Goal: Information Seeking & Learning: Learn about a topic

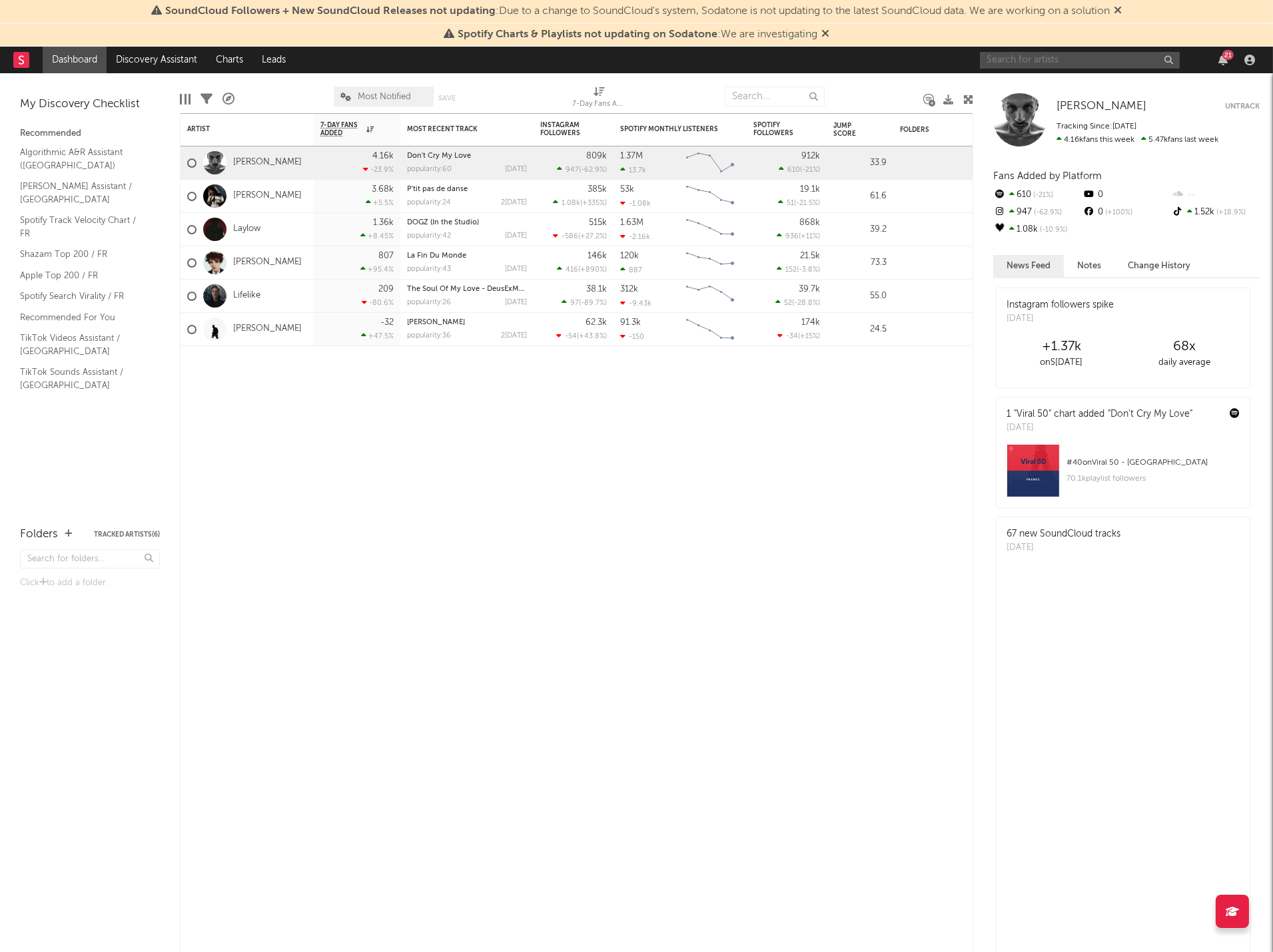
click at [1064, 61] on input "text" at bounding box center [1079, 60] width 200 height 17
click at [1001, 61] on input "text" at bounding box center [1079, 60] width 200 height 17
click at [589, 609] on div "Artist Notifications 7-Day Fans Added WoW % Change Most Recent Track Popularity…" at bounding box center [576, 532] width 793 height 839
click at [1066, 55] on input "text" at bounding box center [1079, 60] width 200 height 17
click at [1067, 54] on input "text" at bounding box center [1079, 60] width 200 height 17
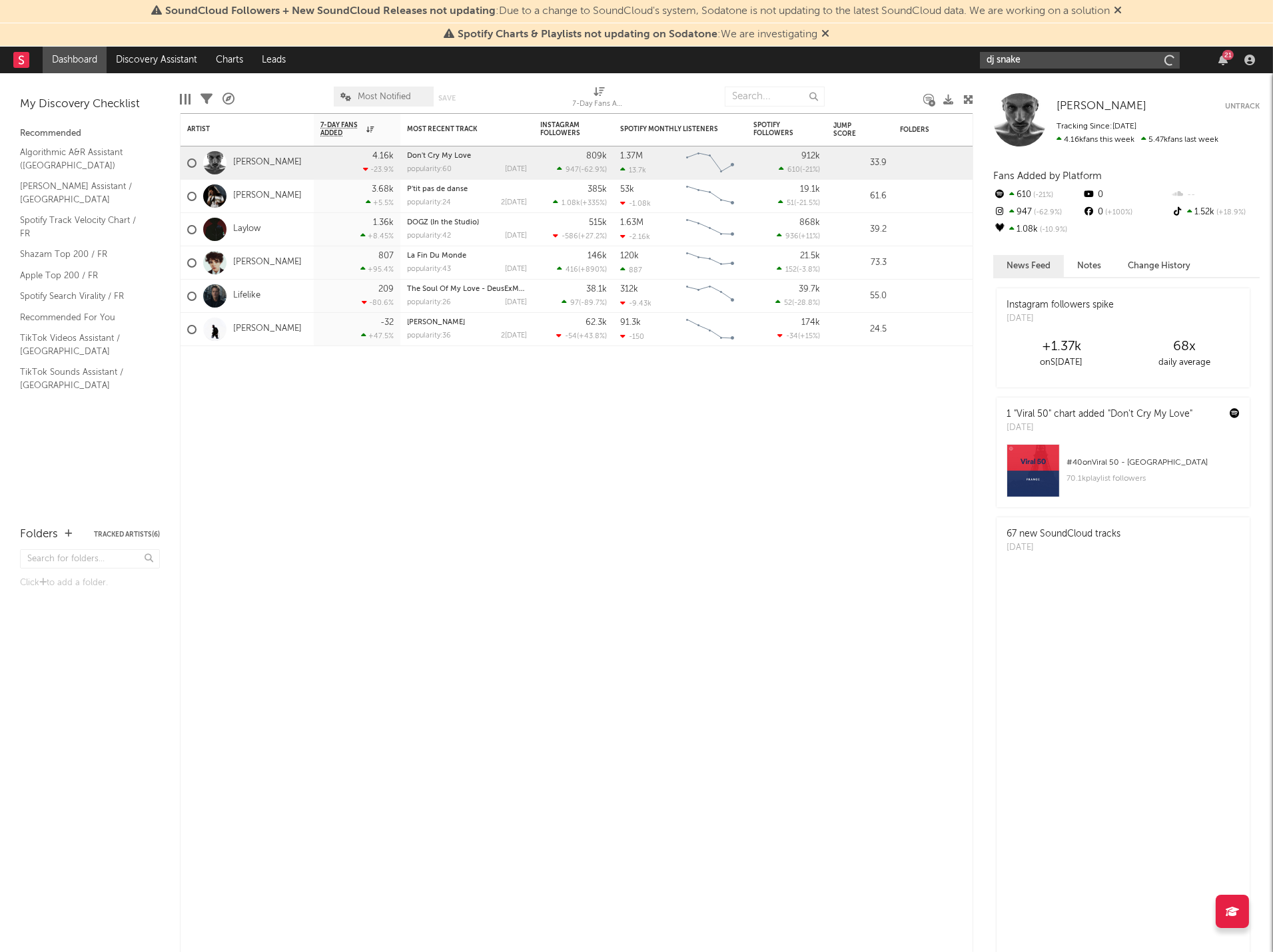
type input "dj snake"
click at [1090, 61] on input "dj snake" at bounding box center [1079, 60] width 200 height 17
click at [1087, 57] on input "dj snake" at bounding box center [1079, 60] width 200 height 17
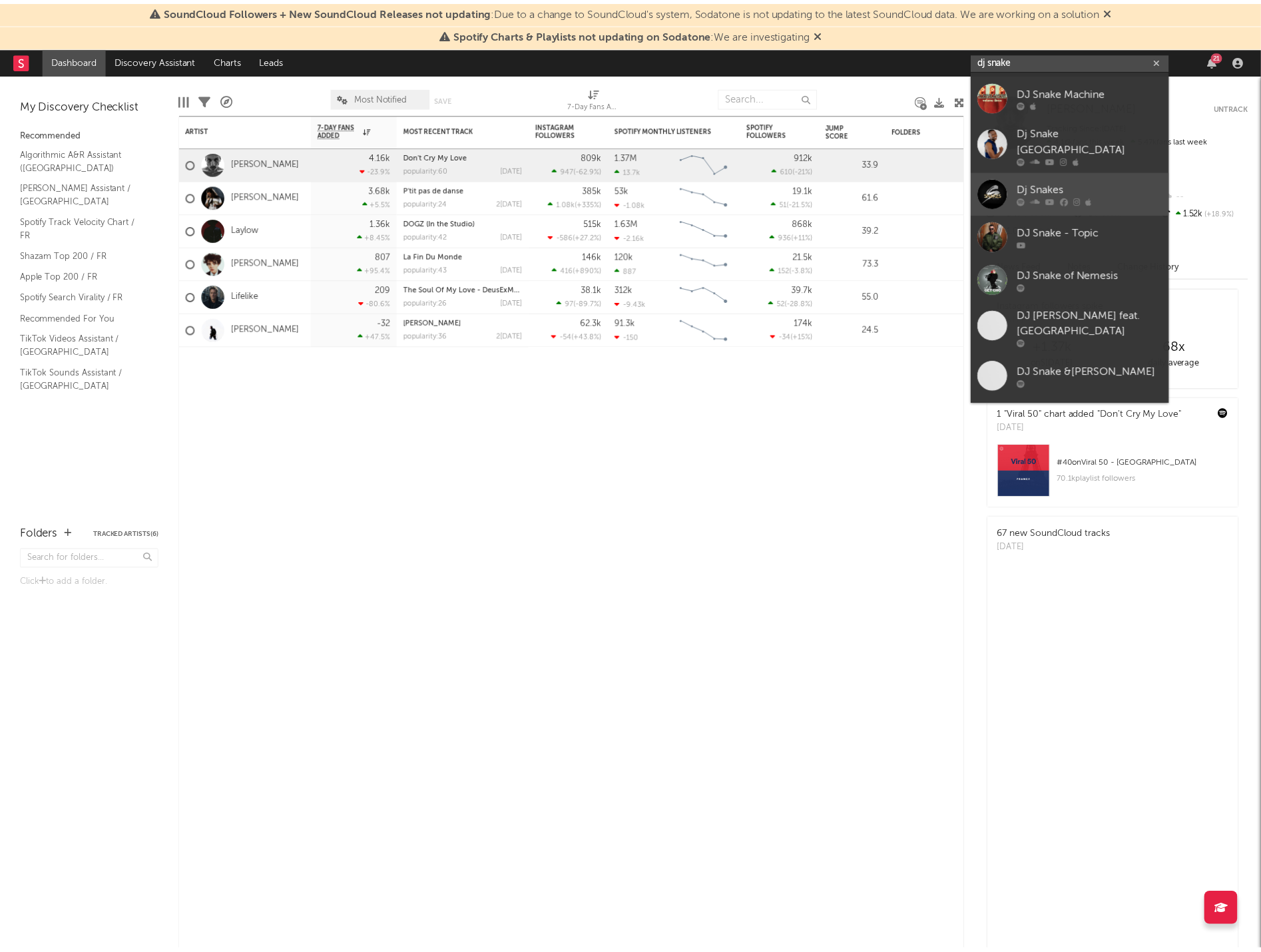
scroll to position [144, 0]
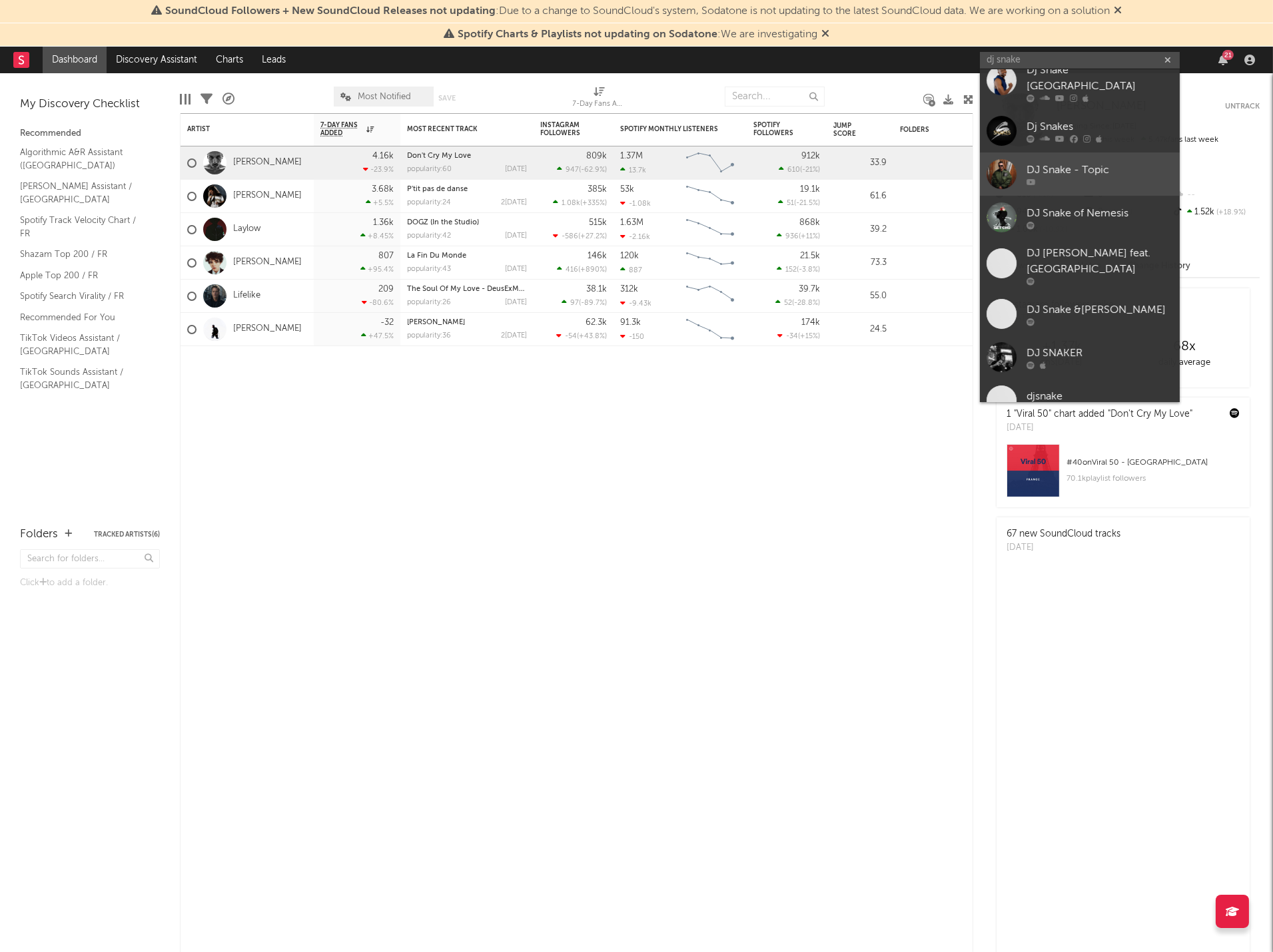
click at [1070, 162] on div "DJ Snake - Topic" at bounding box center [1099, 170] width 147 height 16
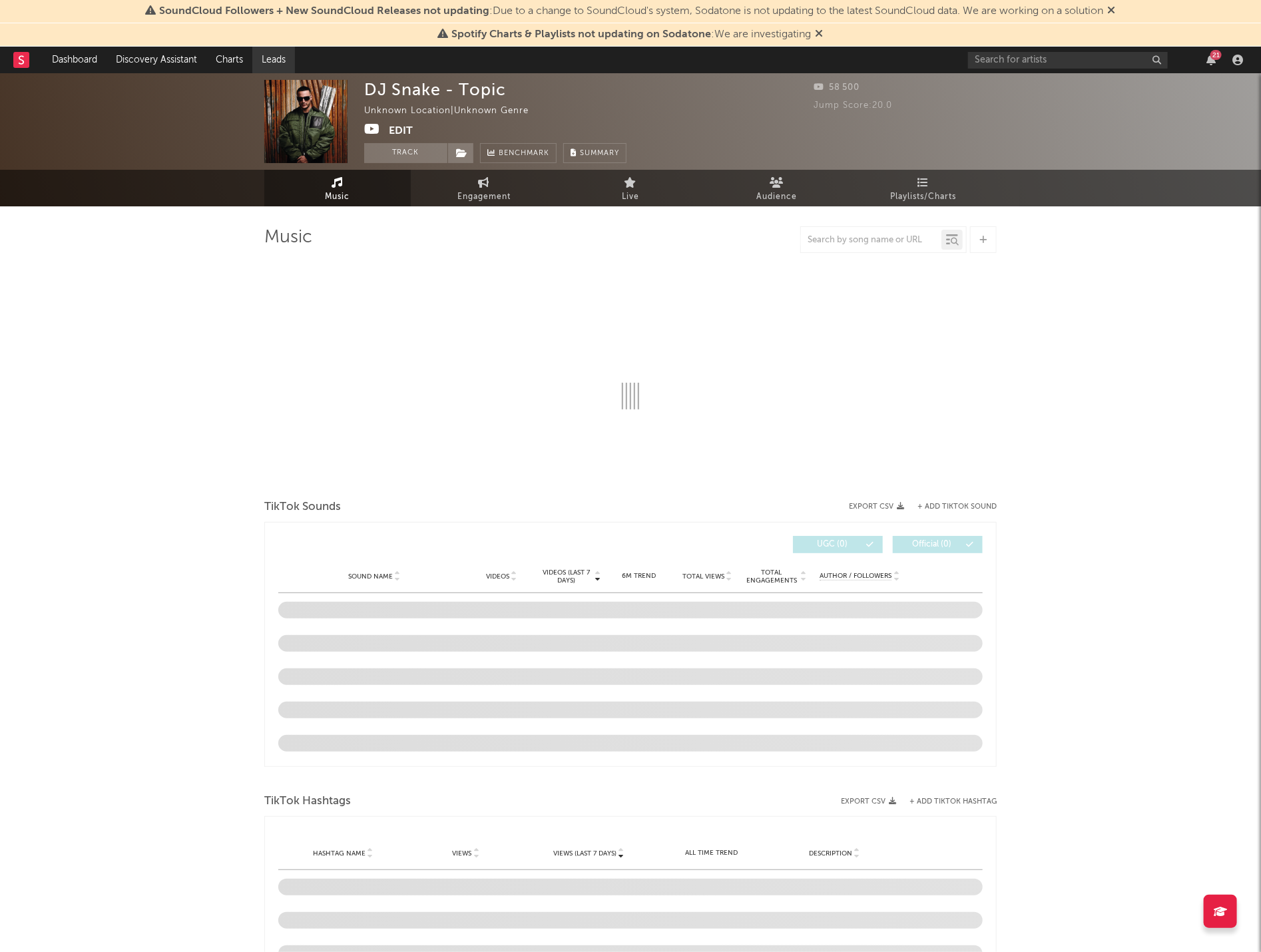
select select "1w"
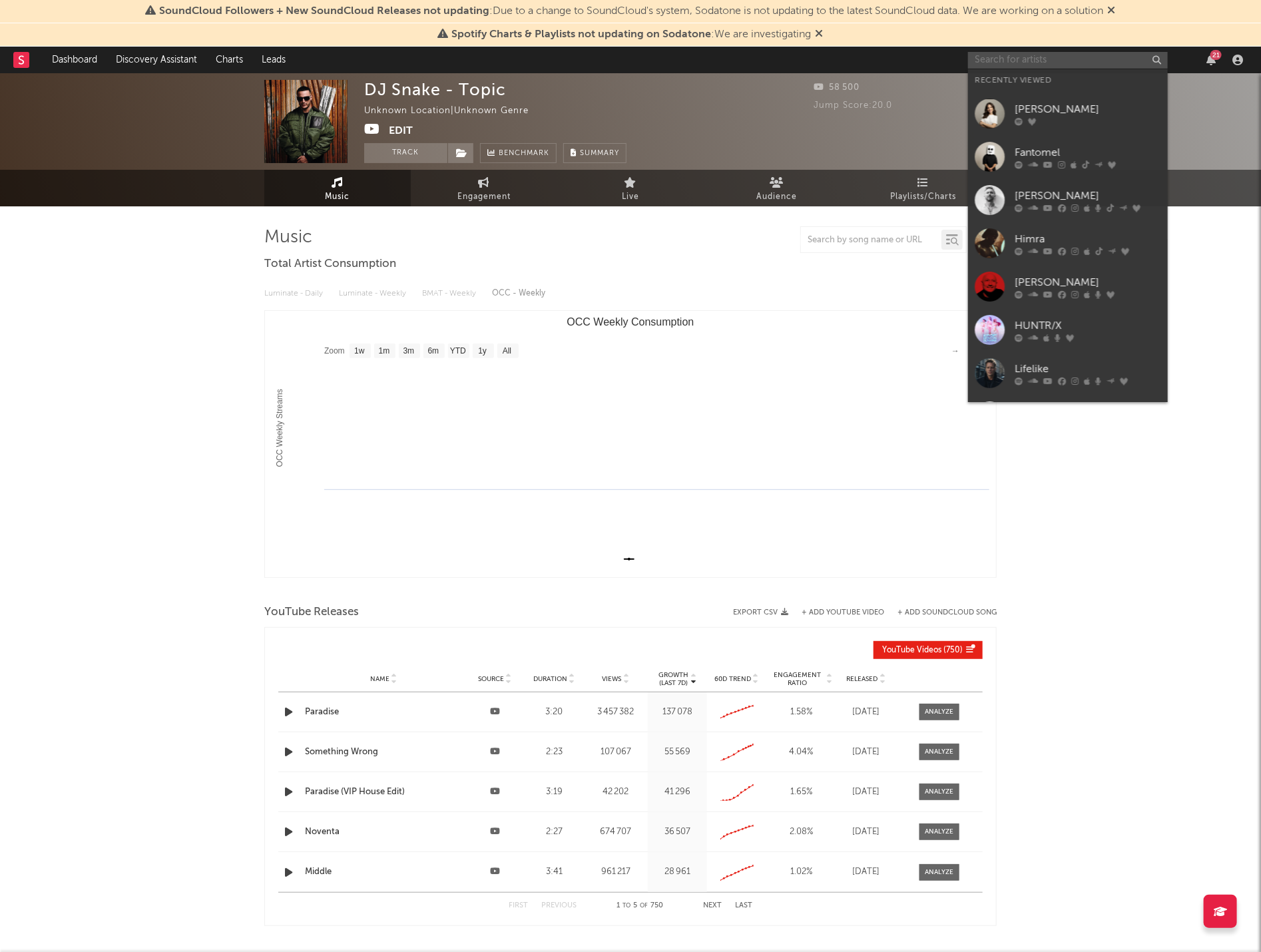
click at [1003, 52] on input "text" at bounding box center [1067, 60] width 200 height 17
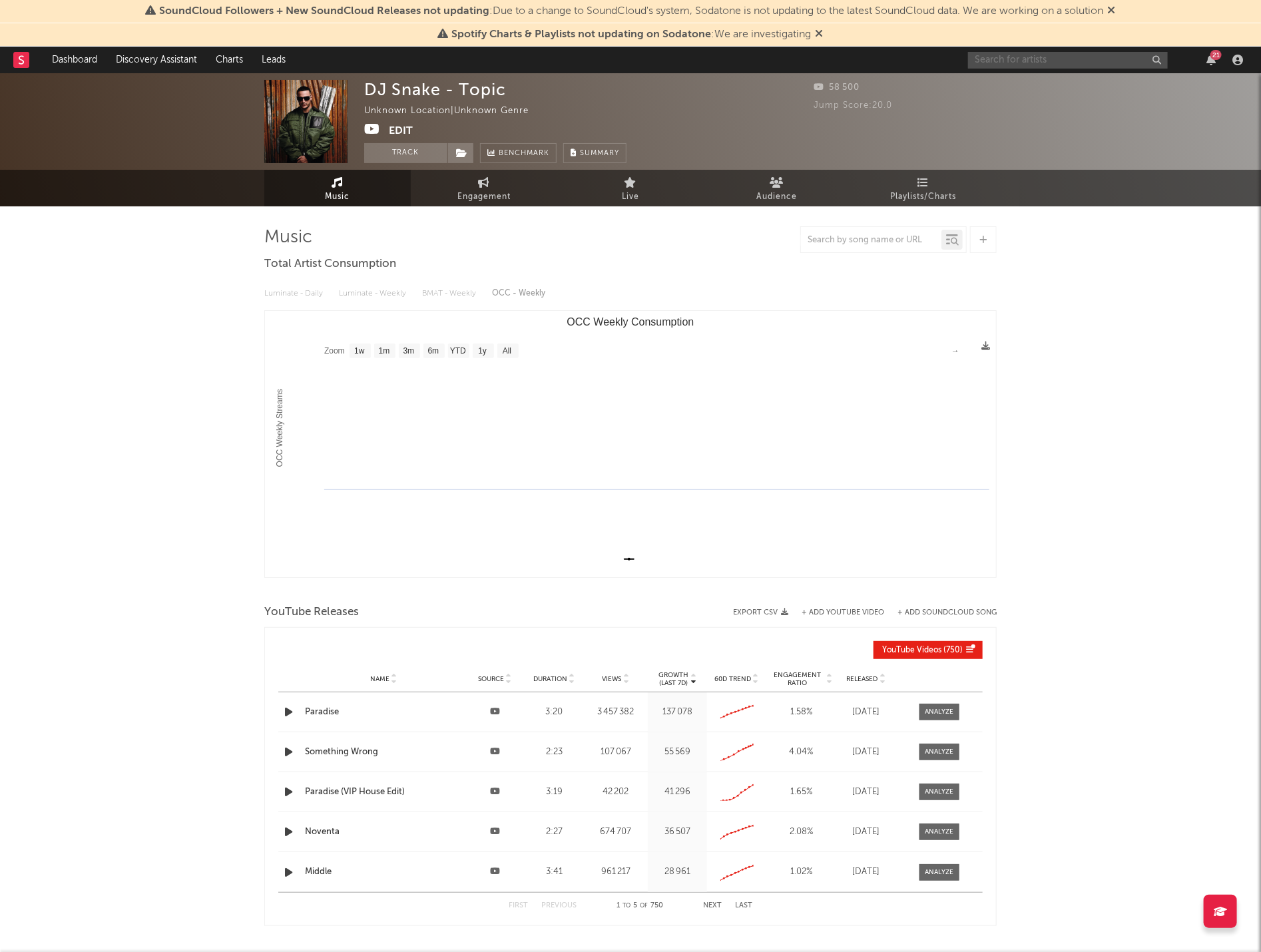
click at [1033, 57] on input "text" at bounding box center [1067, 60] width 200 height 17
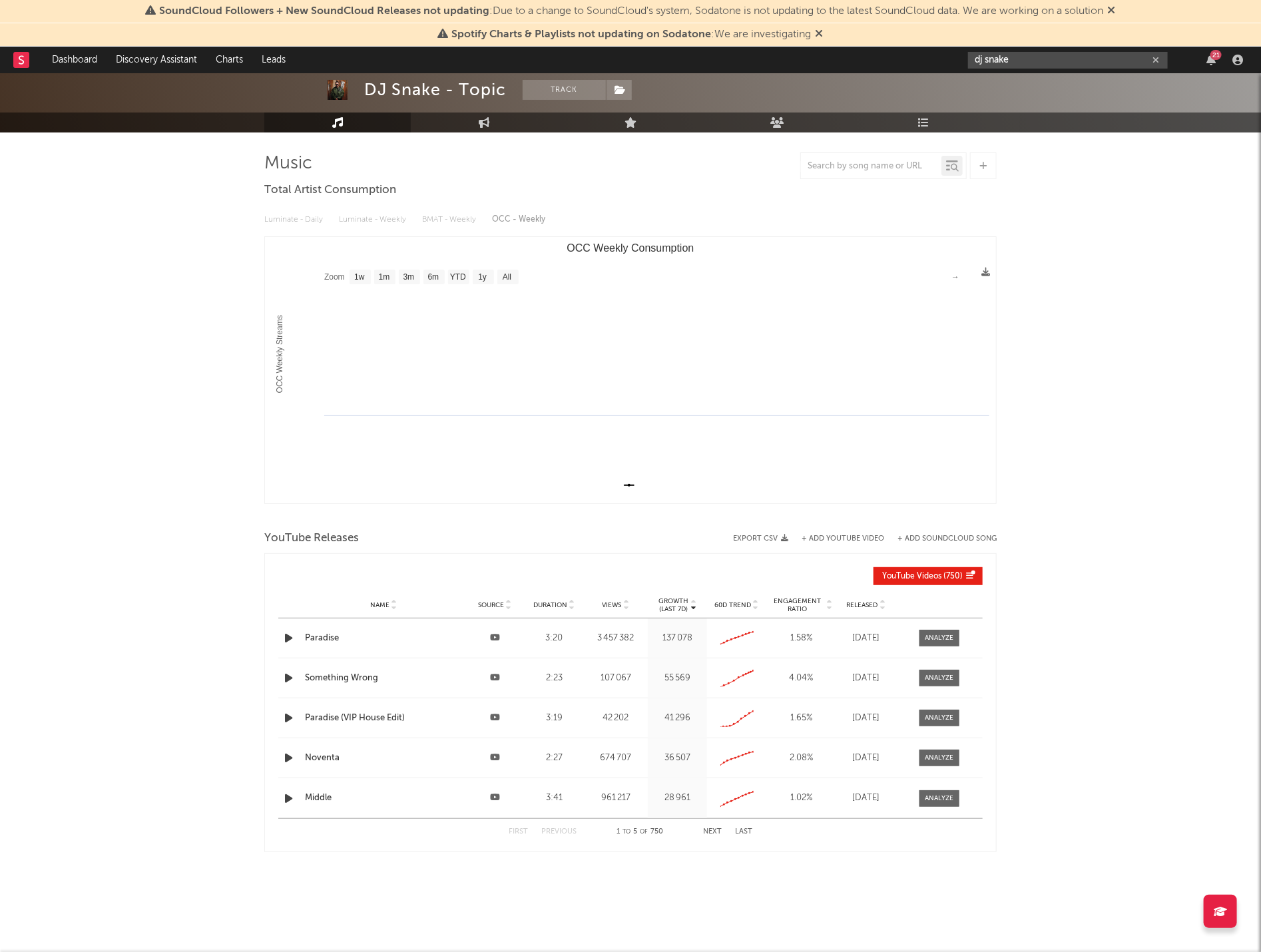
click at [1027, 56] on input "dj snake" at bounding box center [1067, 60] width 200 height 17
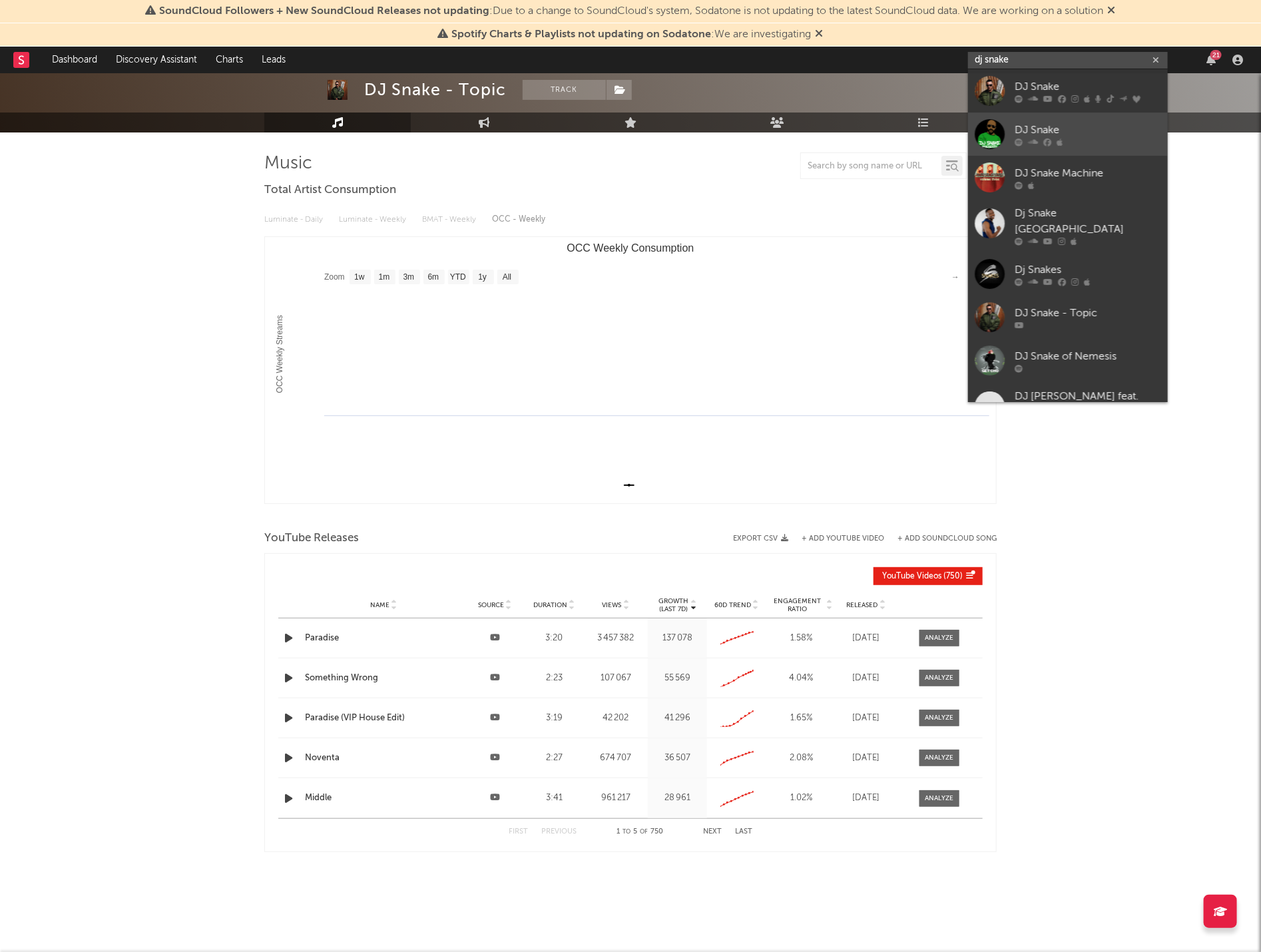
type input "dj snake"
click at [1033, 130] on div "DJ Snake" at bounding box center [1088, 130] width 147 height 16
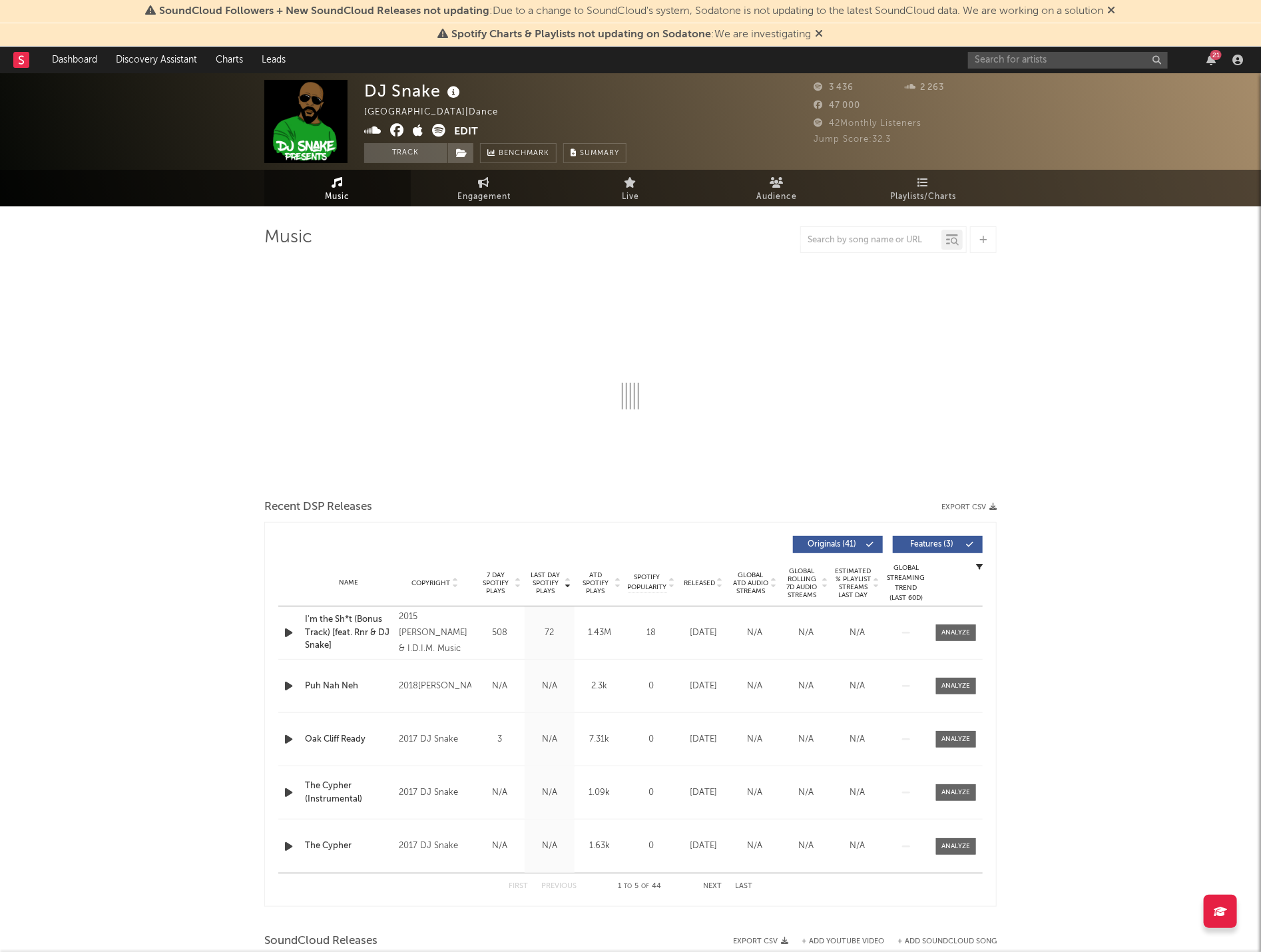
select select "6m"
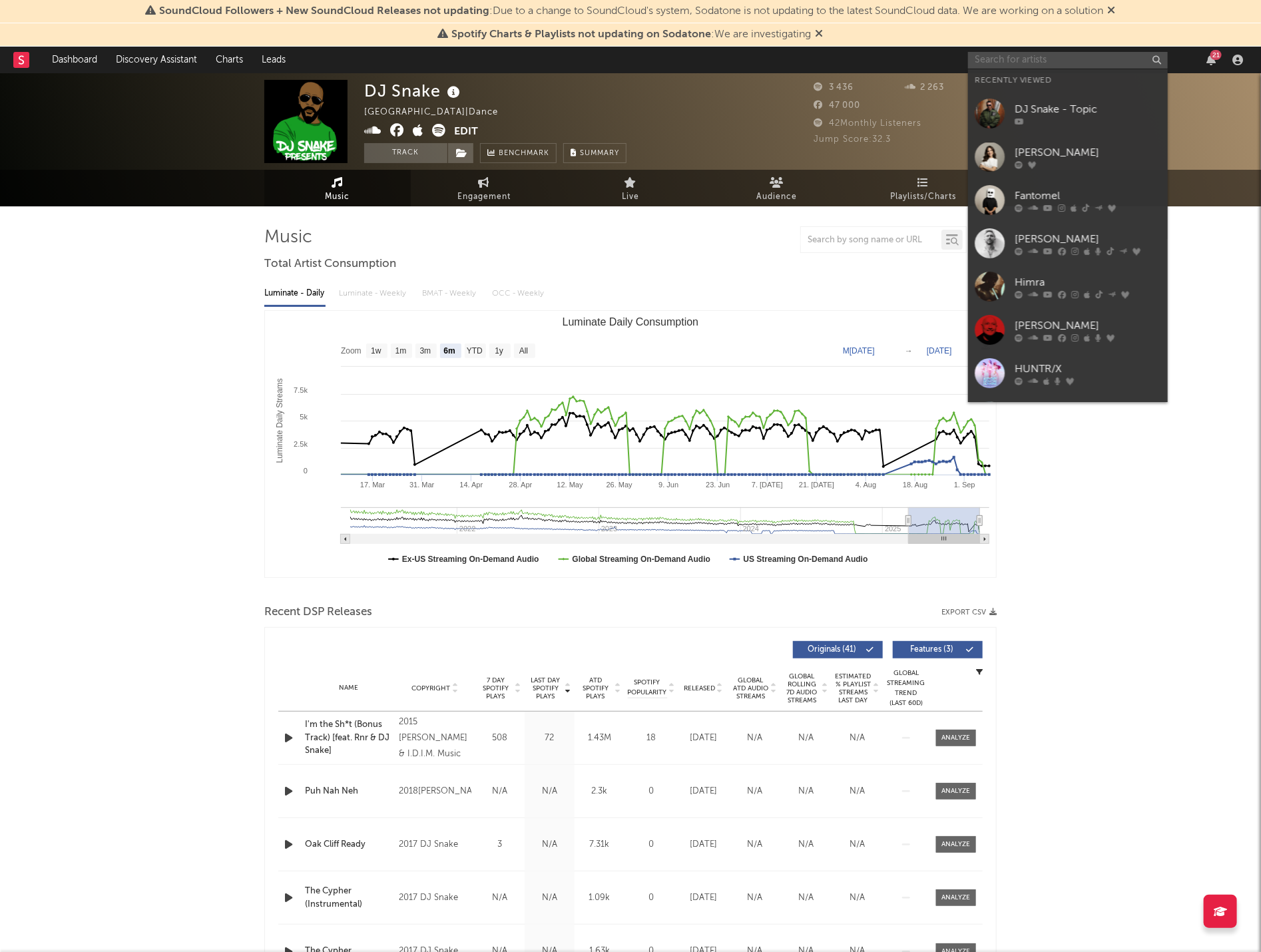
click at [1075, 56] on input "text" at bounding box center [1067, 60] width 200 height 17
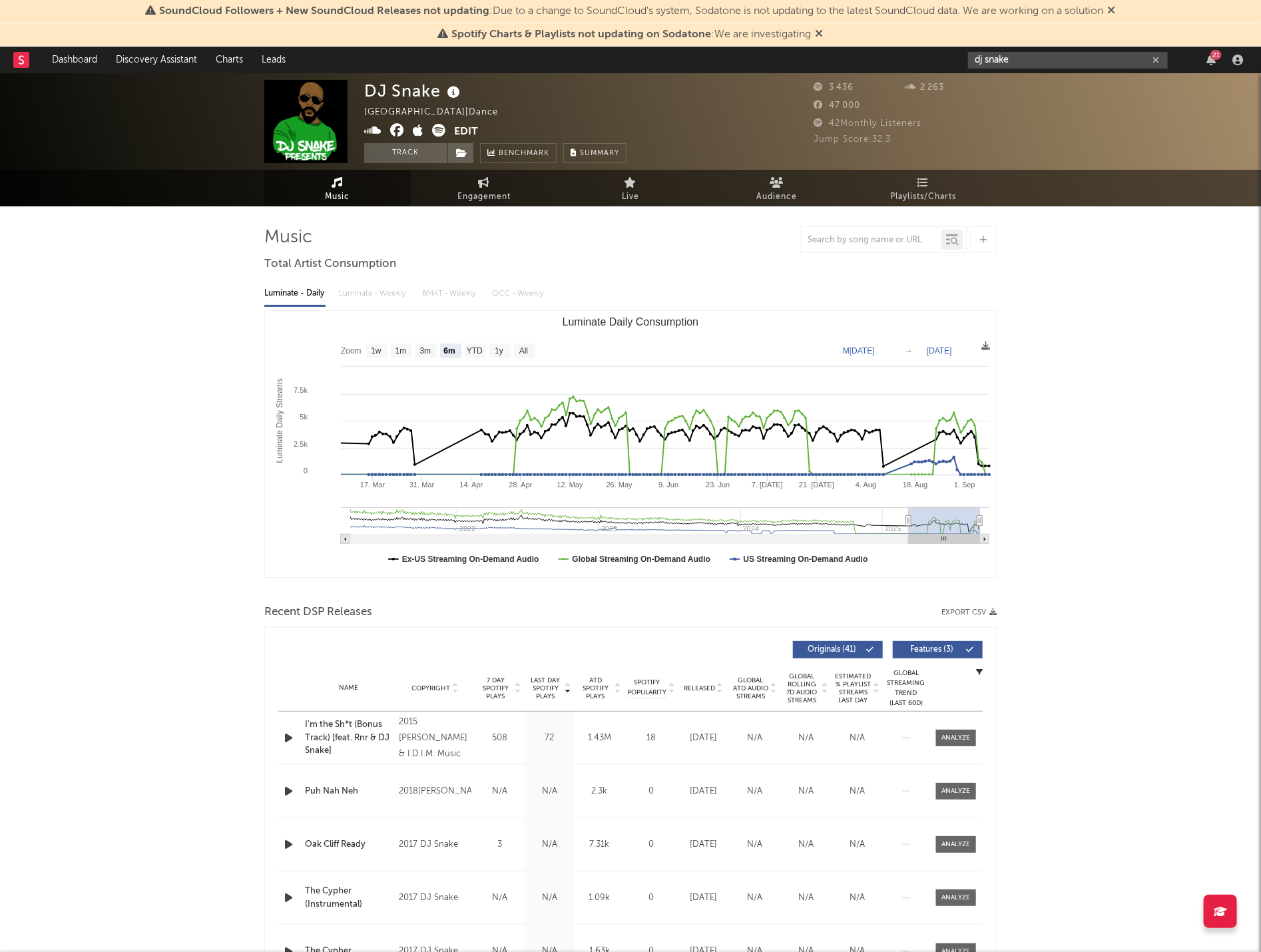
click at [1060, 56] on input "dj snake" at bounding box center [1067, 60] width 200 height 17
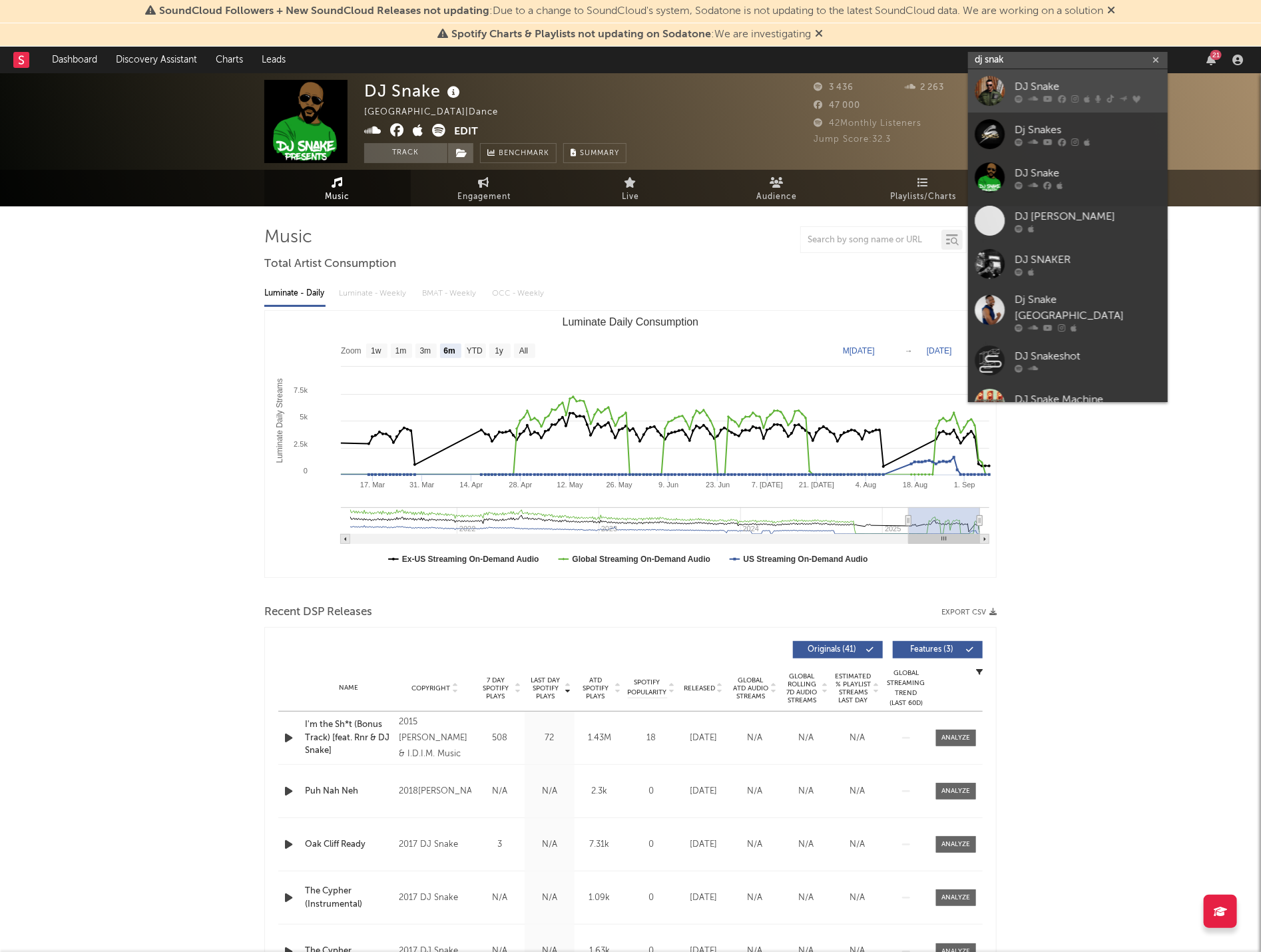
type input "dj snak"
click at [1060, 95] on icon at bounding box center [1062, 98] width 8 height 8
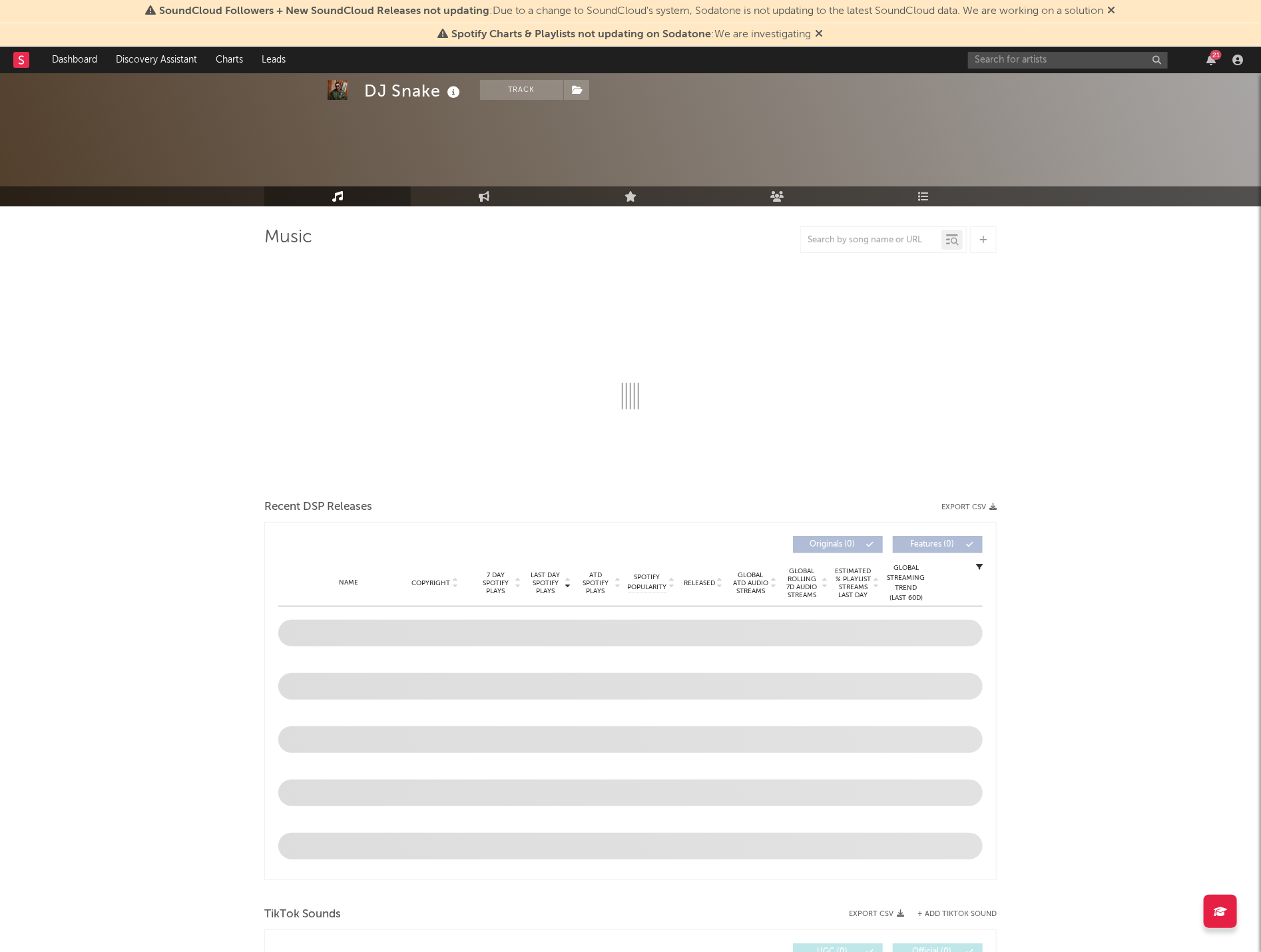
select select "6m"
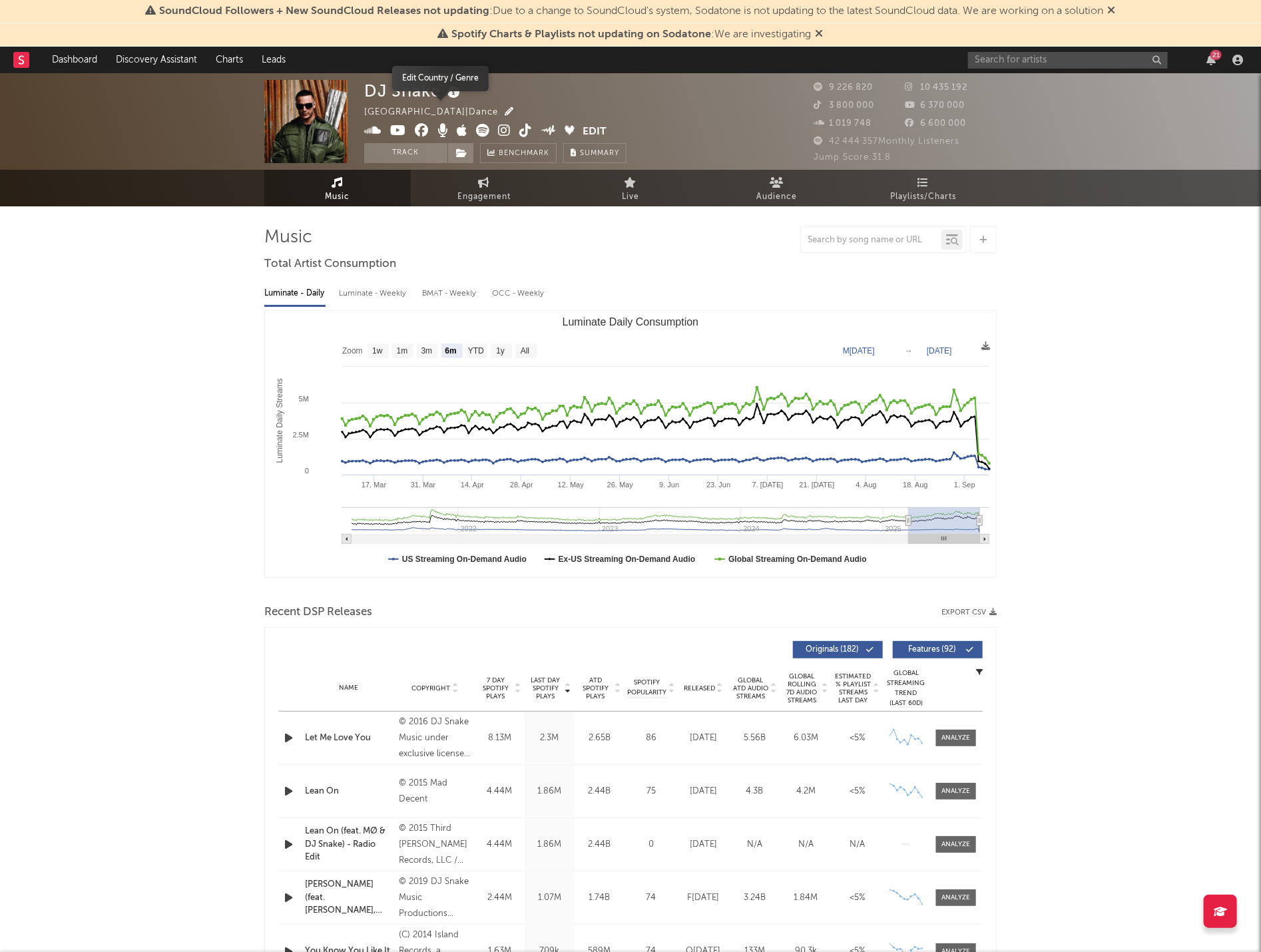
click at [505, 110] on icon "button" at bounding box center [509, 111] width 9 height 9
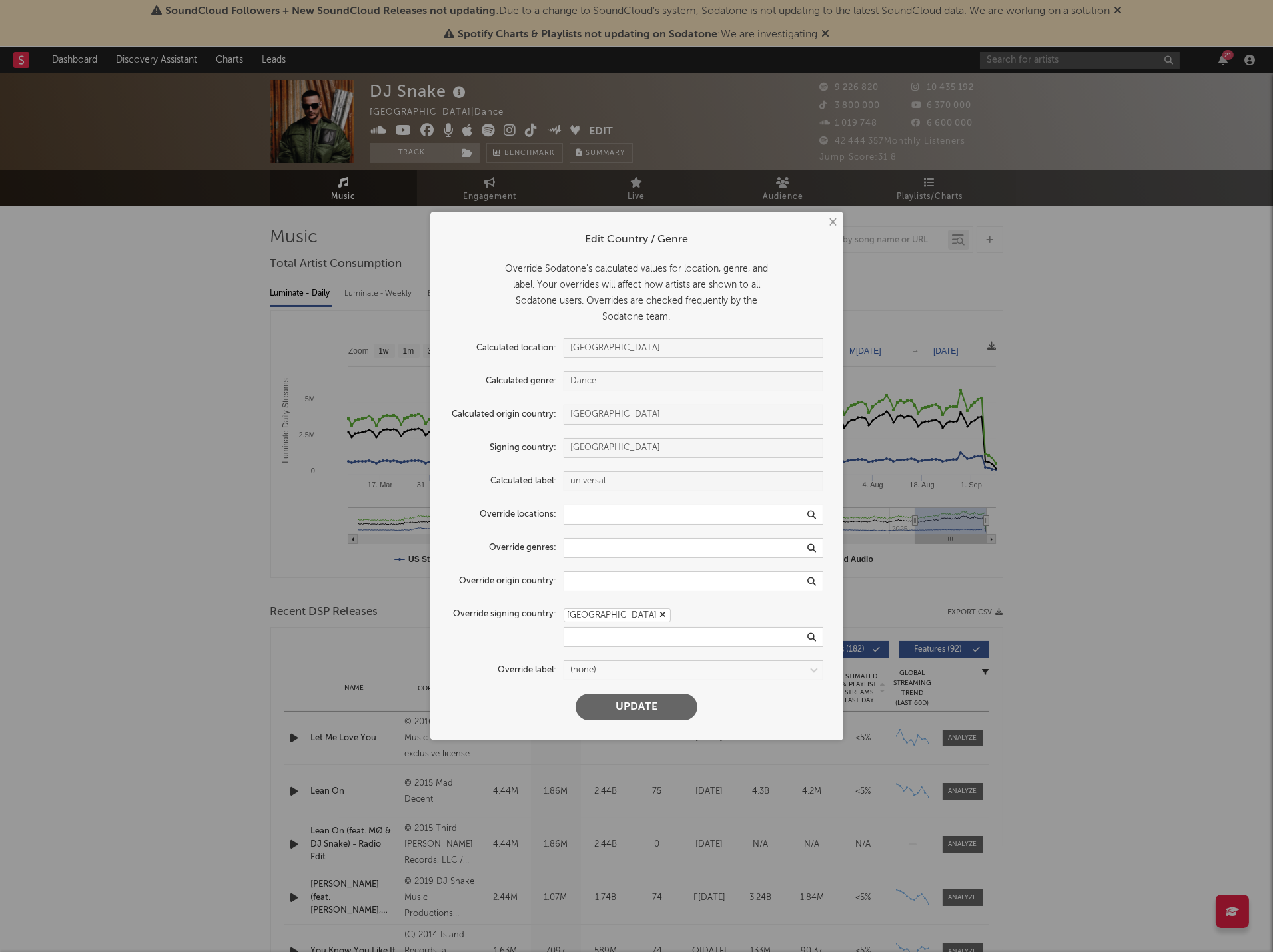
click at [660, 616] on icon "button" at bounding box center [663, 615] width 7 height 9
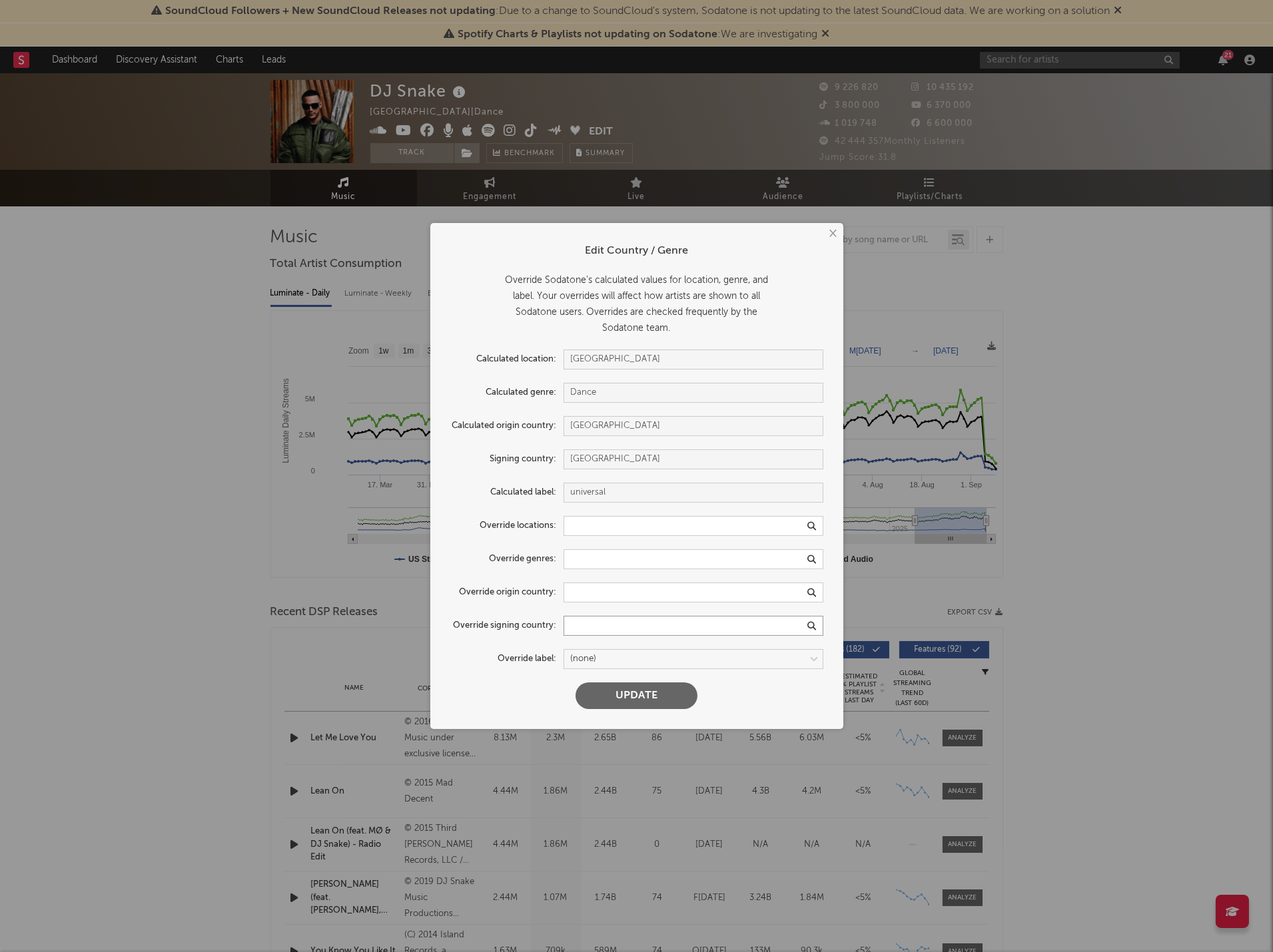
click at [609, 624] on input "text" at bounding box center [694, 625] width 260 height 20
type input "united"
click at [616, 695] on div "[GEOGRAPHIC_DATA]" at bounding box center [694, 692] width 260 height 23
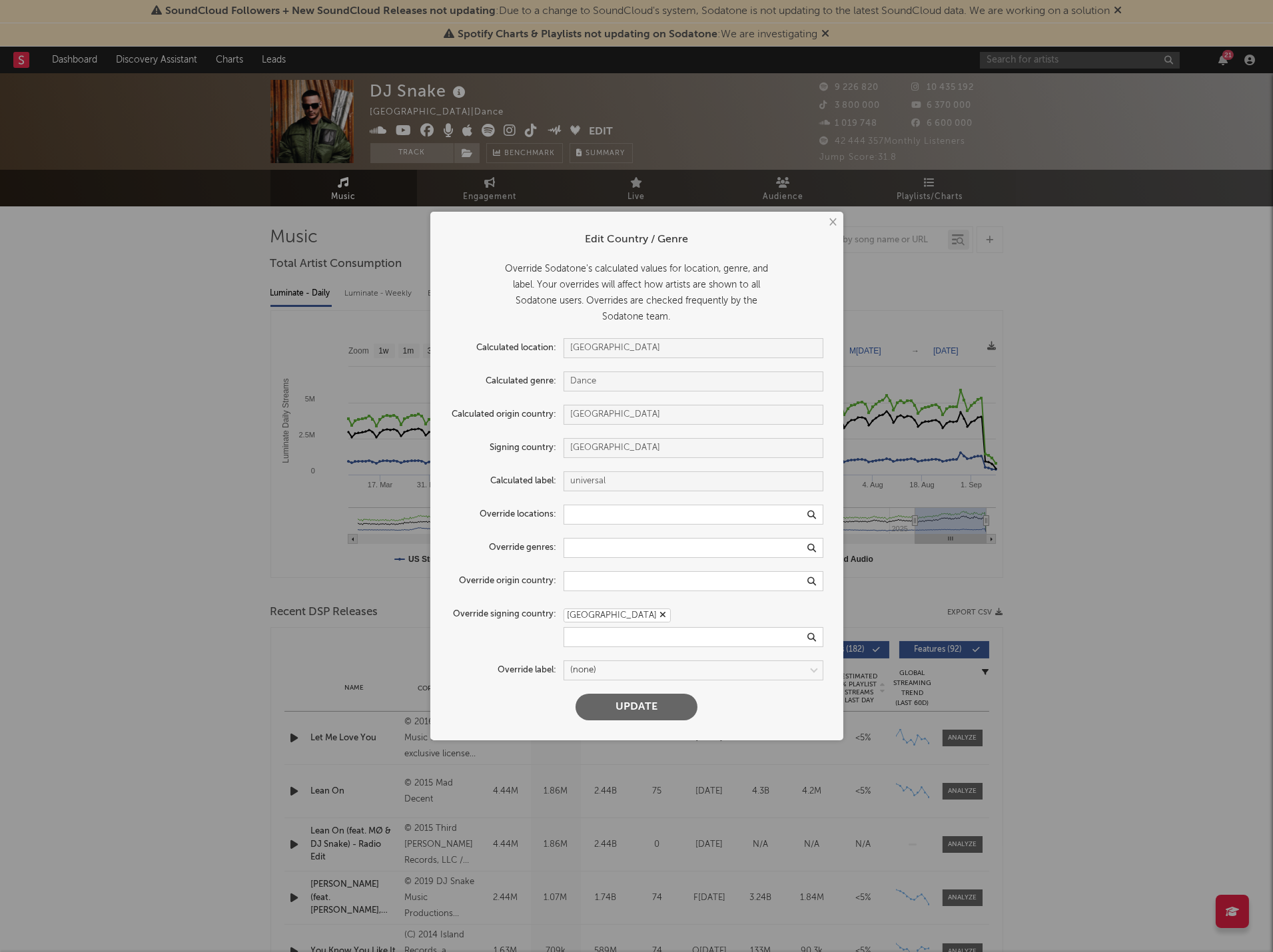
click at [624, 695] on button "Update" at bounding box center [636, 706] width 122 height 27
type input "[GEOGRAPHIC_DATA]"
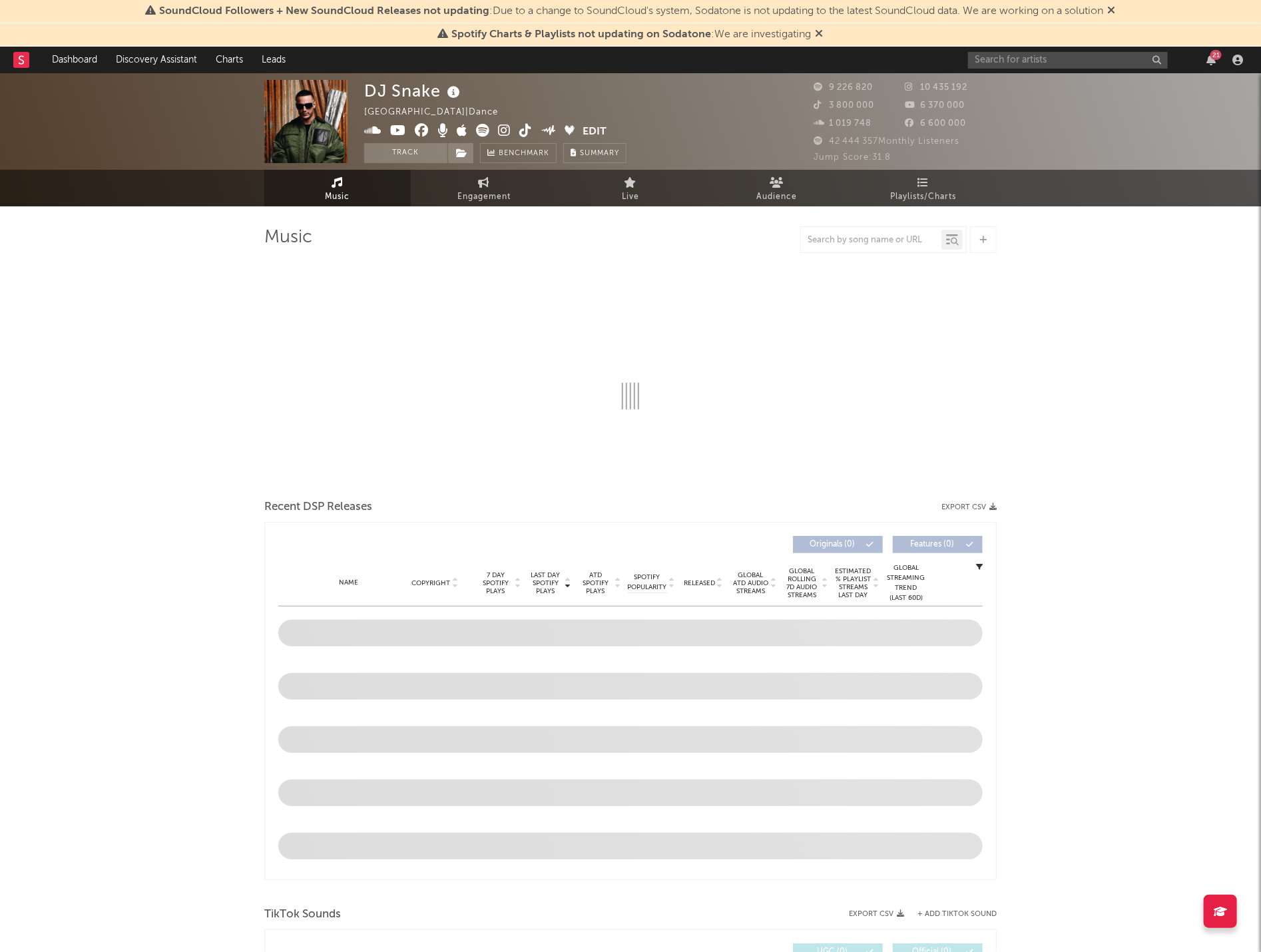
select select "6m"
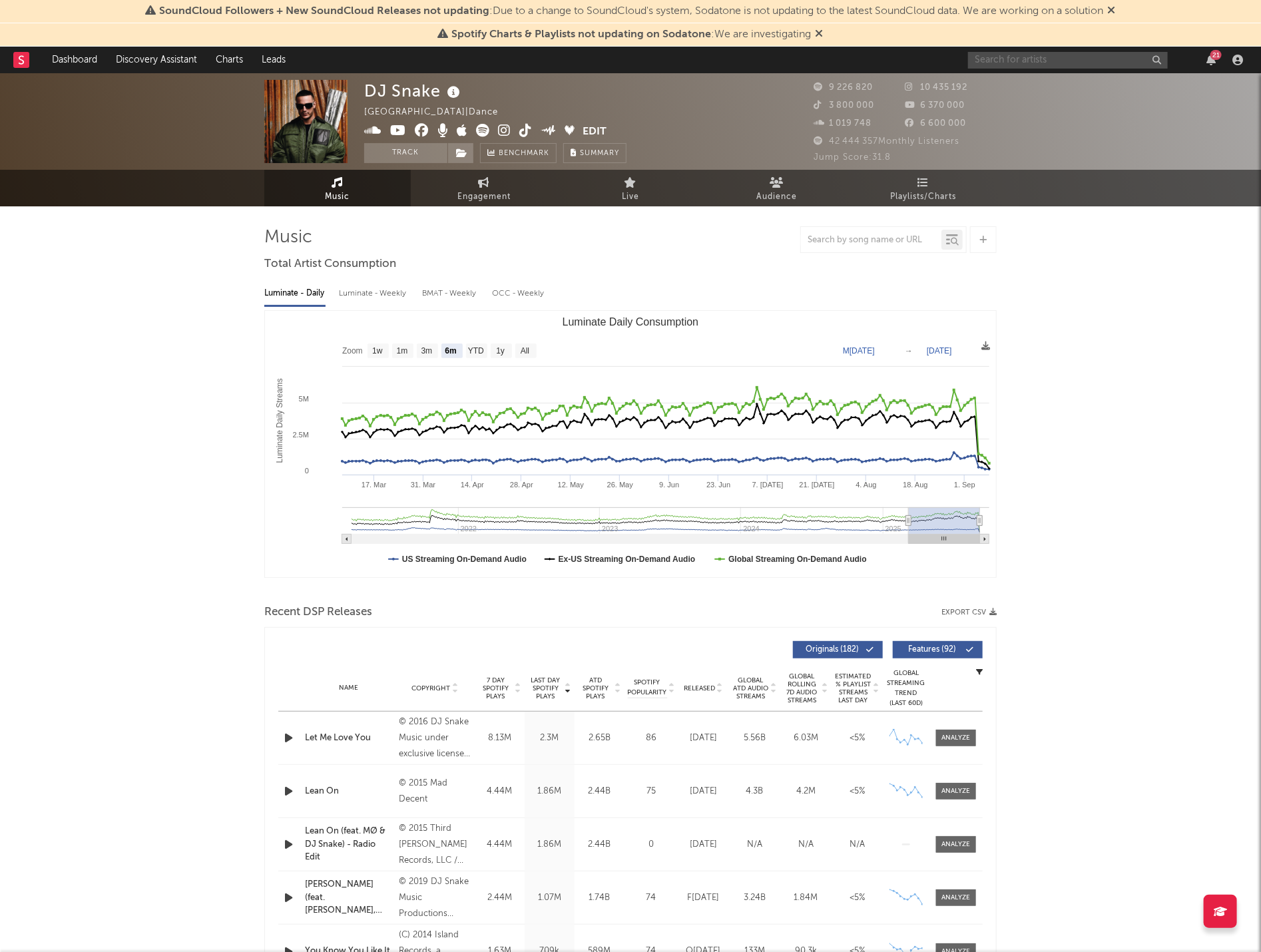
click at [1043, 57] on input "text" at bounding box center [1067, 60] width 200 height 17
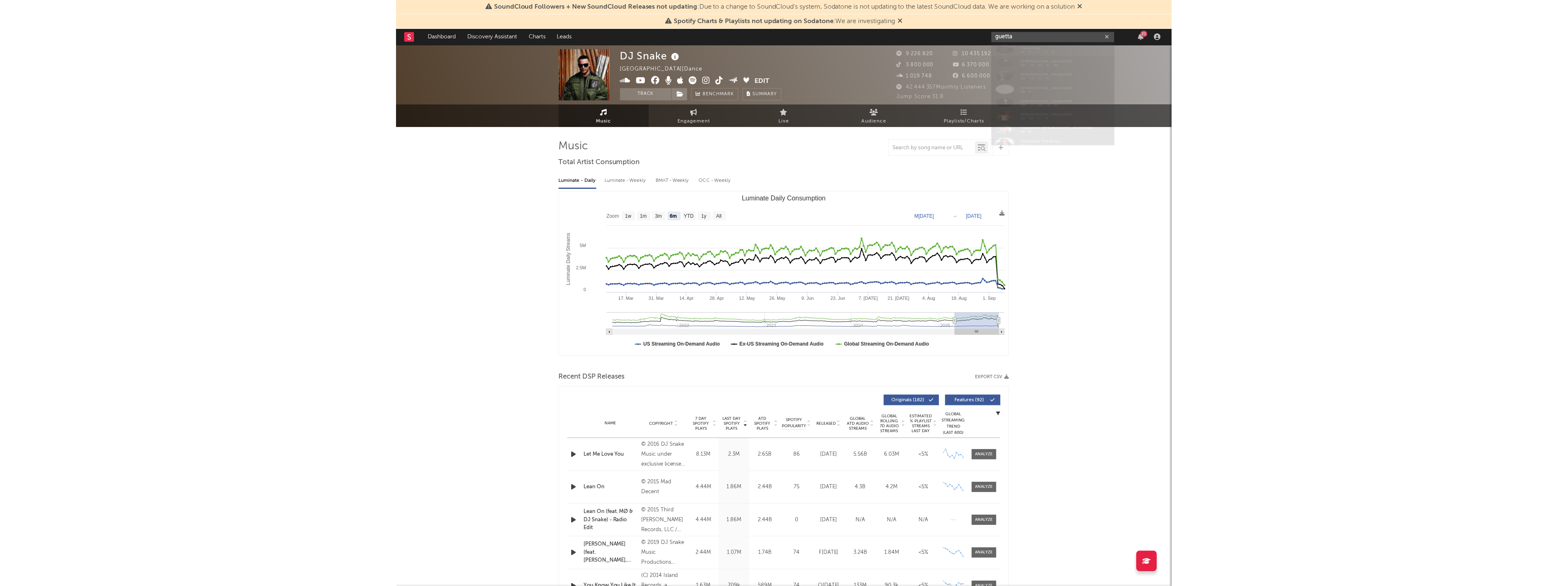
scroll to position [62, 0]
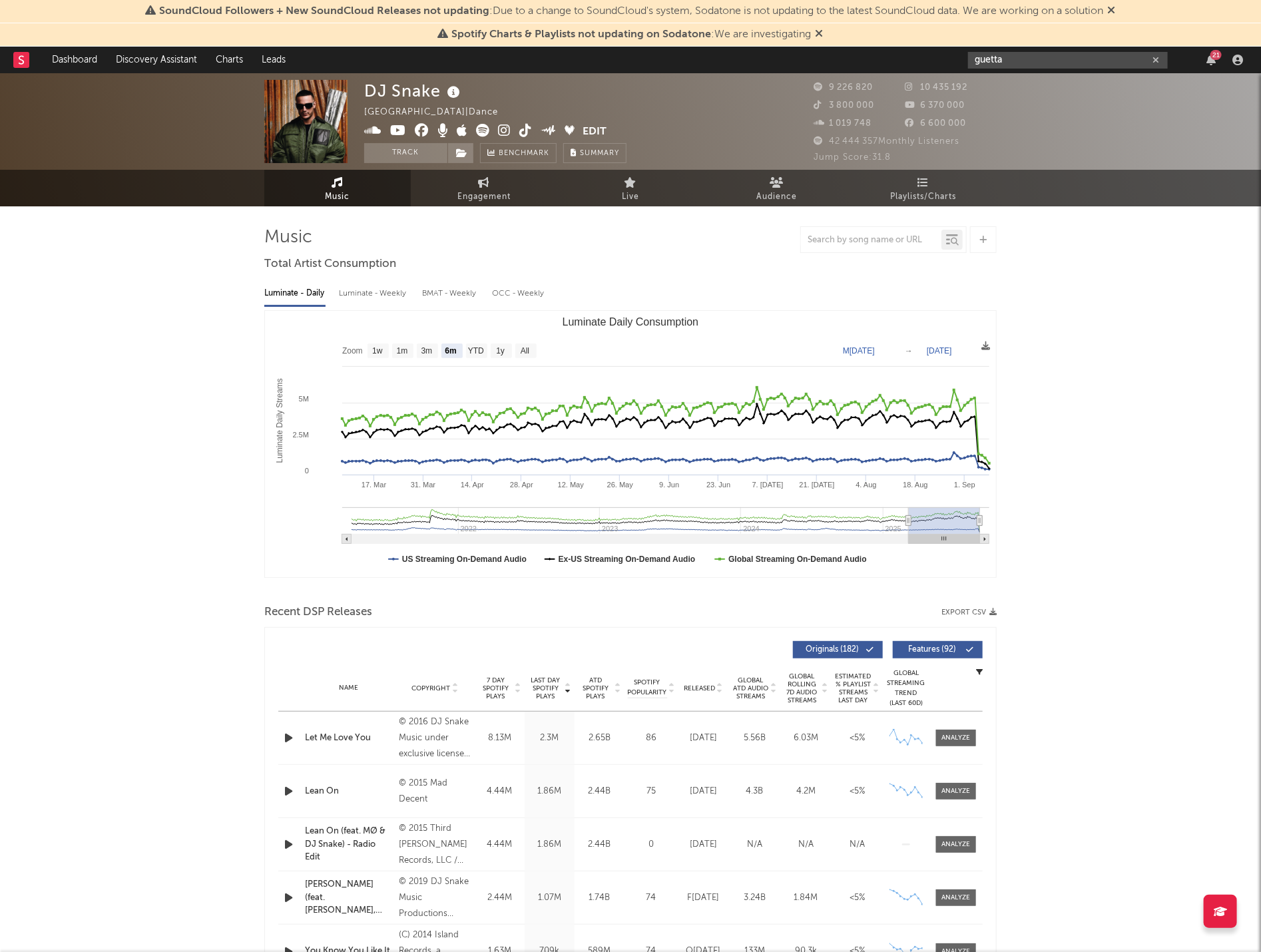
click at [1036, 57] on input "guetta" at bounding box center [1067, 60] width 200 height 17
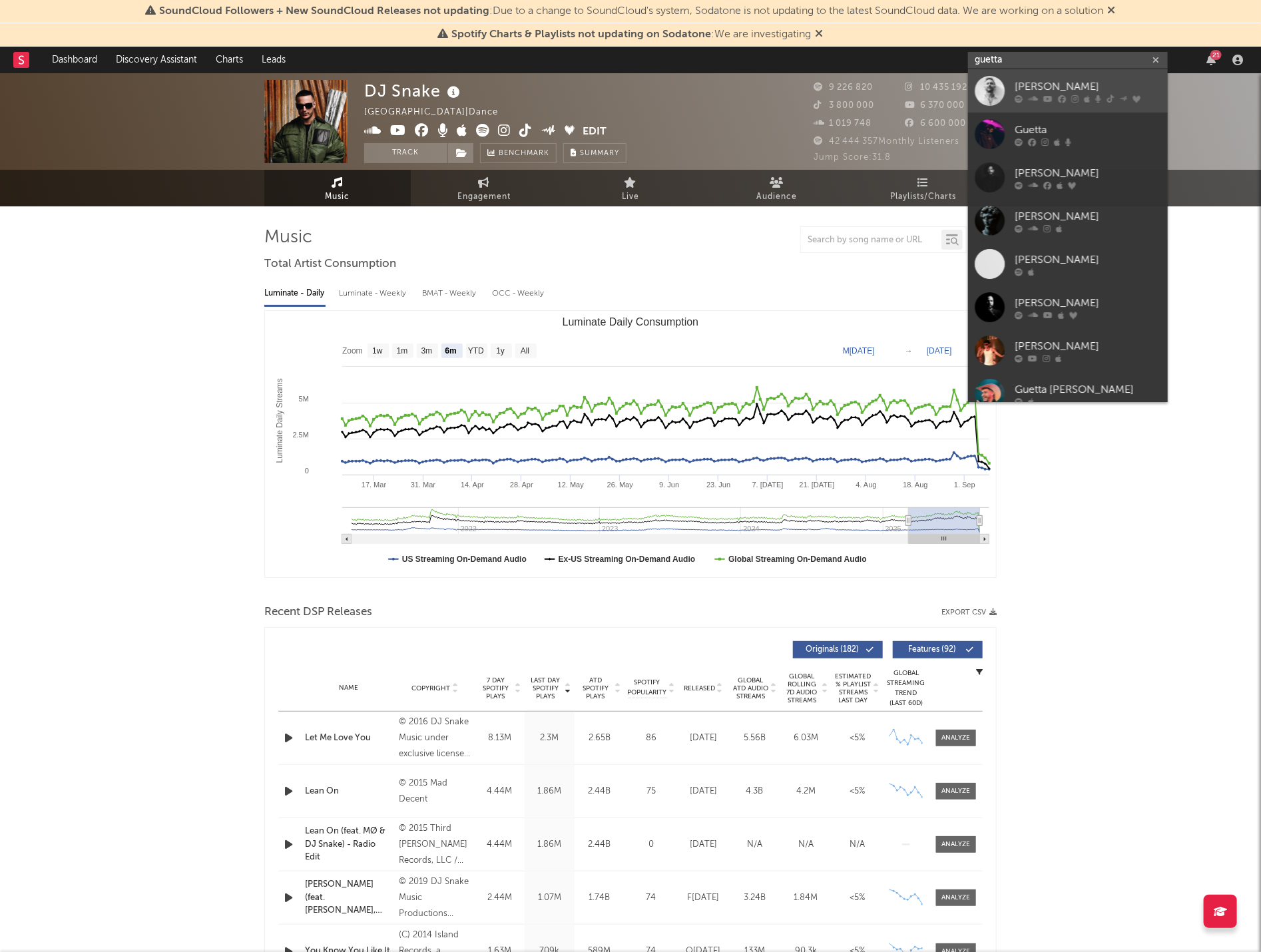
type input "guetta"
click at [1059, 89] on div "[PERSON_NAME]" at bounding box center [1088, 87] width 147 height 16
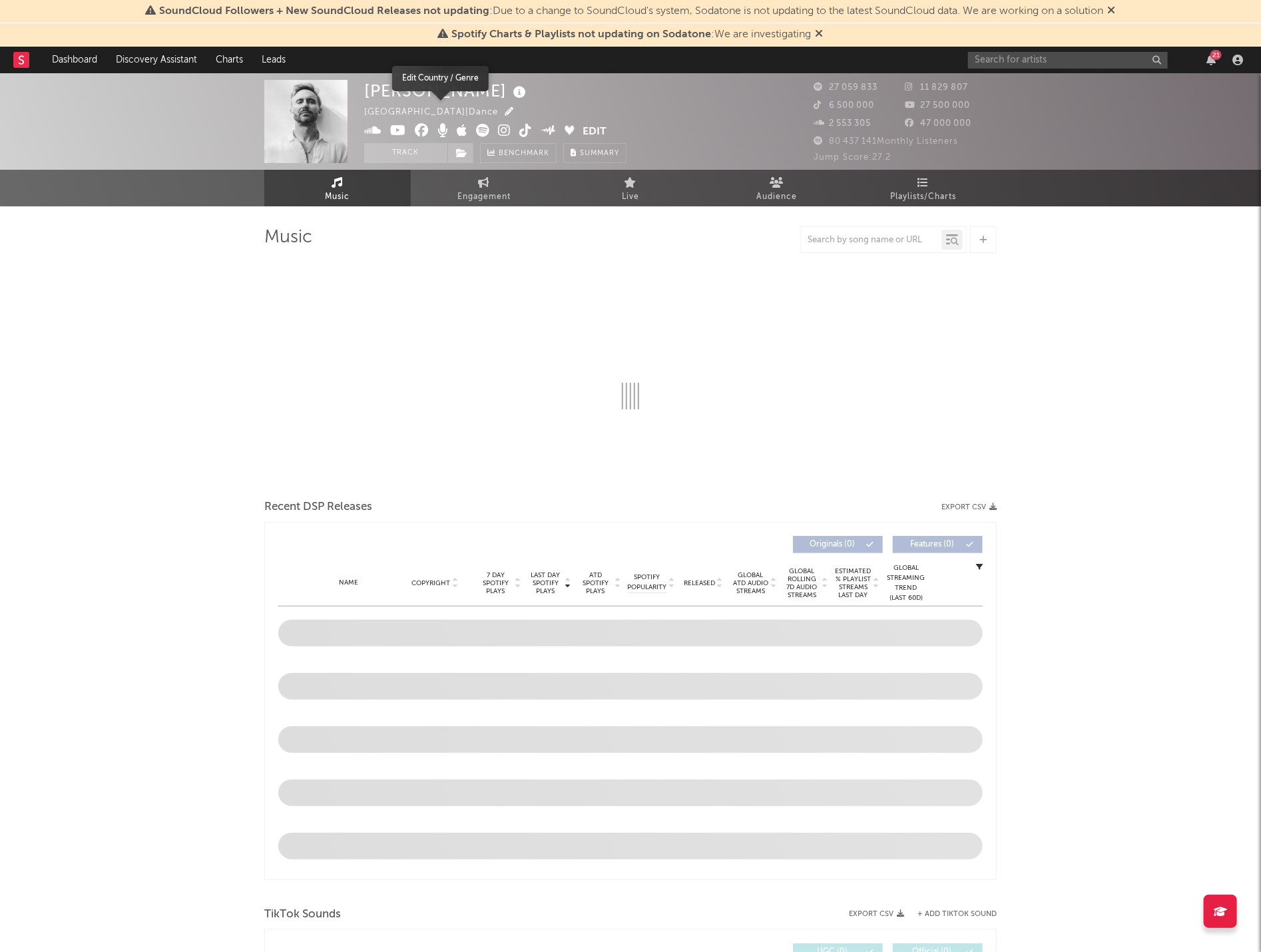
select select "6m"
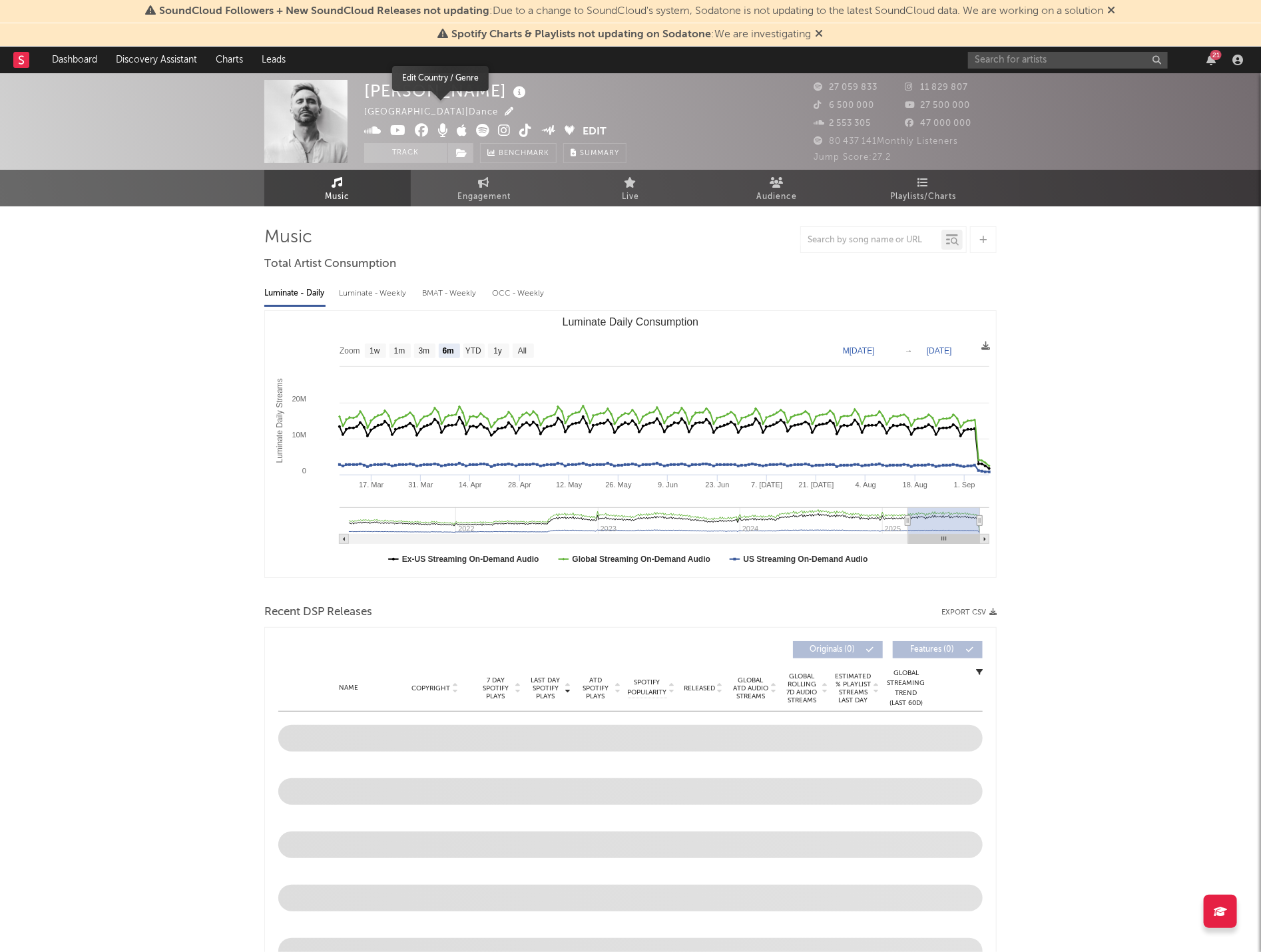
click at [505, 114] on icon "button" at bounding box center [509, 111] width 9 height 9
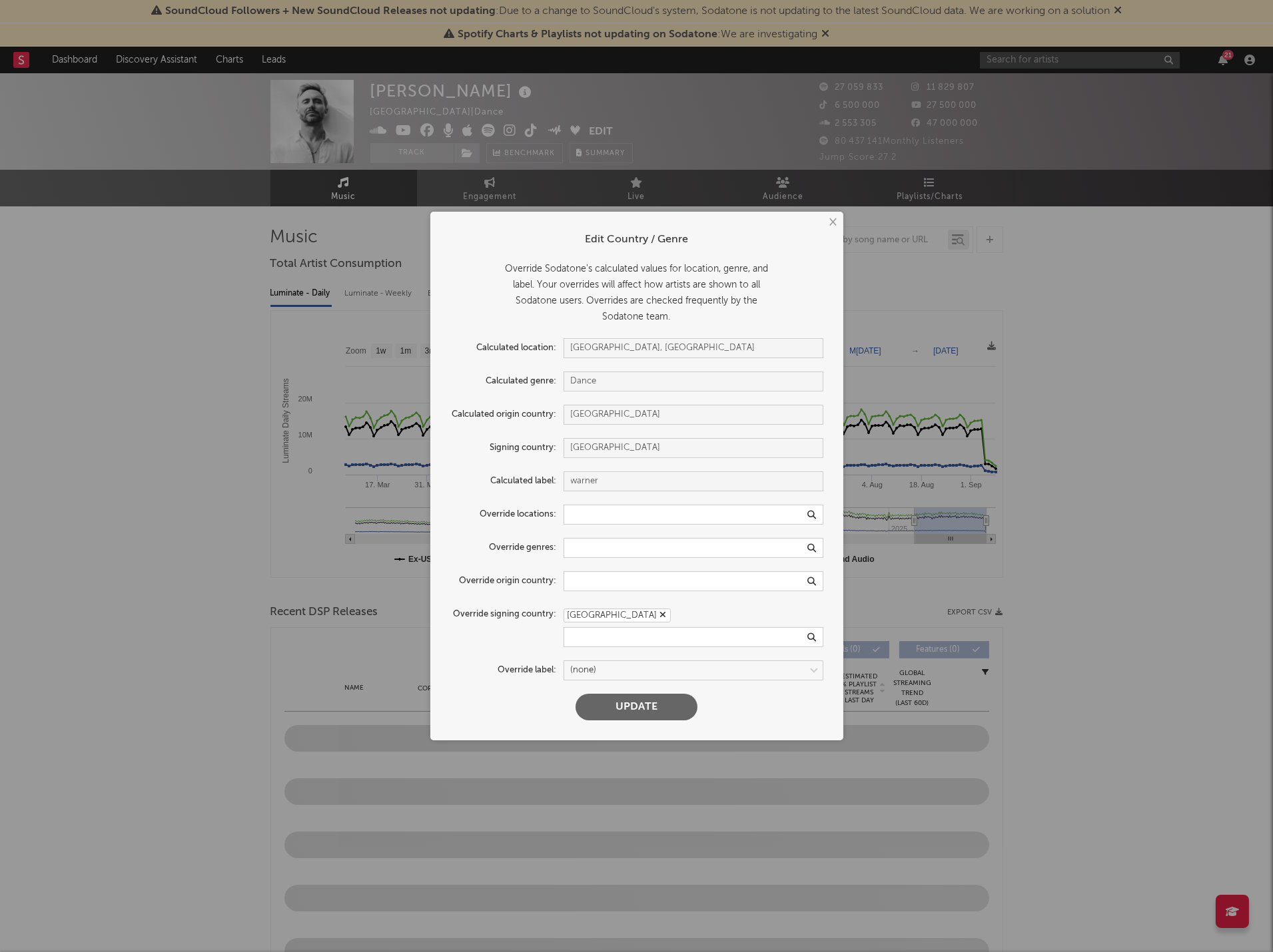
click at [833, 221] on button "×" at bounding box center [832, 222] width 15 height 15
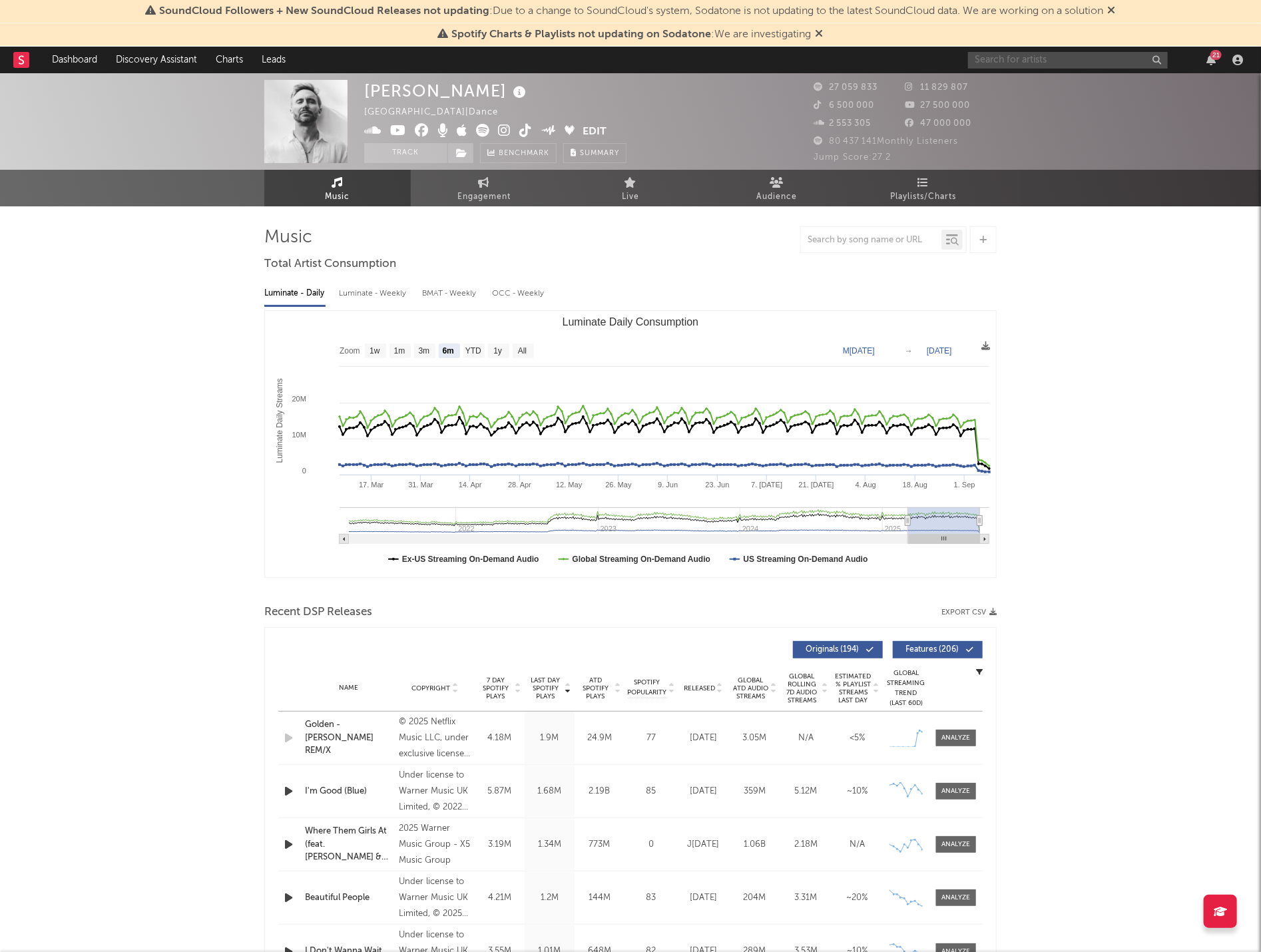
click at [1061, 60] on input "text" at bounding box center [1067, 60] width 200 height 17
type input "vald"
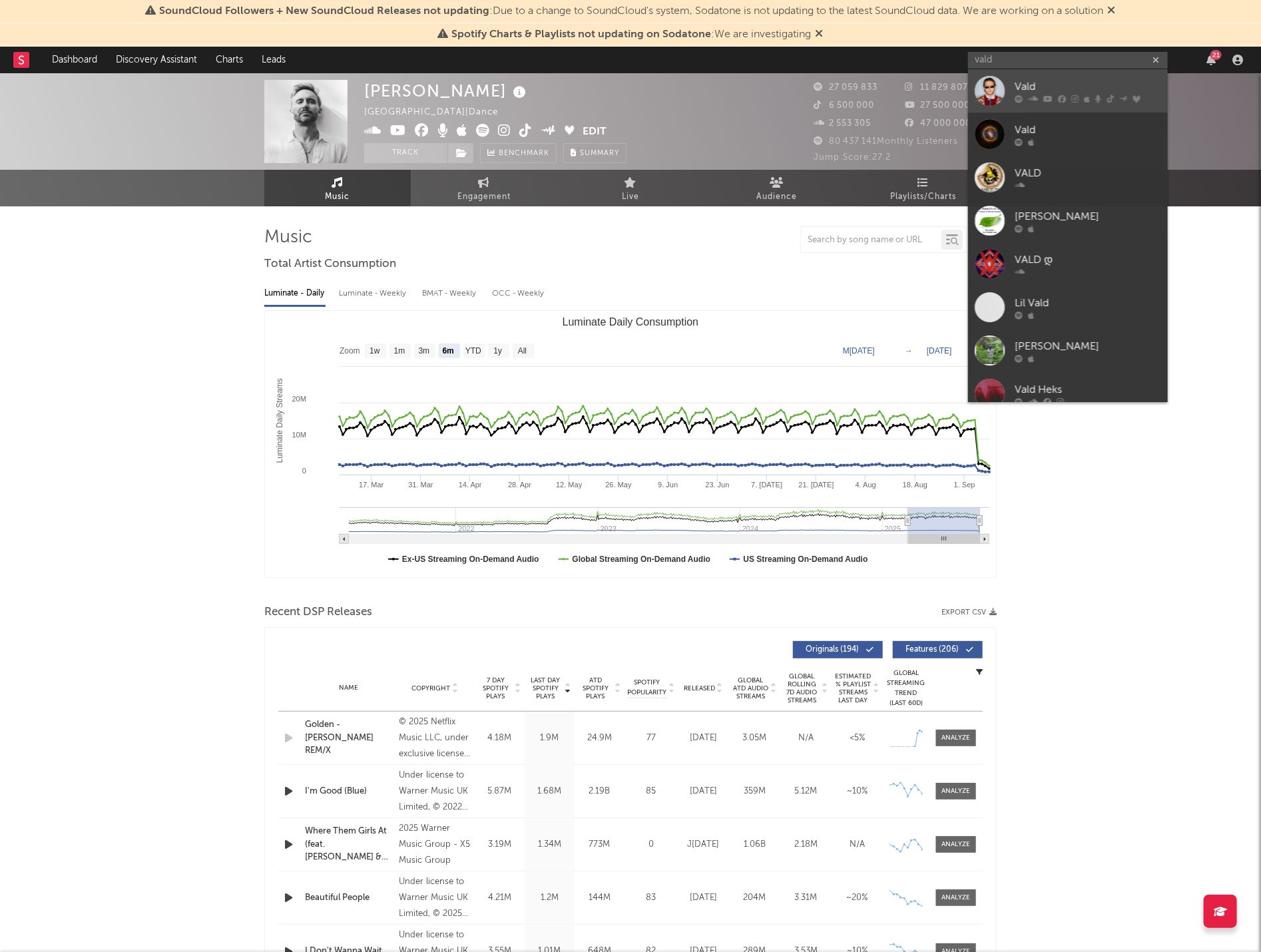
click at [1071, 96] on icon at bounding box center [1074, 98] width 7 height 8
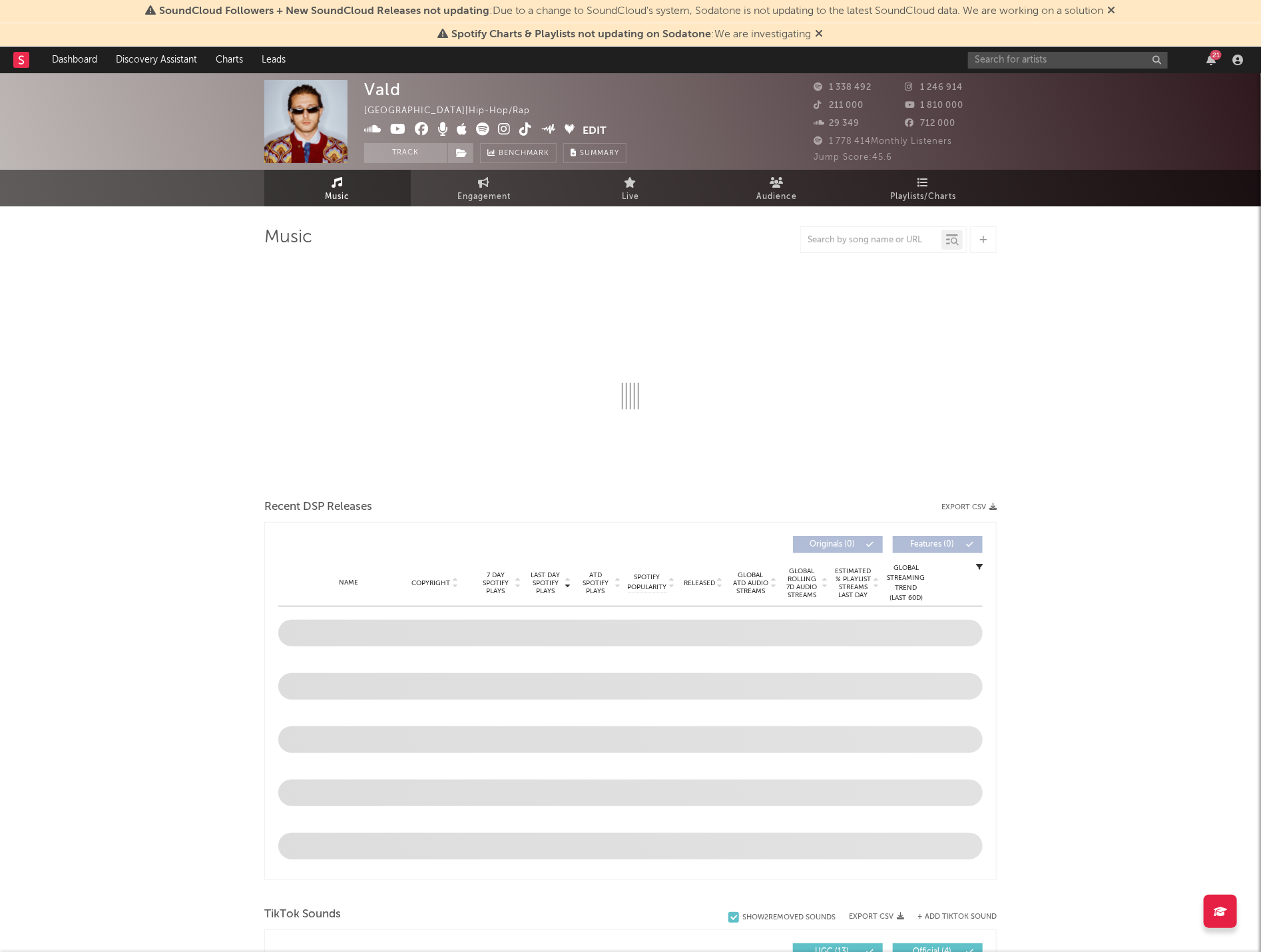
select select "6m"
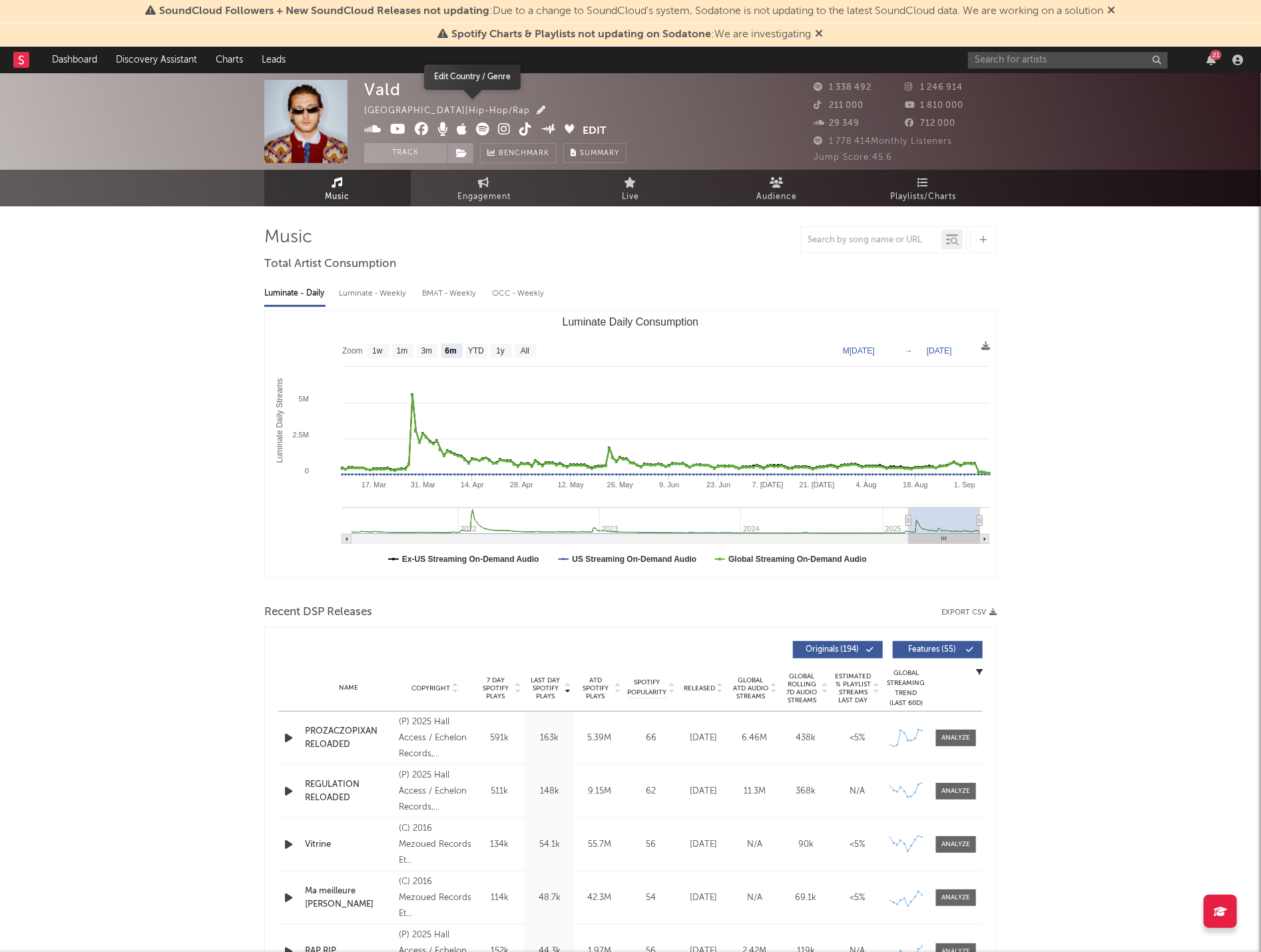
click at [537, 108] on icon "button" at bounding box center [541, 110] width 9 height 9
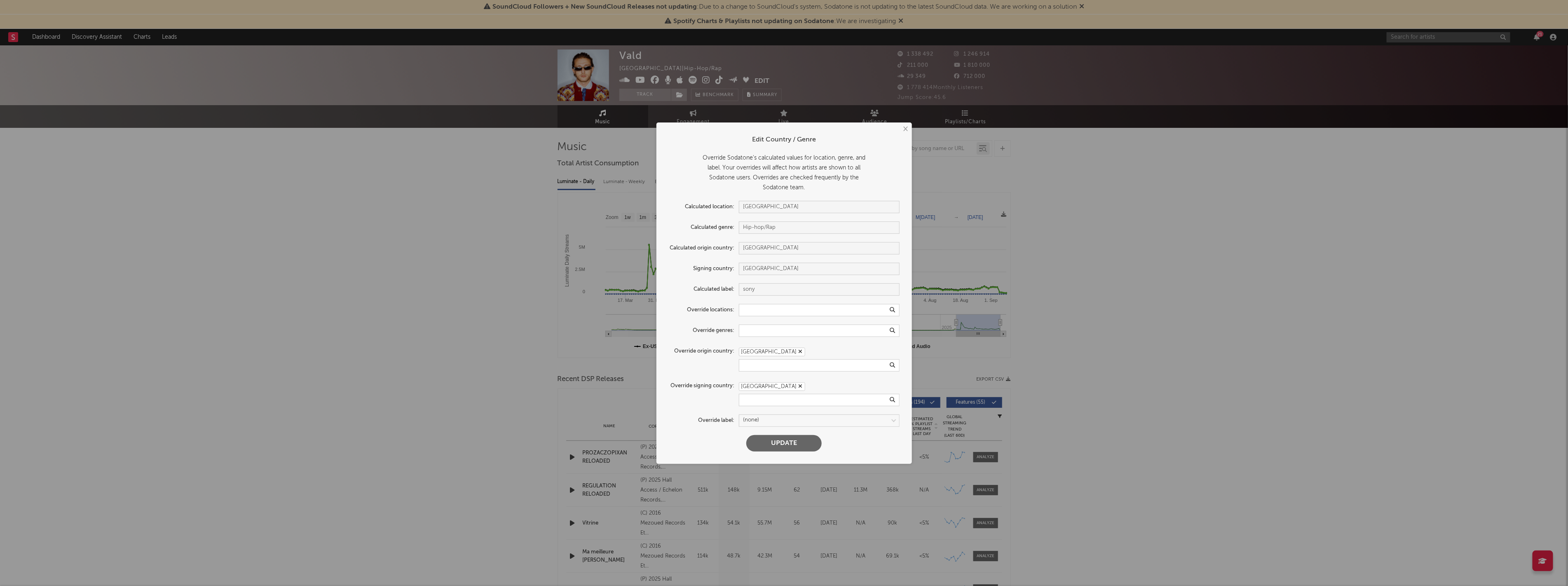
click at [1303, 103] on div "× Edit Country / Genre Override Sodatone's calculated values for location, genr…" at bounding box center [784, 293] width 1568 height 586
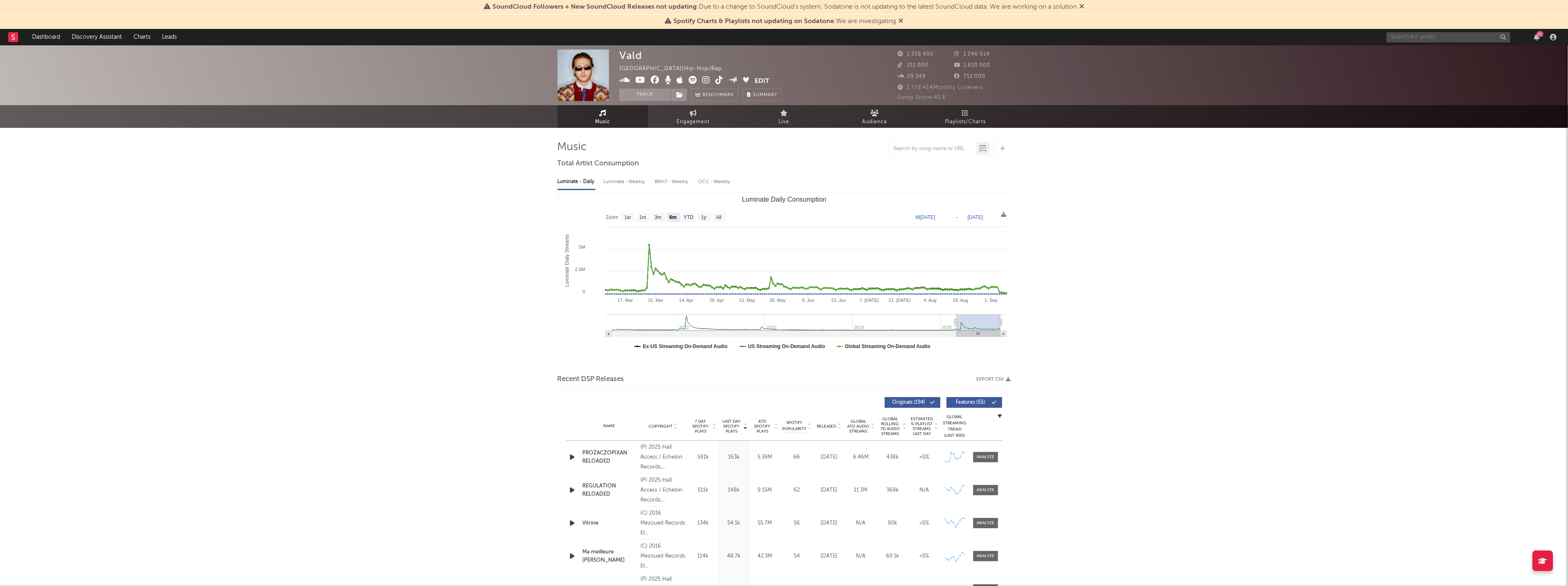
click at [1409, 38] on input "text" at bounding box center [1448, 37] width 124 height 10
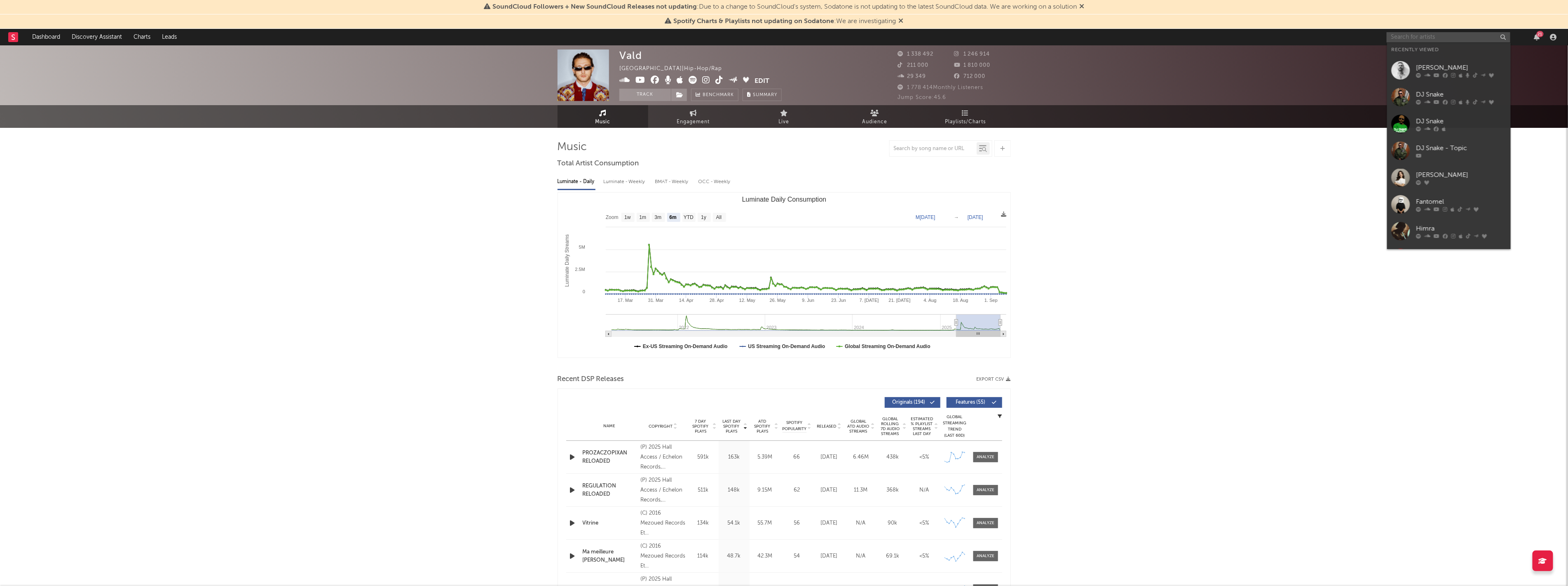
paste input "Todiefor"
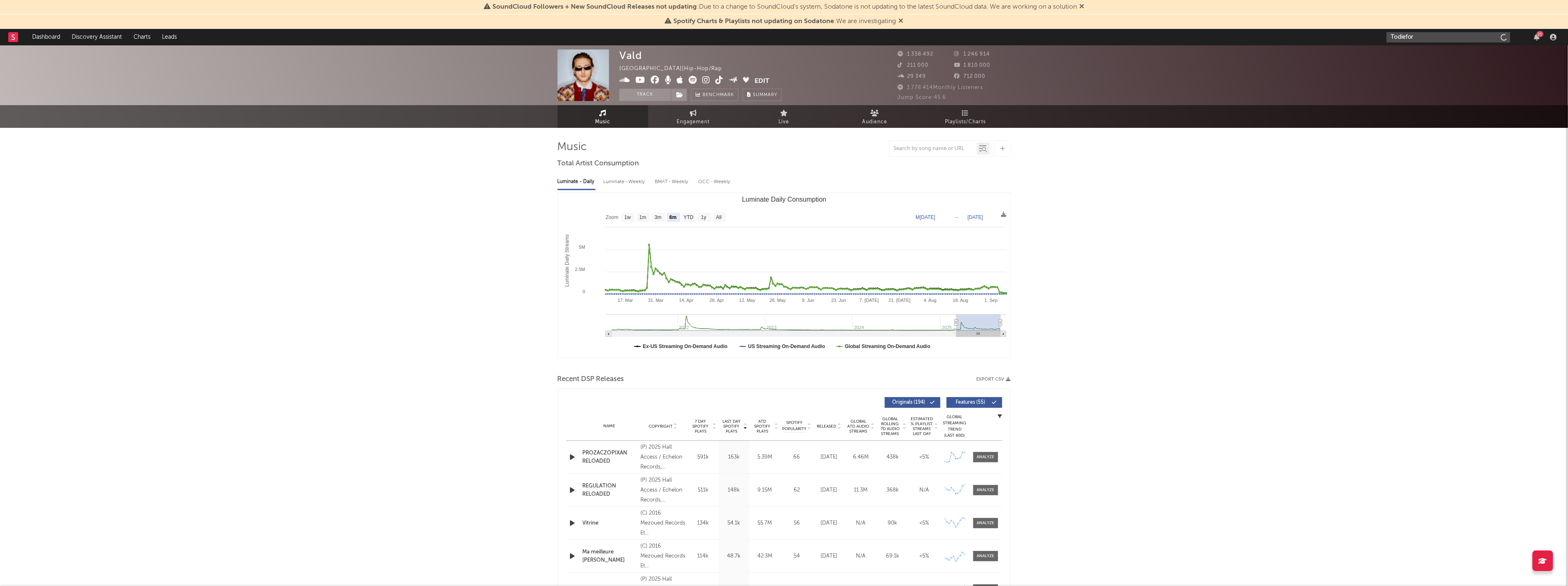
type input "Todiefor"
click at [1437, 35] on input "Todiefor" at bounding box center [1448, 37] width 124 height 10
click at [1432, 58] on div "Todiefor" at bounding box center [1461, 54] width 91 height 10
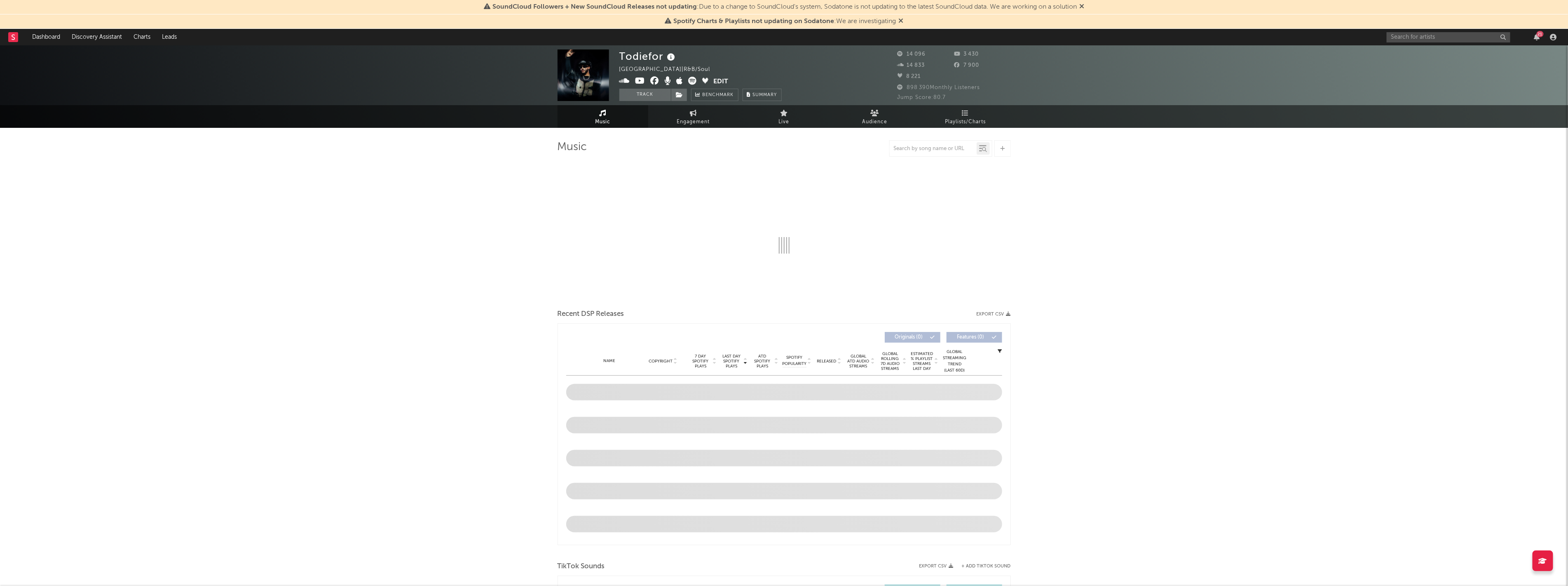
select select "6m"
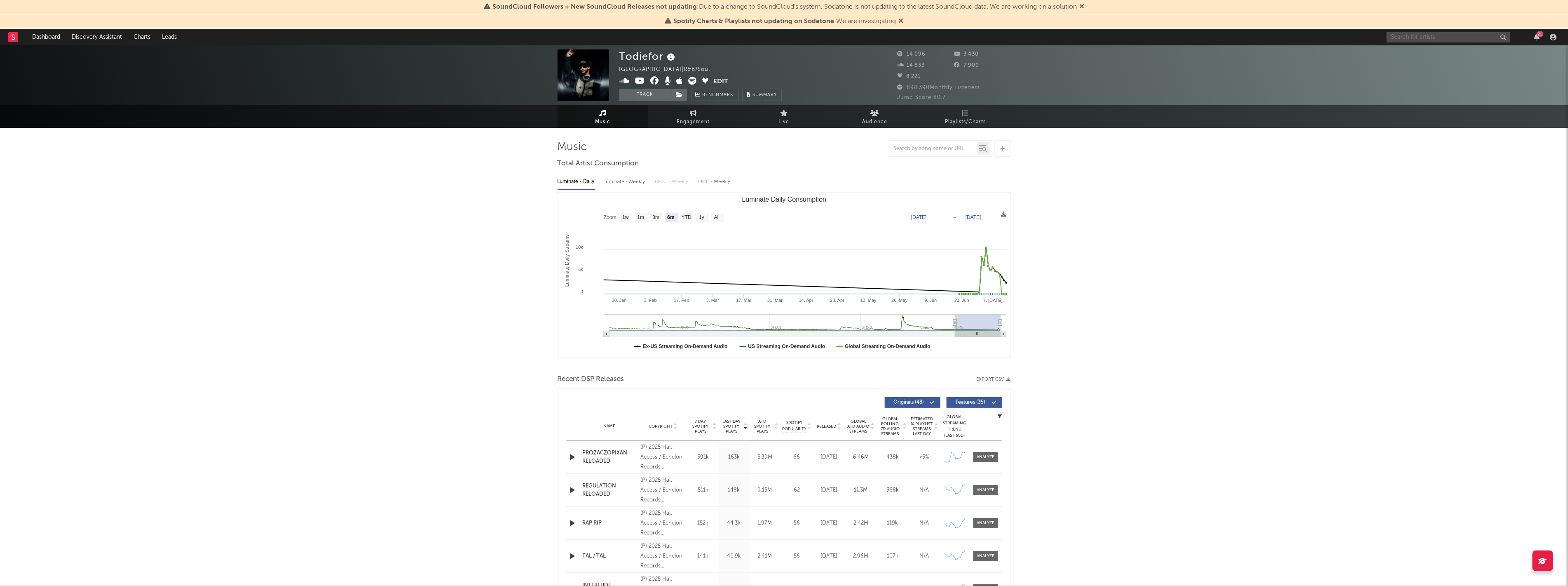
click at [1423, 38] on input "text" at bounding box center [1448, 37] width 124 height 10
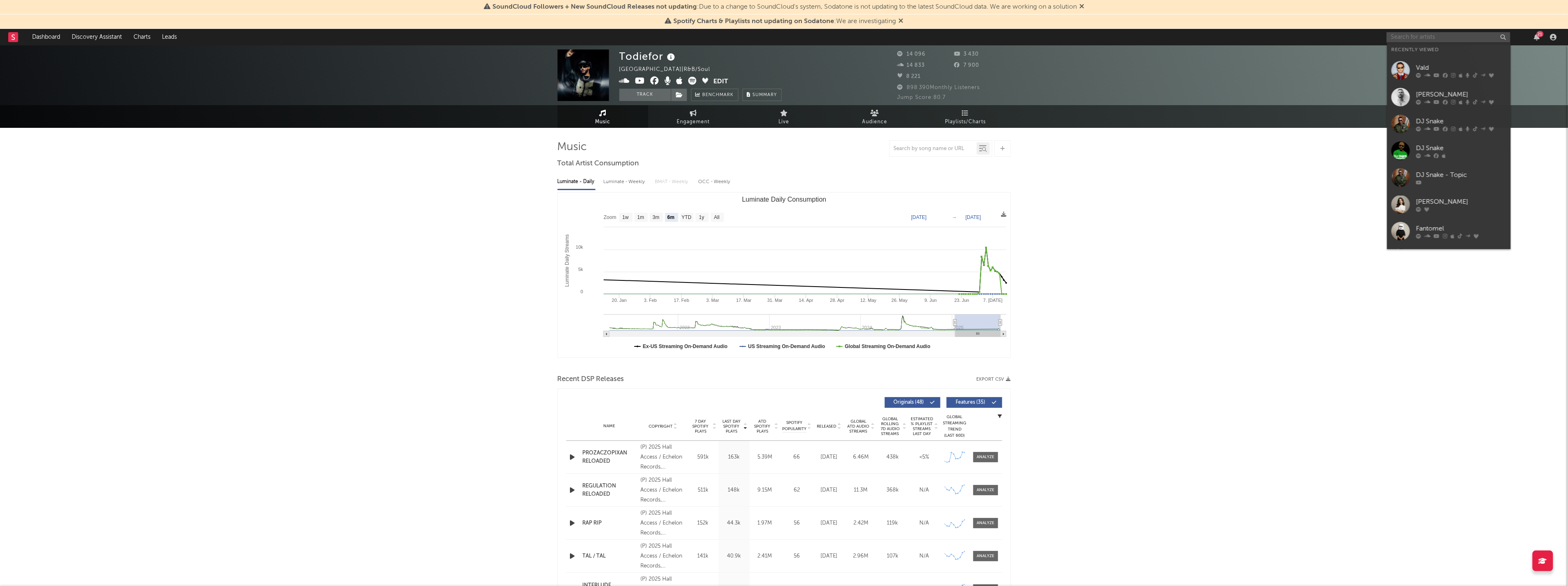
paste input "Todiefor"
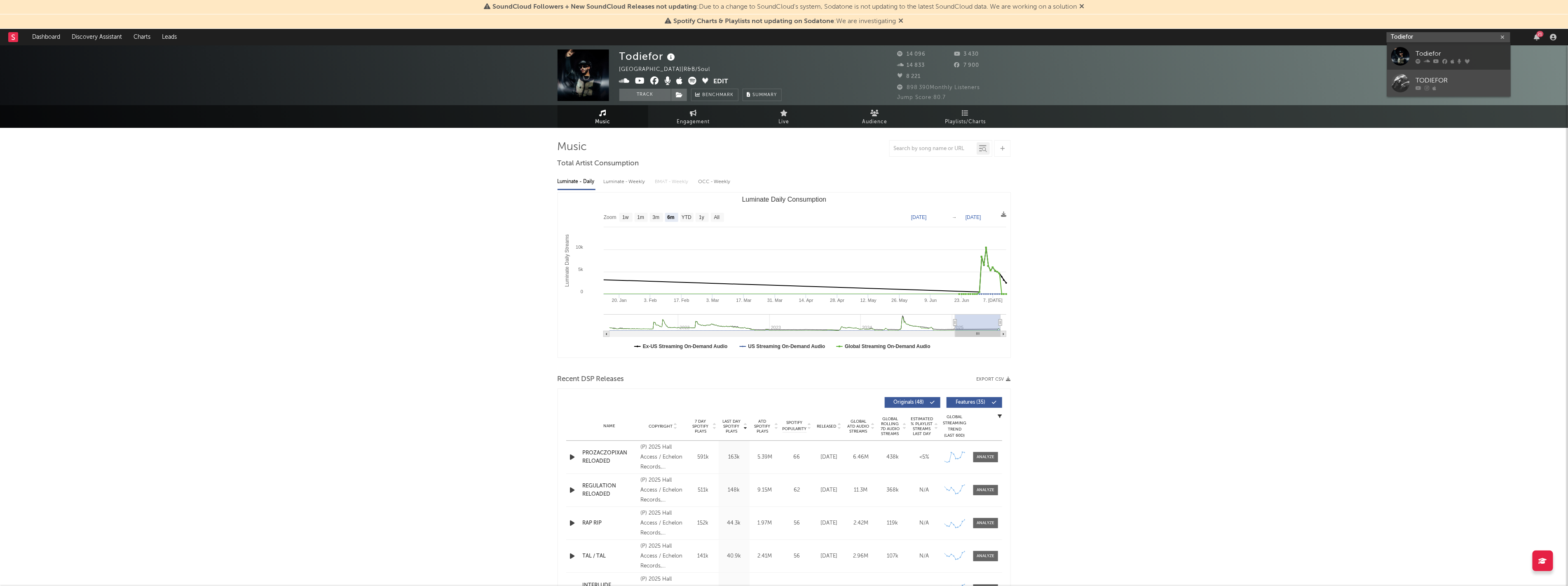
type input "Todiefor"
click at [1425, 90] on icon at bounding box center [1427, 88] width 4 height 5
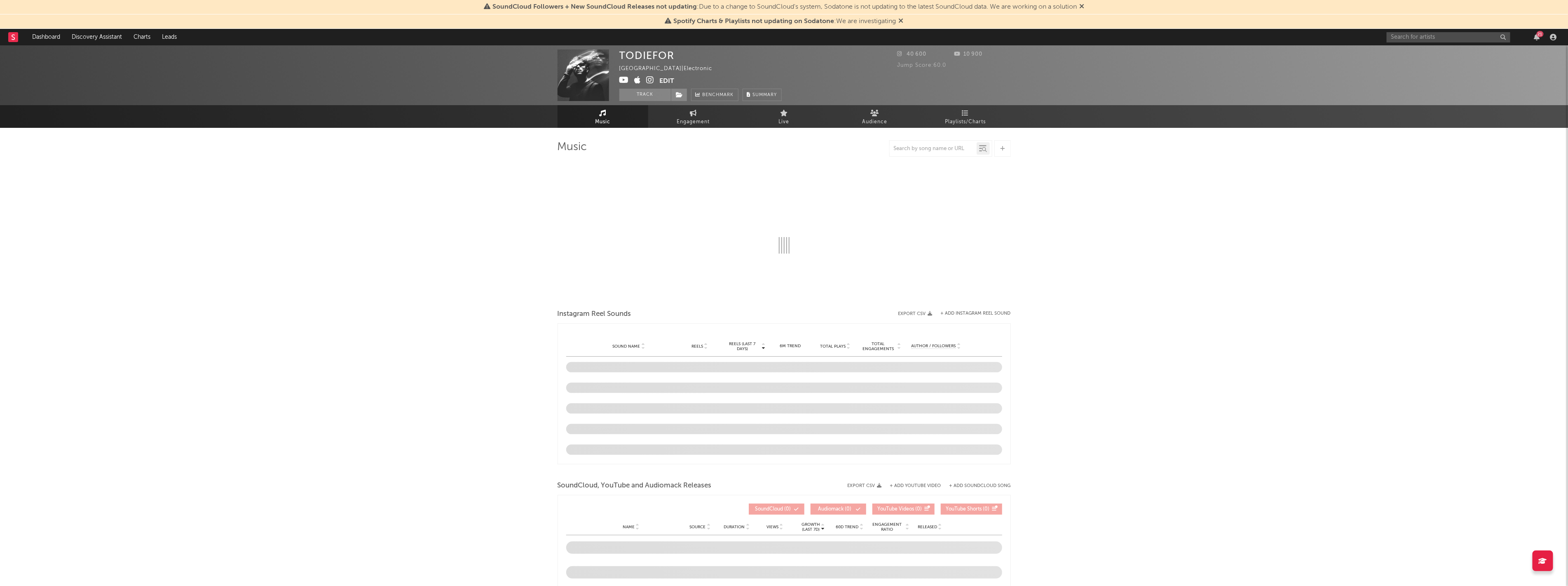
select select "1w"
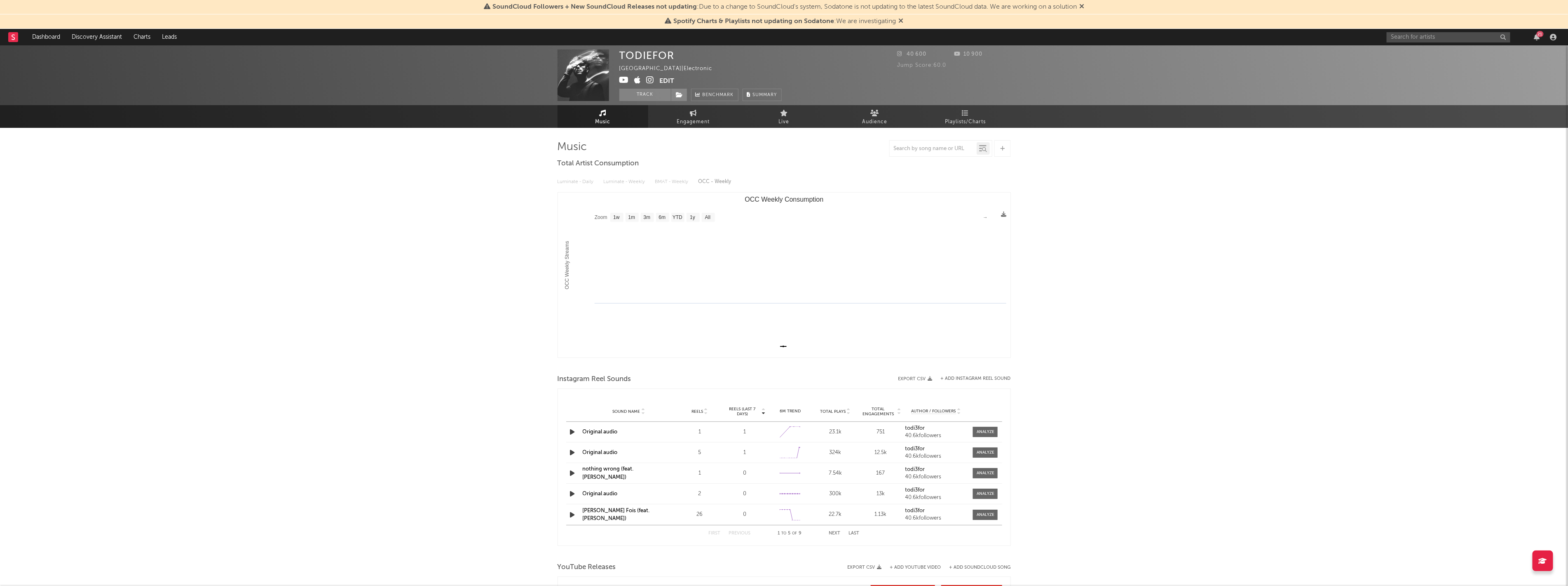
click at [651, 80] on icon at bounding box center [650, 80] width 8 height 9
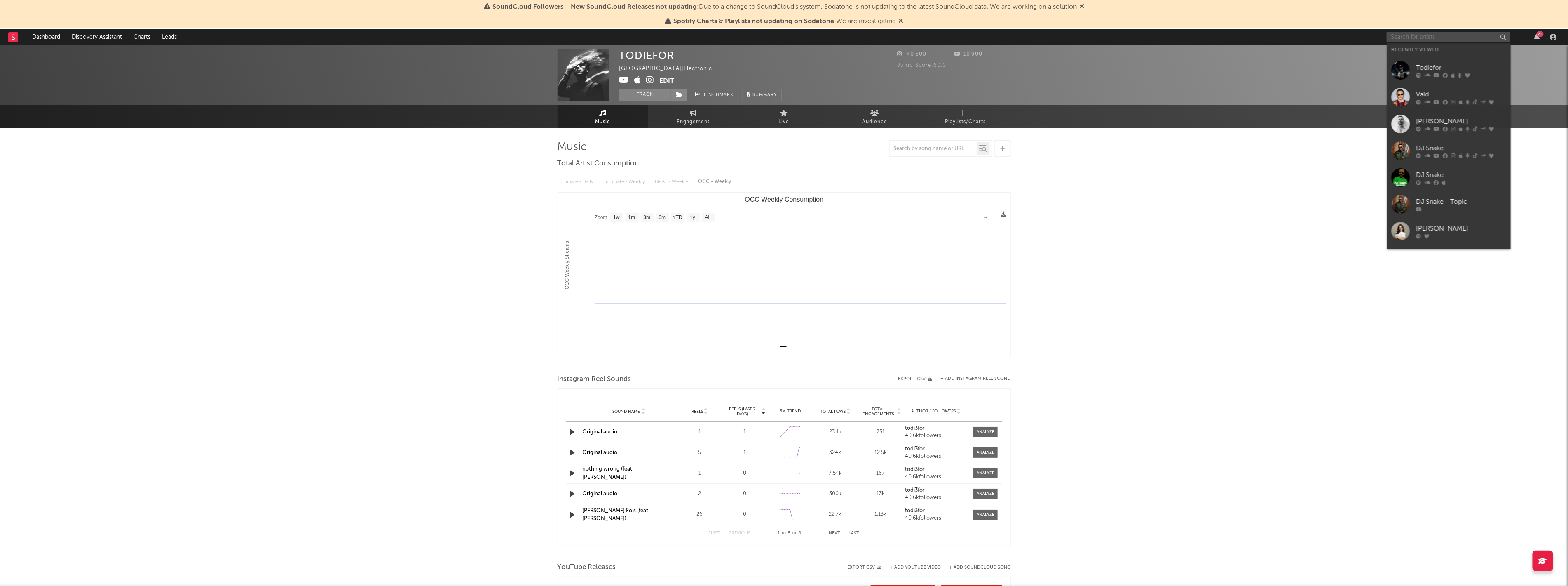
click at [1423, 34] on input "text" at bounding box center [1448, 37] width 124 height 10
paste input "Todiefor"
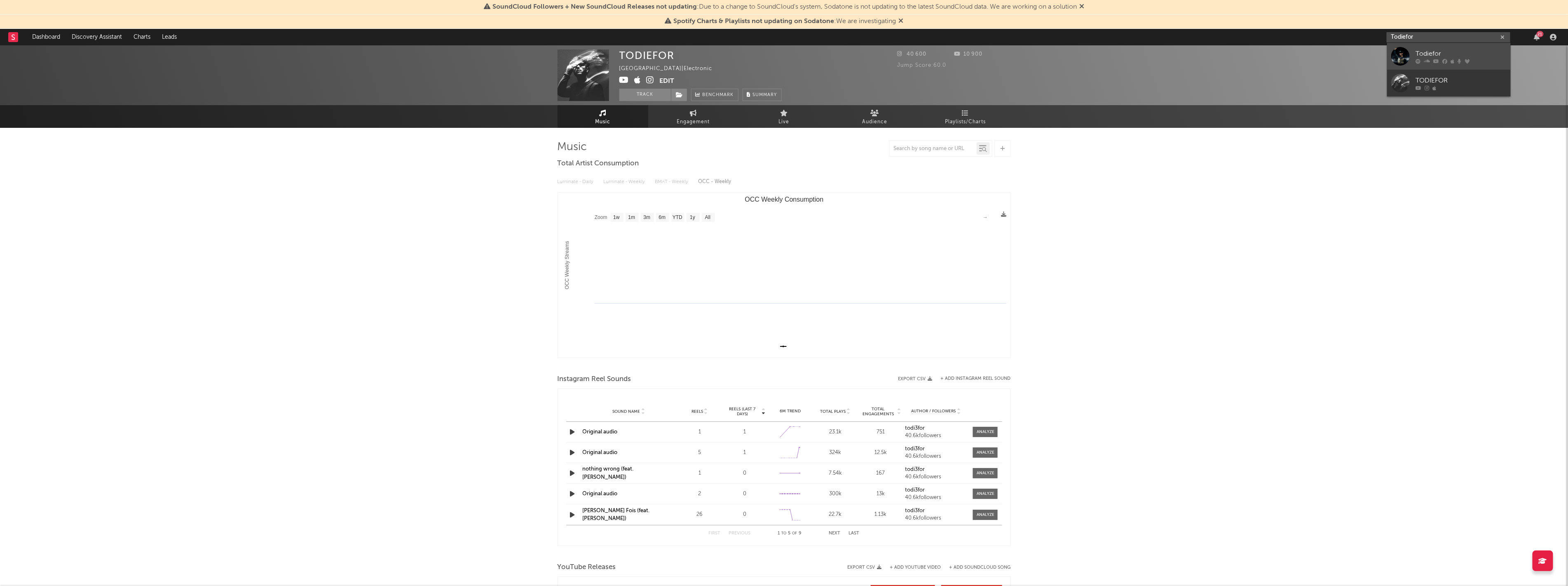
type input "Todiefor"
click at [1423, 63] on div at bounding box center [1461, 61] width 91 height 5
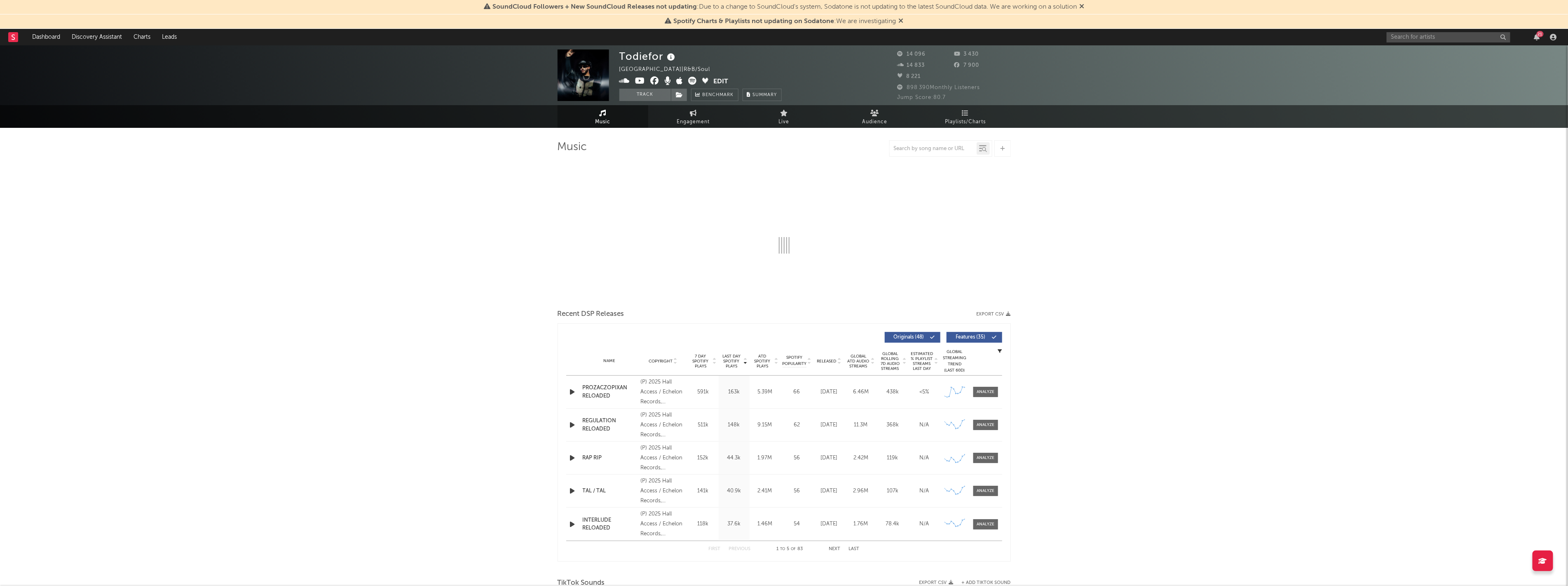
select select "6m"
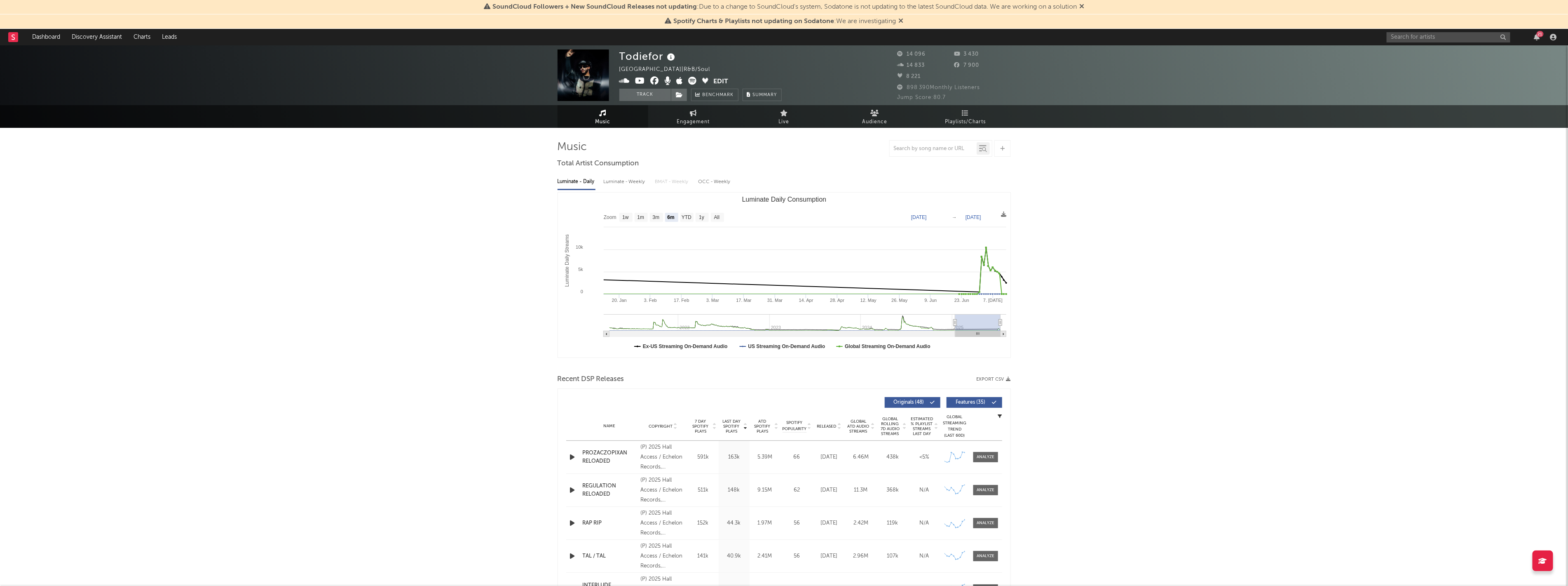
click at [649, 81] on span at bounding box center [667, 82] width 94 height 10
click at [653, 81] on icon at bounding box center [655, 81] width 9 height 9
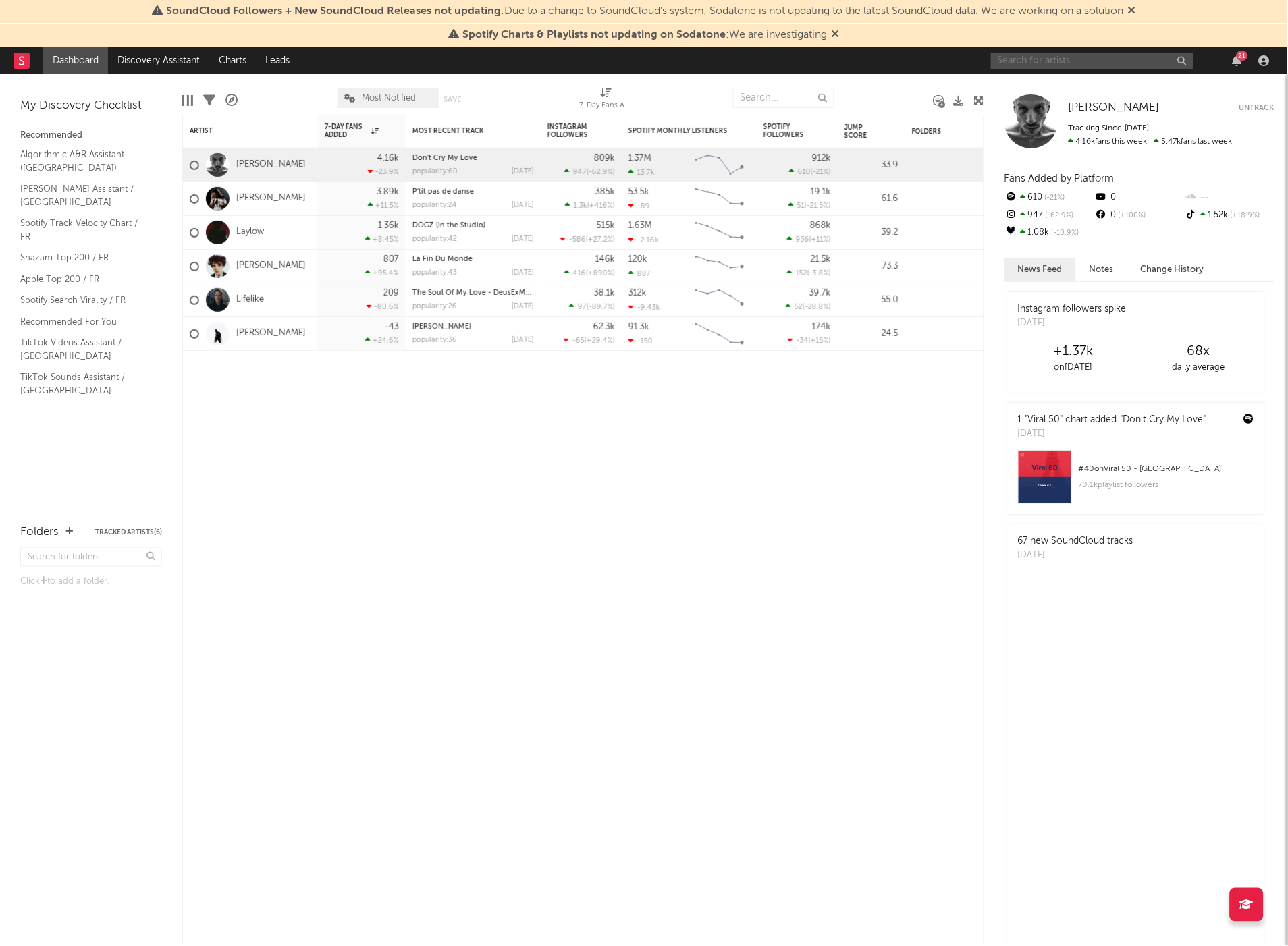
click at [1046, 66] on input "text" at bounding box center [1092, 61] width 202 height 17
type input "helena"
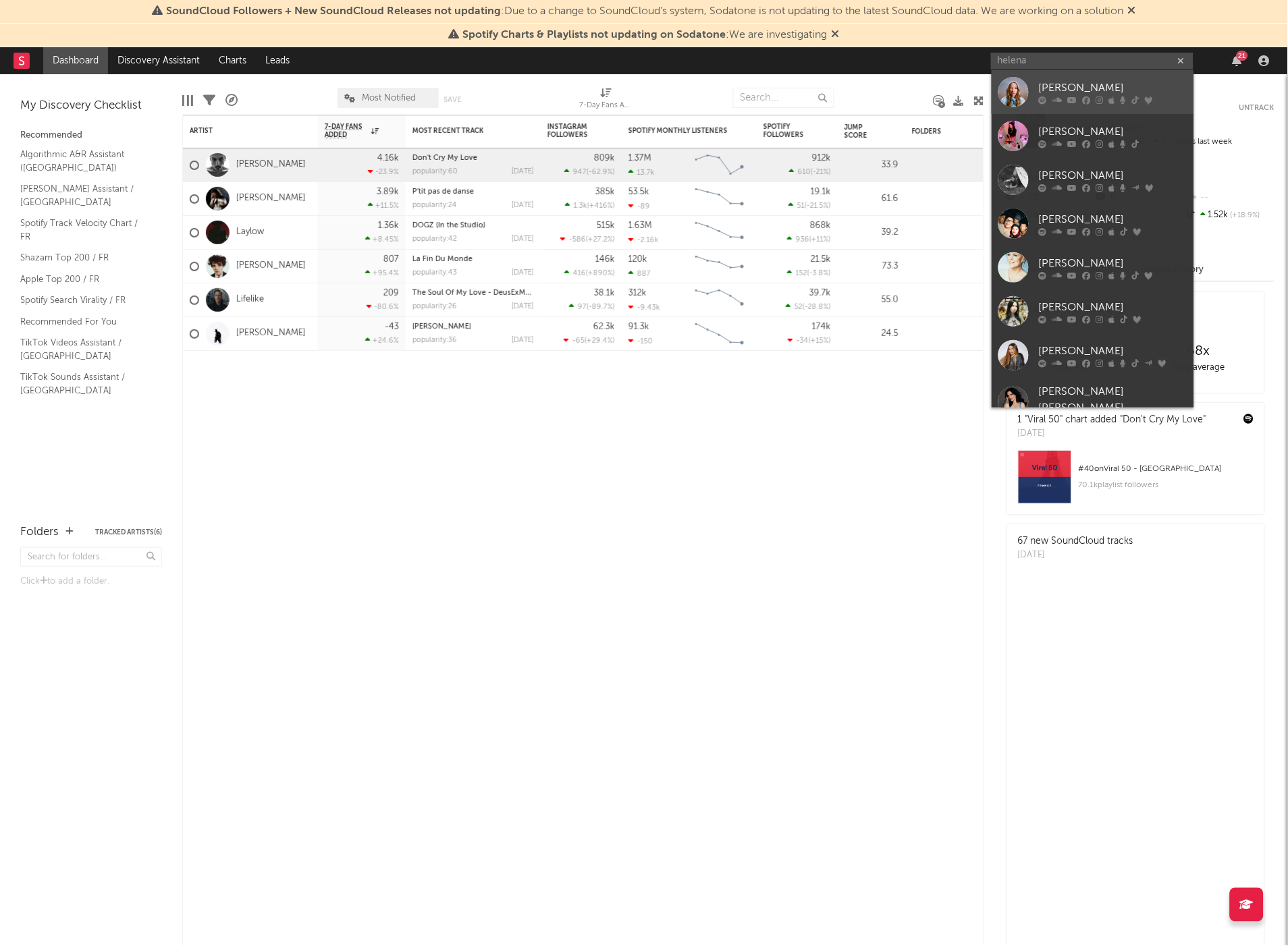
click at [1094, 85] on div "Helena" at bounding box center [1113, 89] width 149 height 16
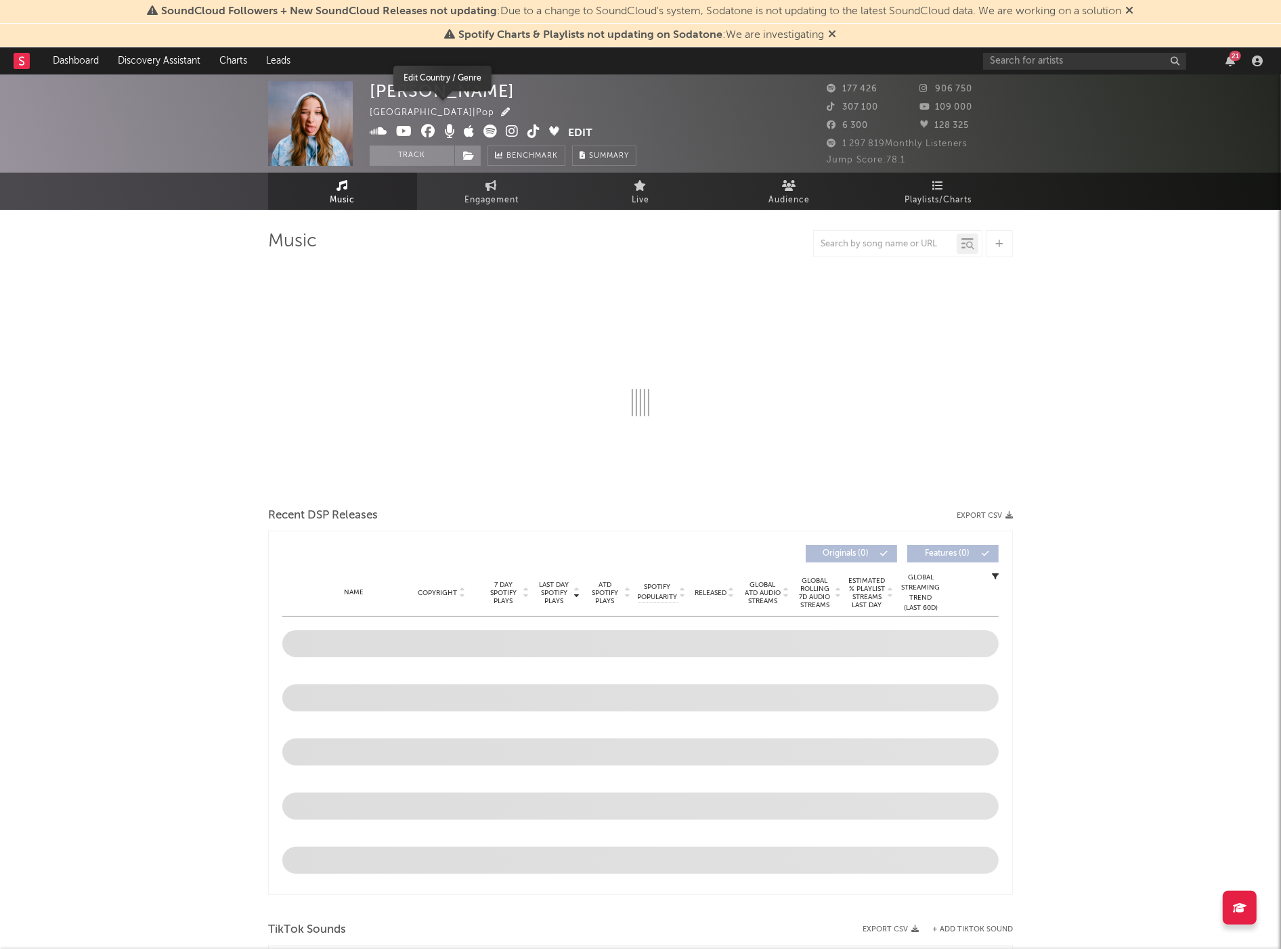
select select "6m"
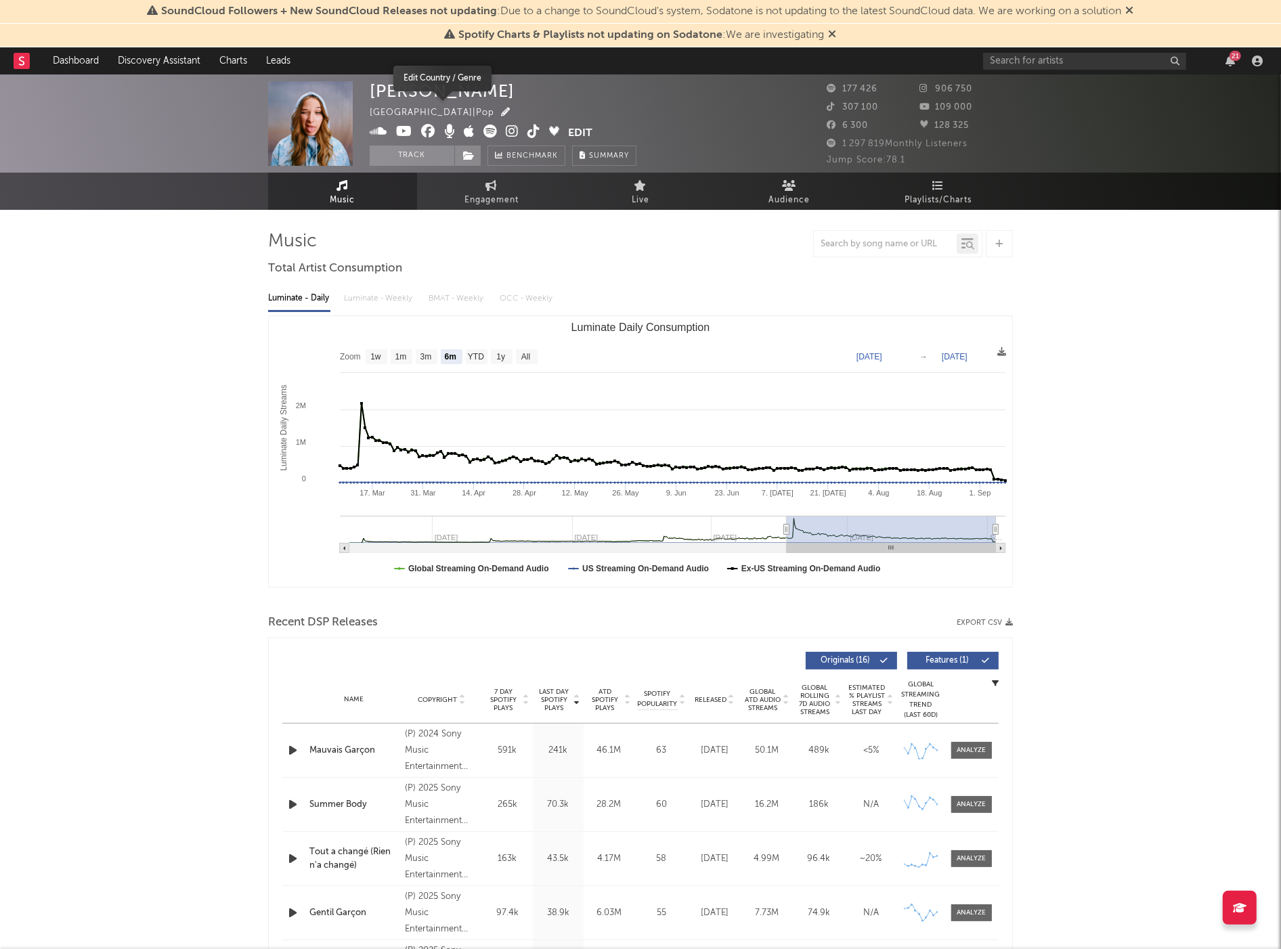
click at [501, 110] on icon "button" at bounding box center [505, 112] width 9 height 9
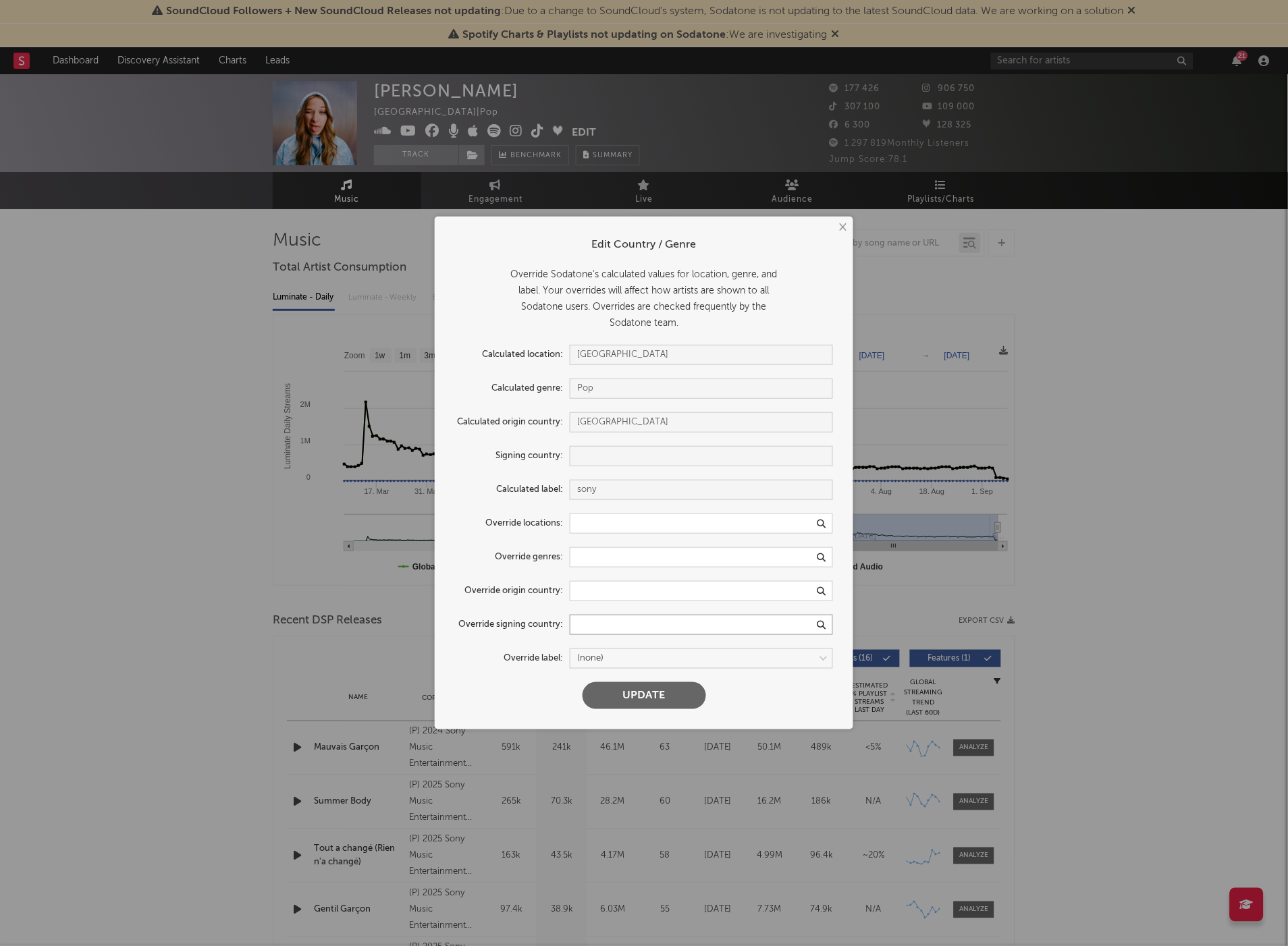
click at [604, 622] on input "text" at bounding box center [701, 625] width 263 height 20
type input "fra"
click at [592, 647] on div "[GEOGRAPHIC_DATA]" at bounding box center [701, 647] width 263 height 23
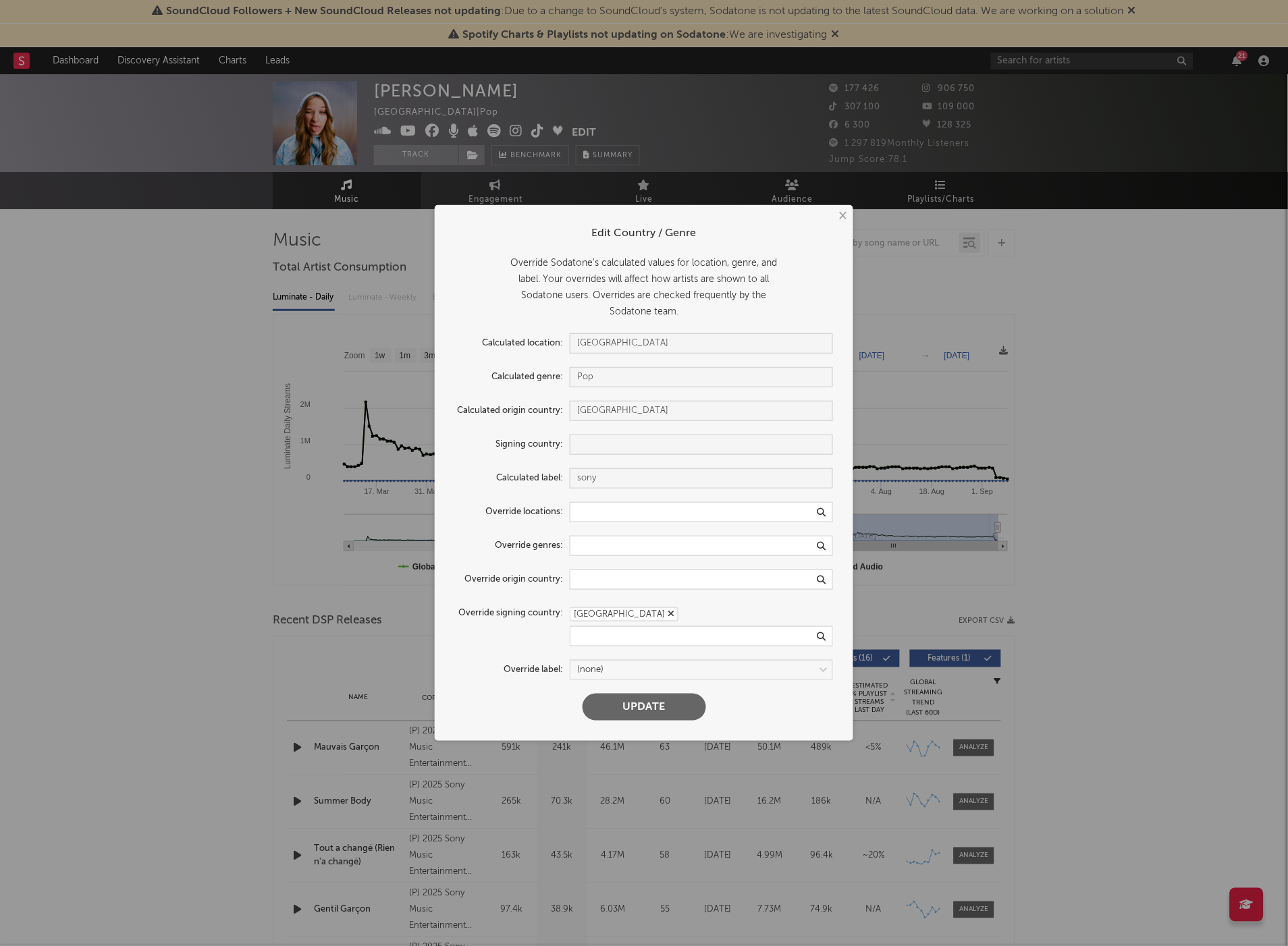
click at [643, 709] on button "Update" at bounding box center [644, 707] width 124 height 27
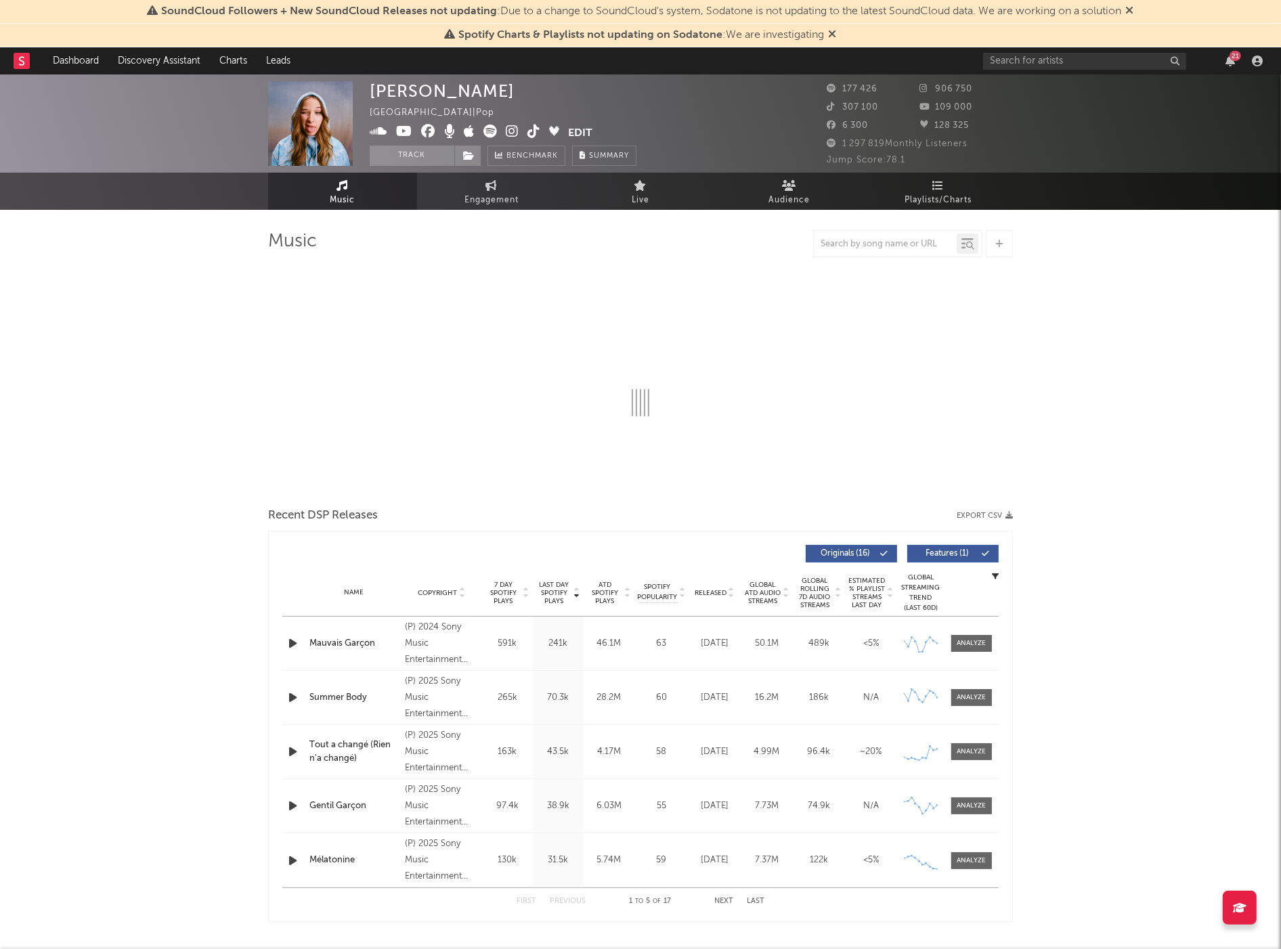
select select "6m"
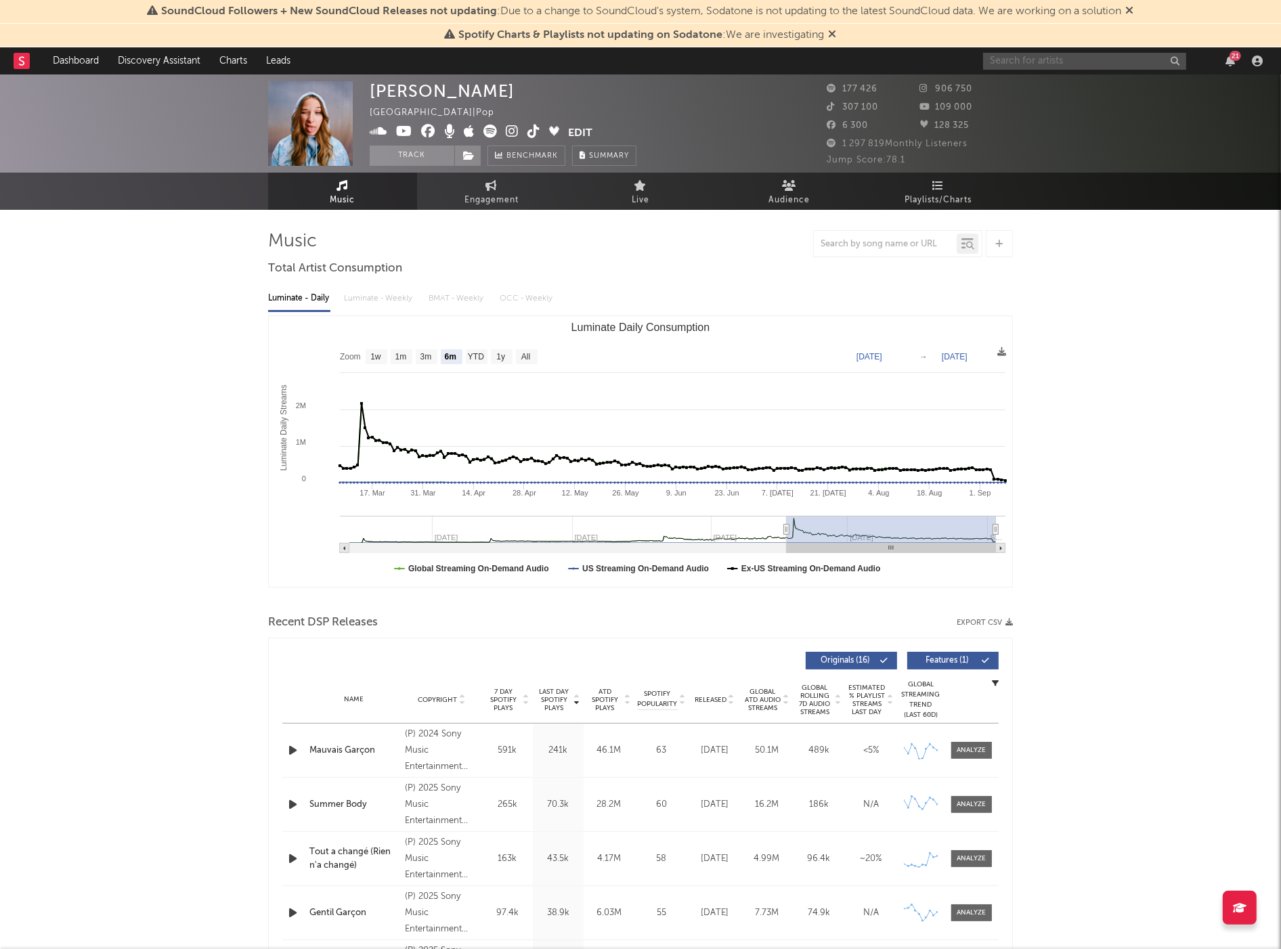
click at [1060, 66] on input "text" at bounding box center [1084, 61] width 203 height 17
paste input "Manu Chao"
type input "Manu Chao"
click at [1066, 63] on input "Manu Chao" at bounding box center [1084, 61] width 203 height 17
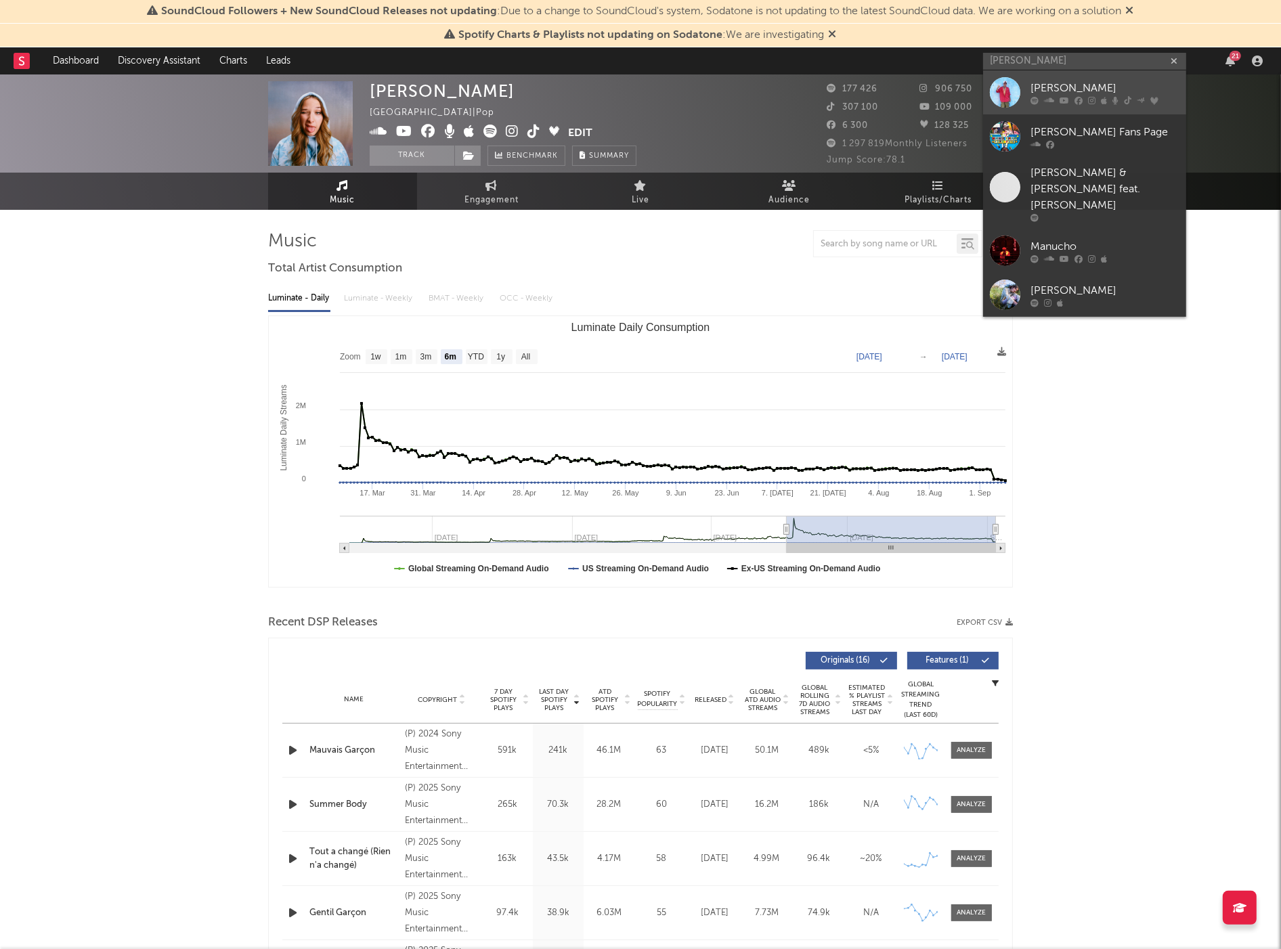
click at [1065, 89] on div "Manu Chao" at bounding box center [1104, 88] width 149 height 16
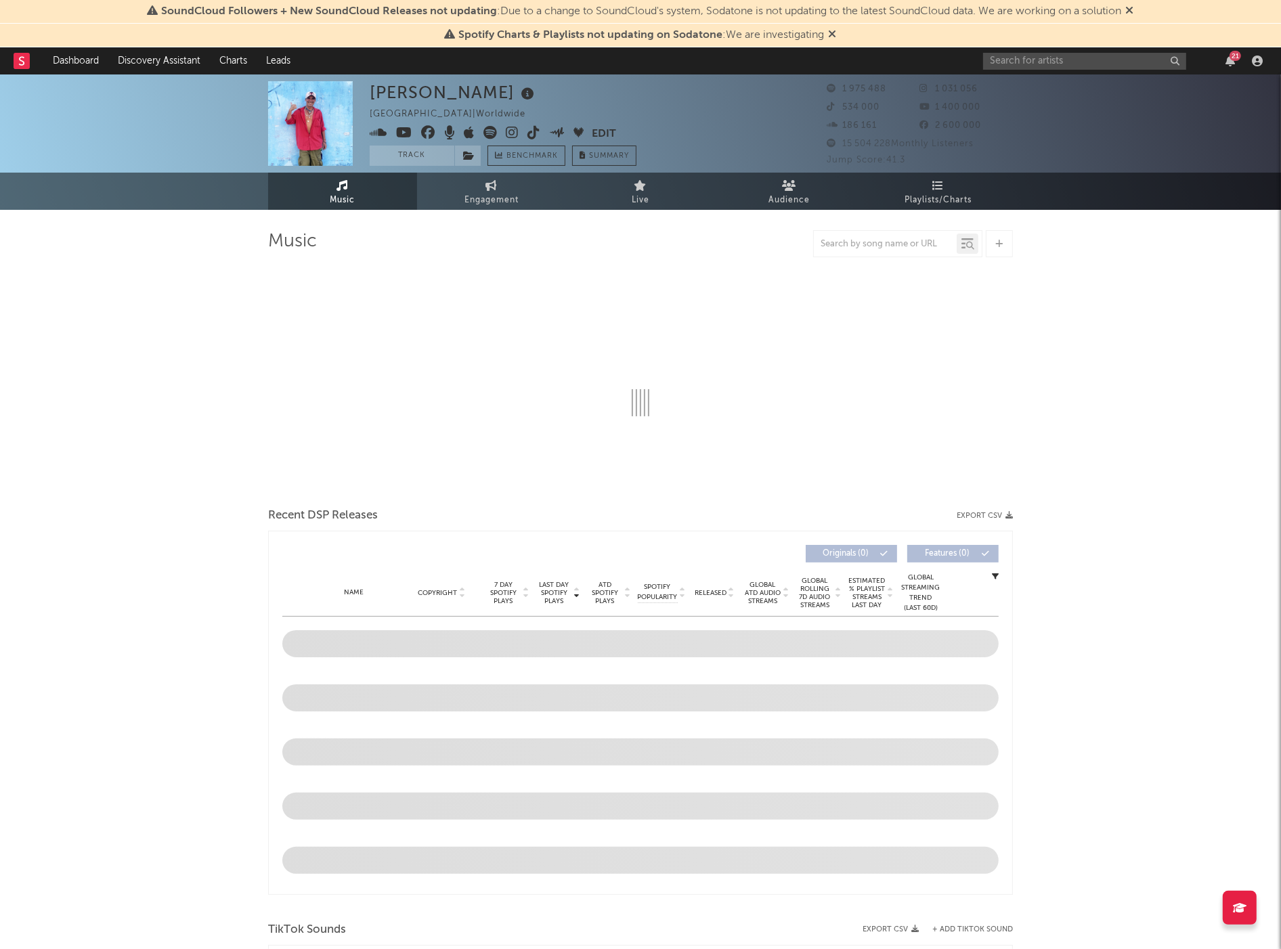
select select "6m"
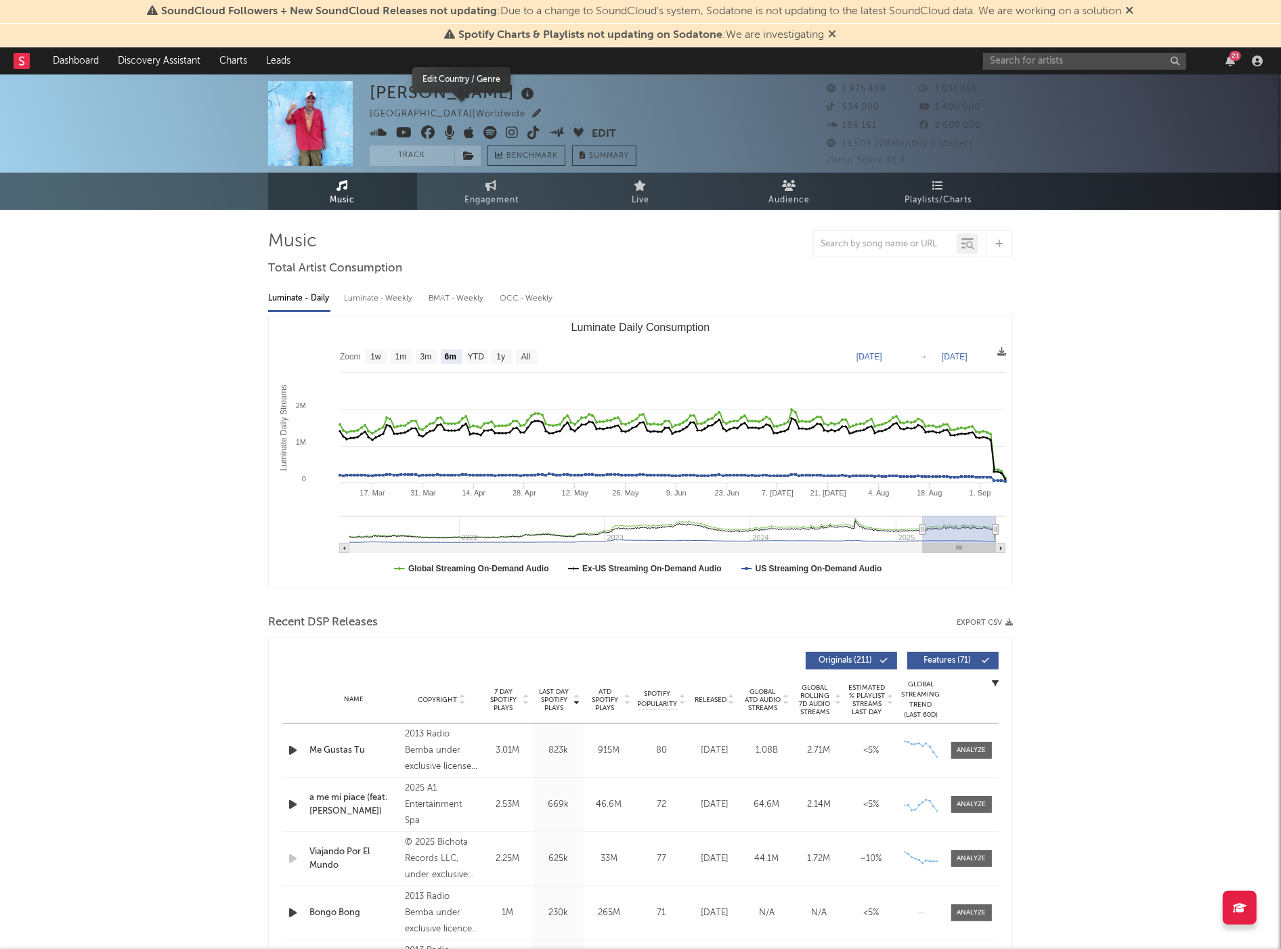
click at [532, 112] on icon "button" at bounding box center [536, 113] width 9 height 9
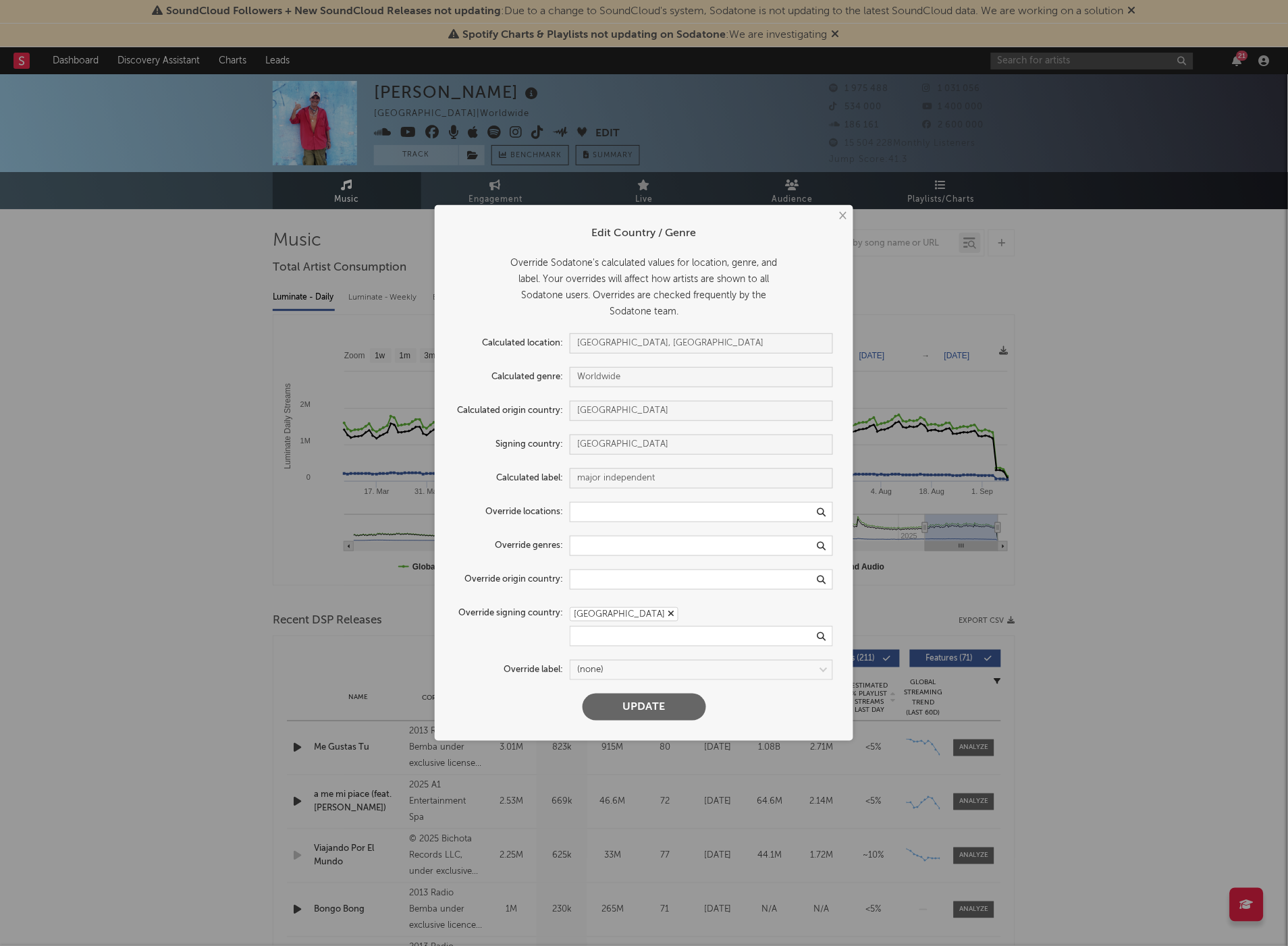
drag, startPoint x: 842, startPoint y: 213, endPoint x: 798, endPoint y: 239, distance: 51.1
click at [842, 213] on button "×" at bounding box center [841, 215] width 15 height 15
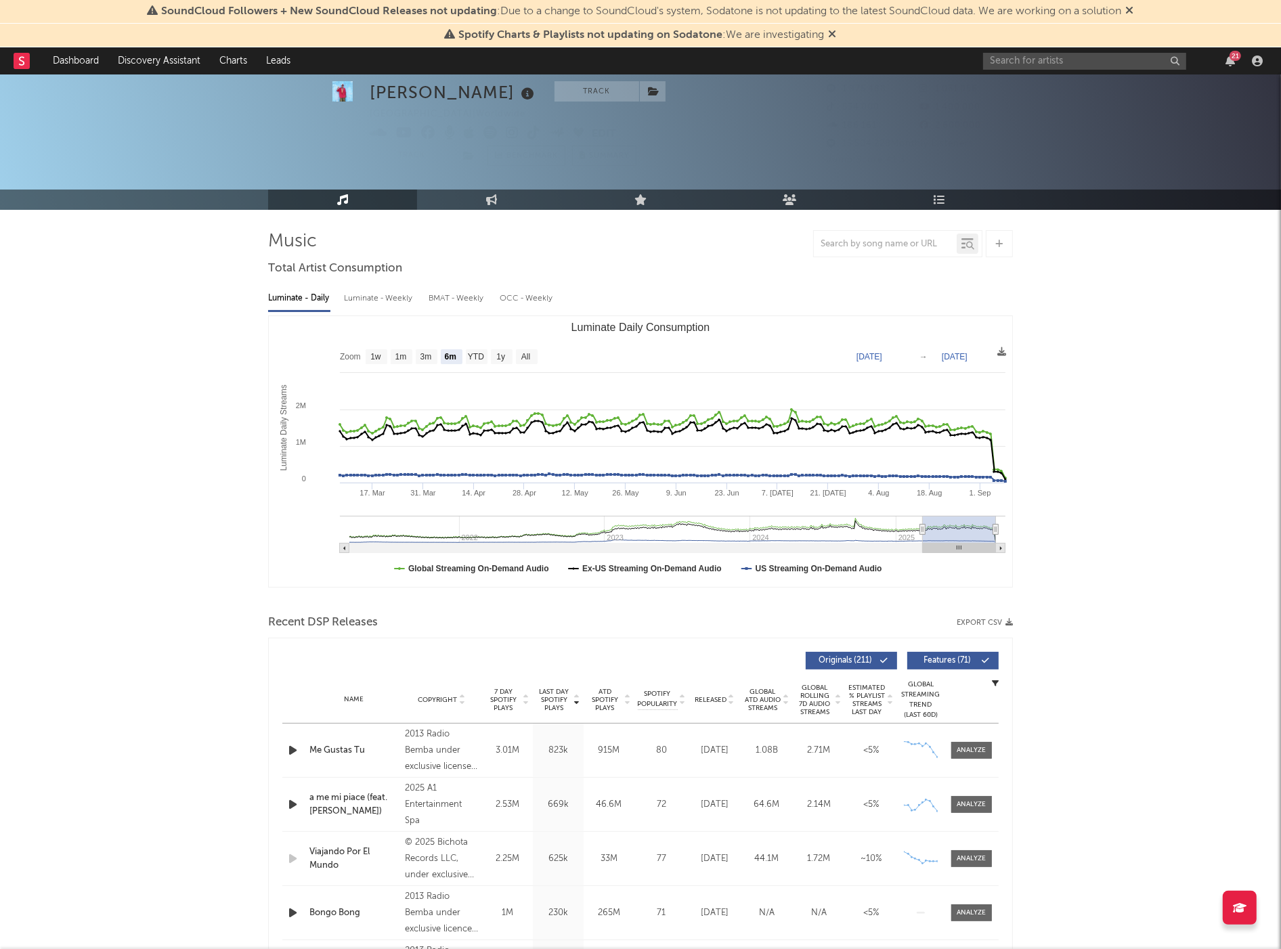
scroll to position [150, 0]
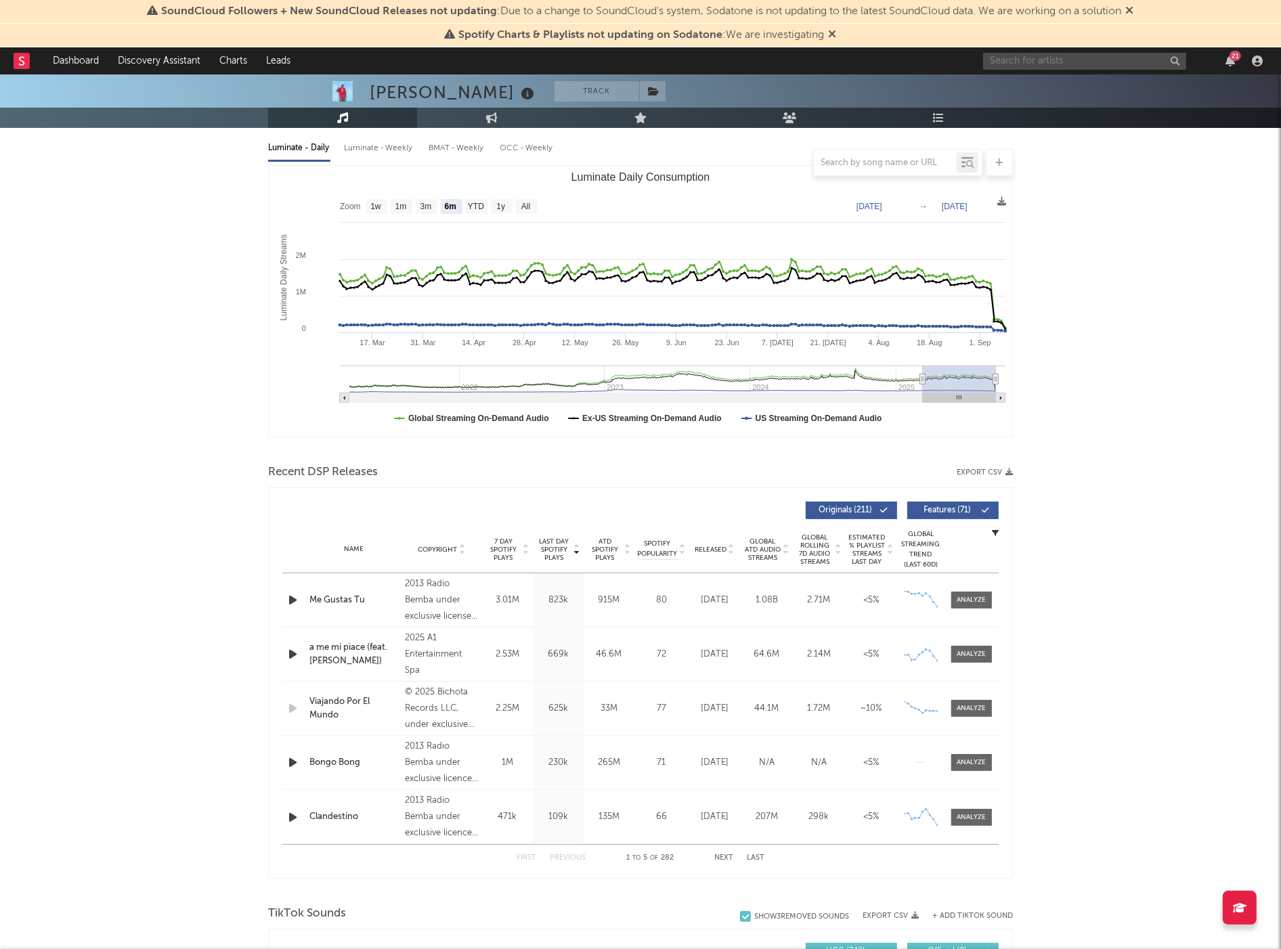
click at [1030, 64] on input "text" at bounding box center [1084, 61] width 203 height 17
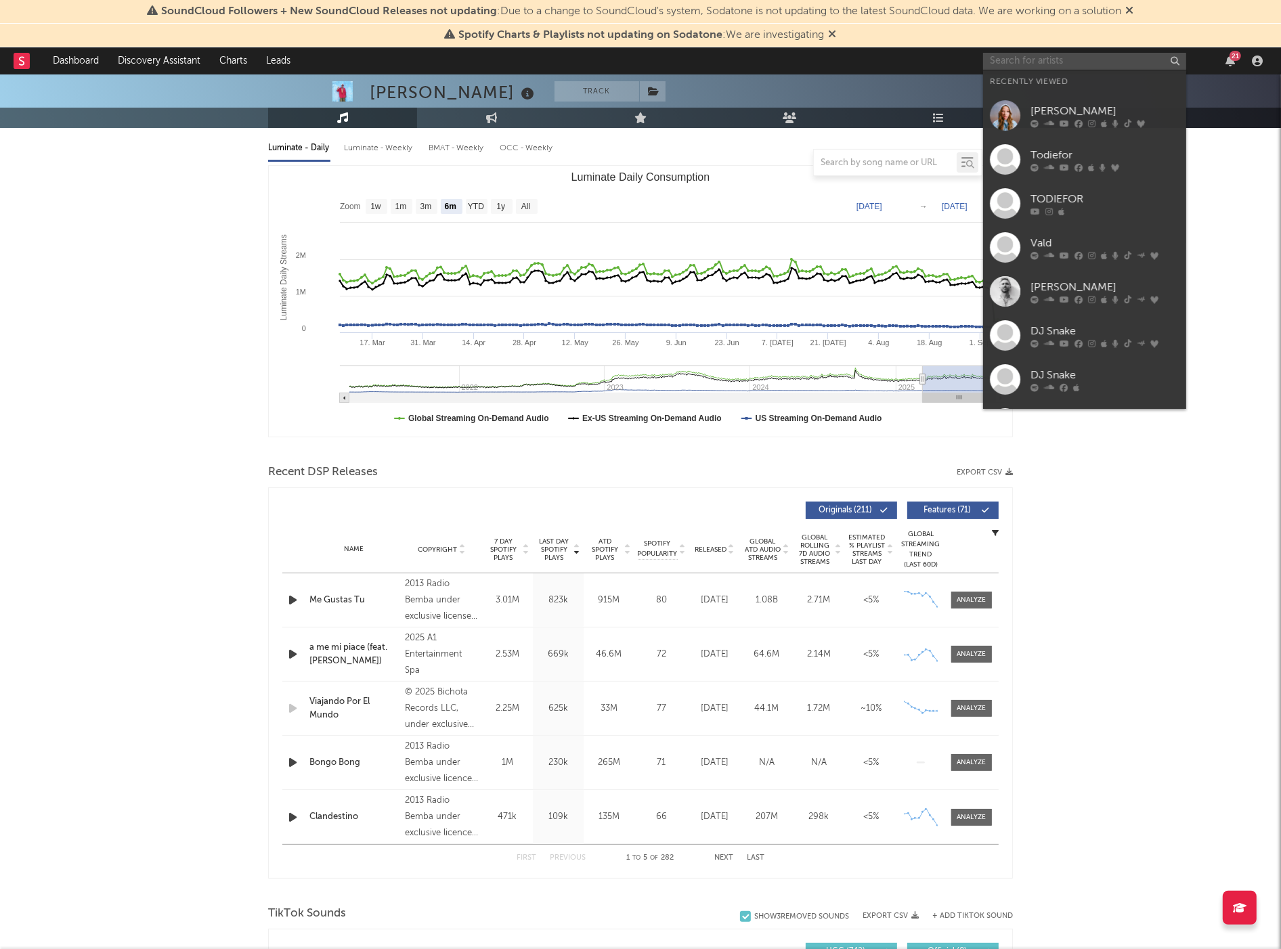
paste input "Alfa"
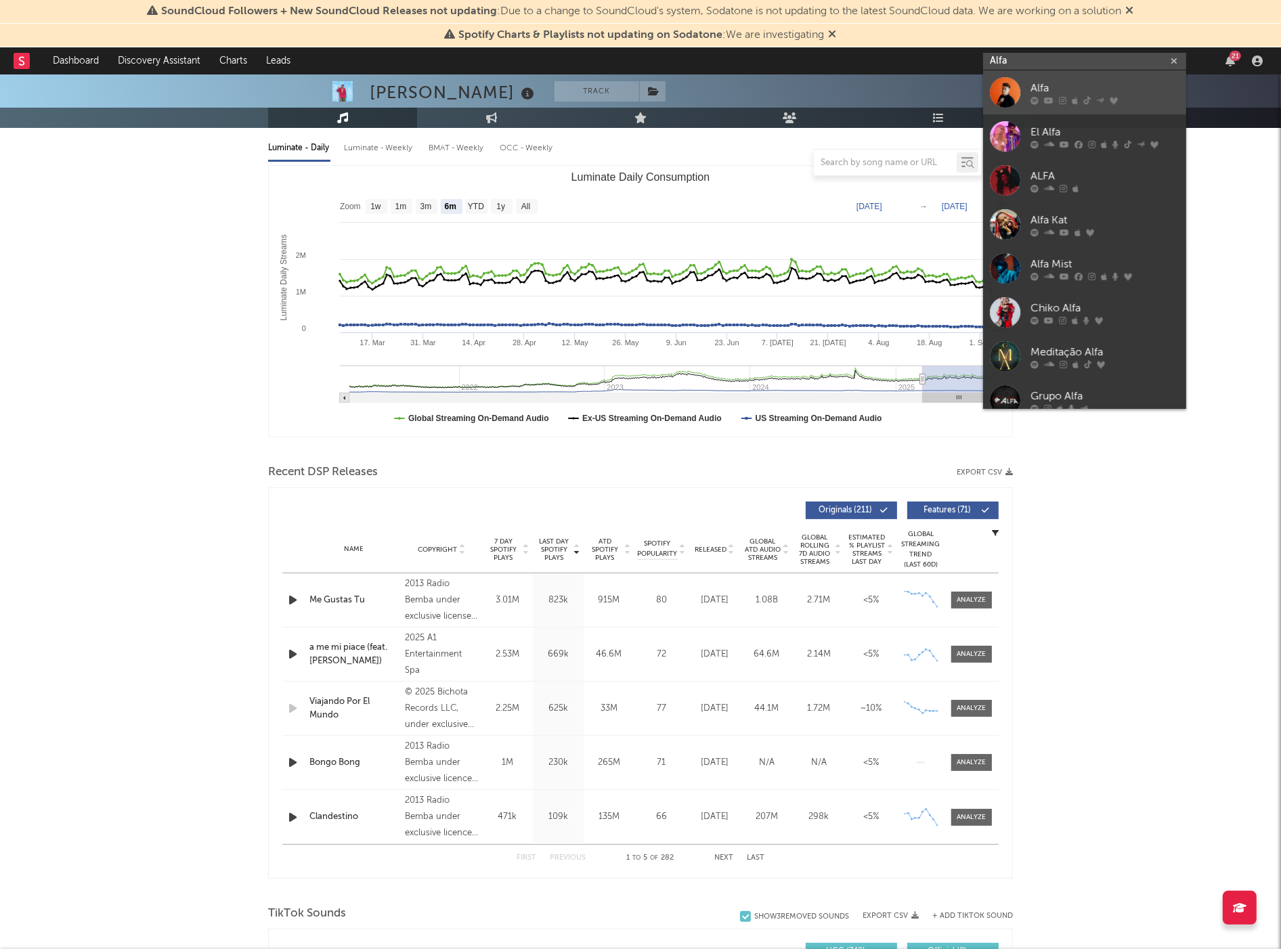
type input "Alfa"
click at [1085, 92] on div "Alfa" at bounding box center [1104, 88] width 149 height 16
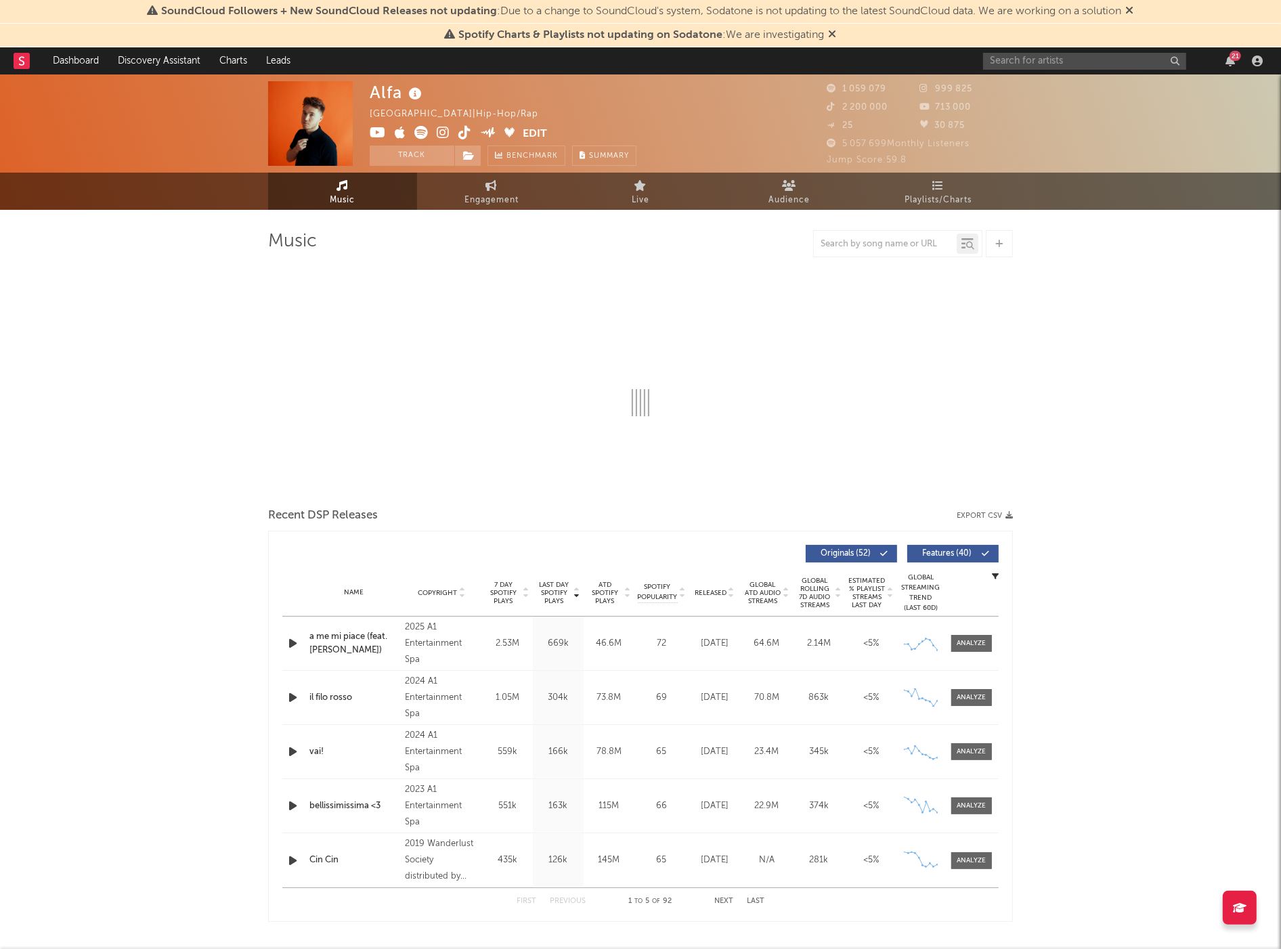
select select "6m"
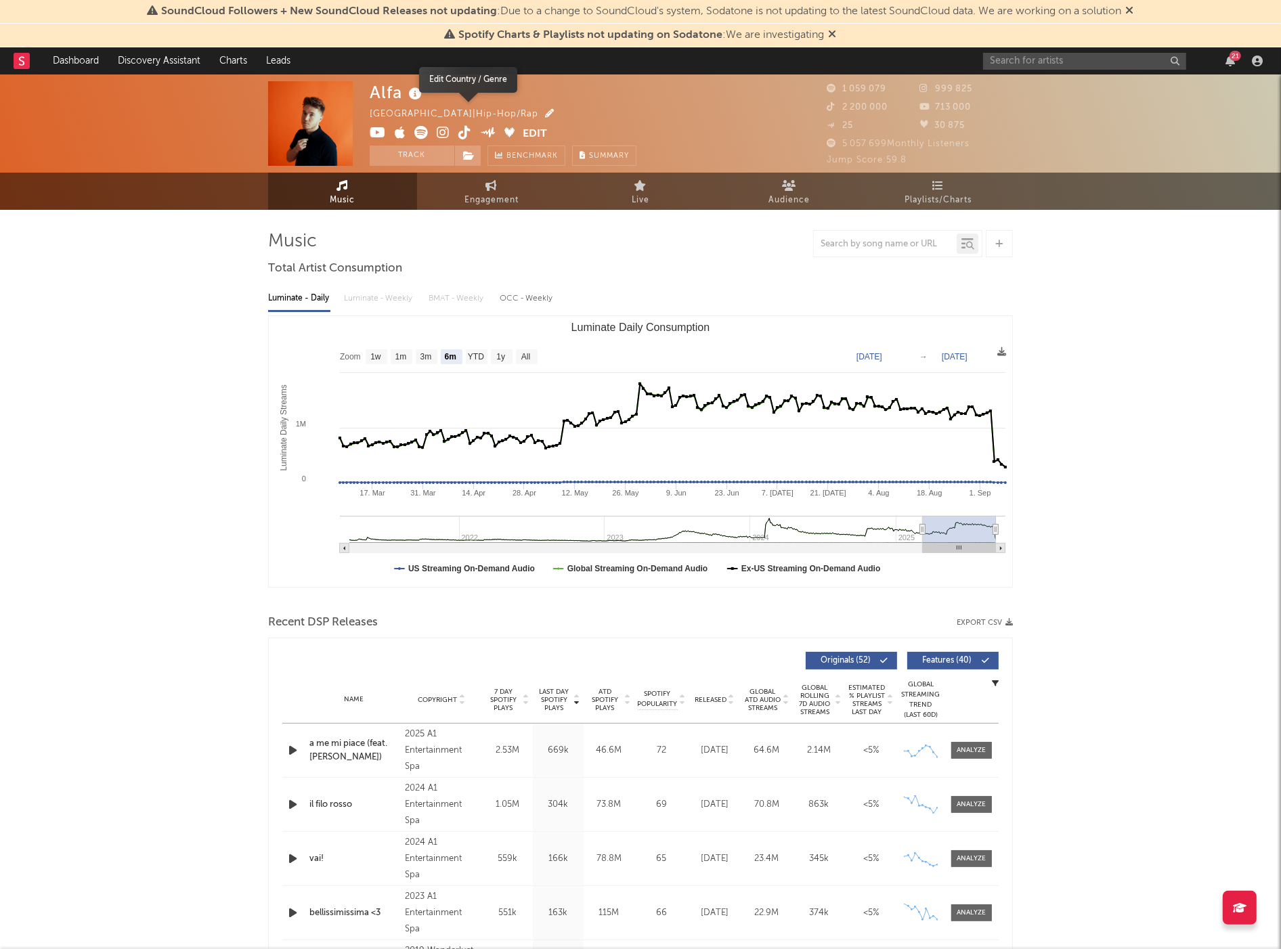
click at [545, 111] on icon "button" at bounding box center [549, 113] width 9 height 9
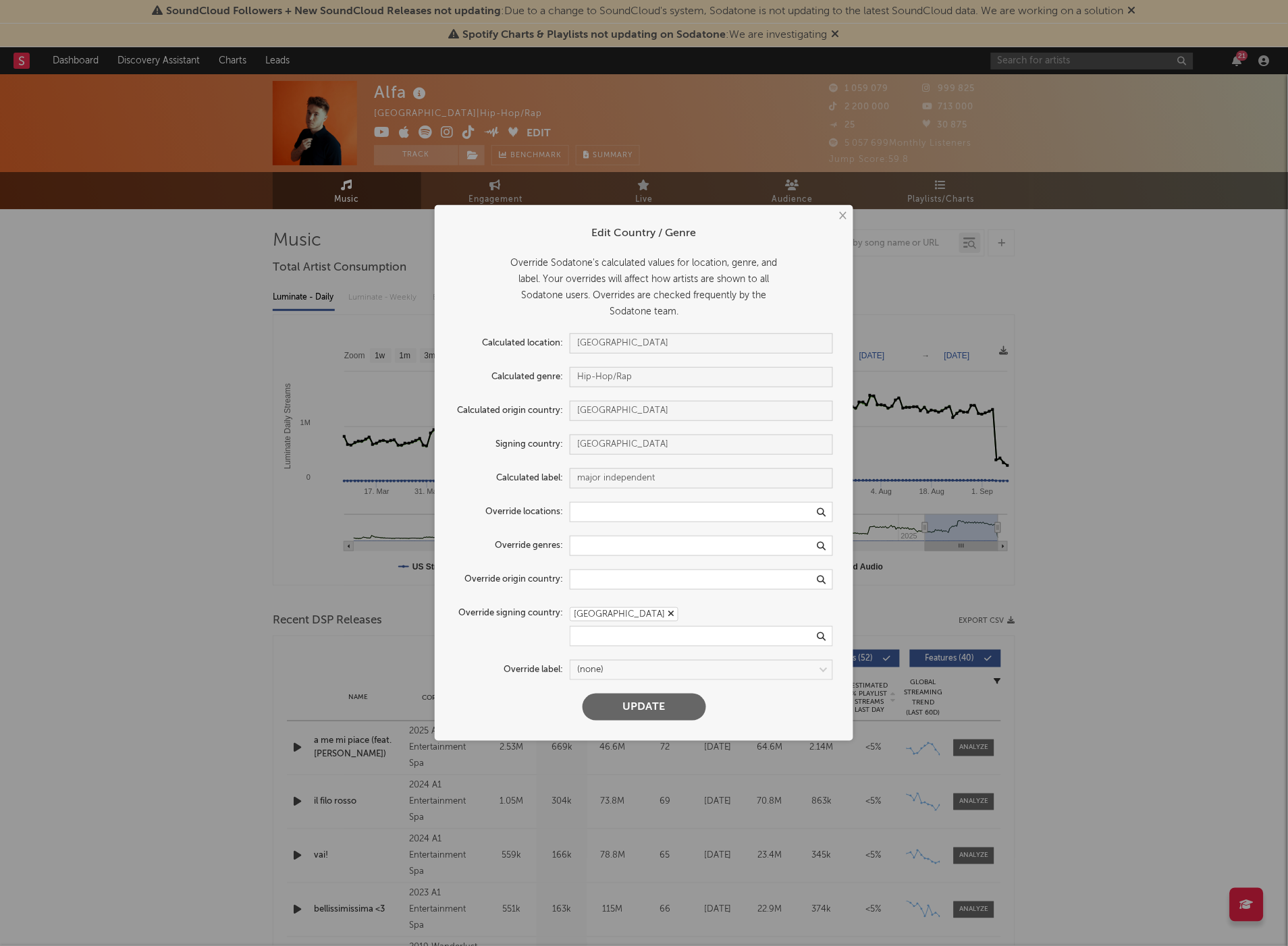
click at [842, 214] on button "×" at bounding box center [841, 215] width 15 height 15
